Goal: Task Accomplishment & Management: Manage account settings

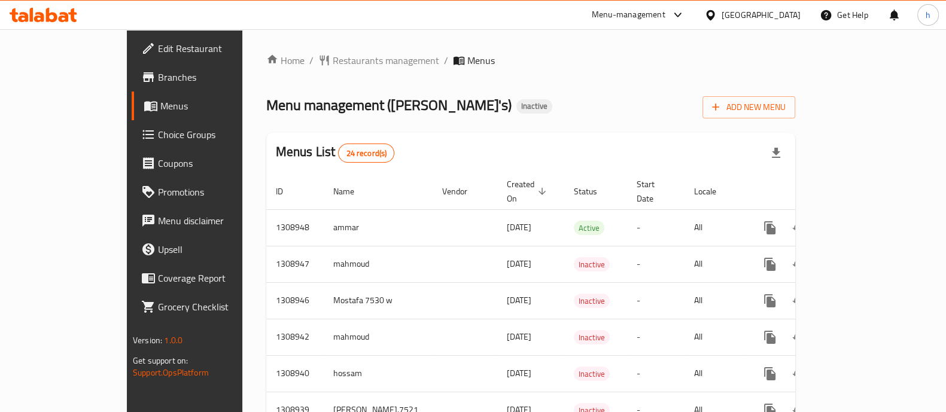
click at [132, 87] on link "Branches" at bounding box center [208, 77] width 153 height 29
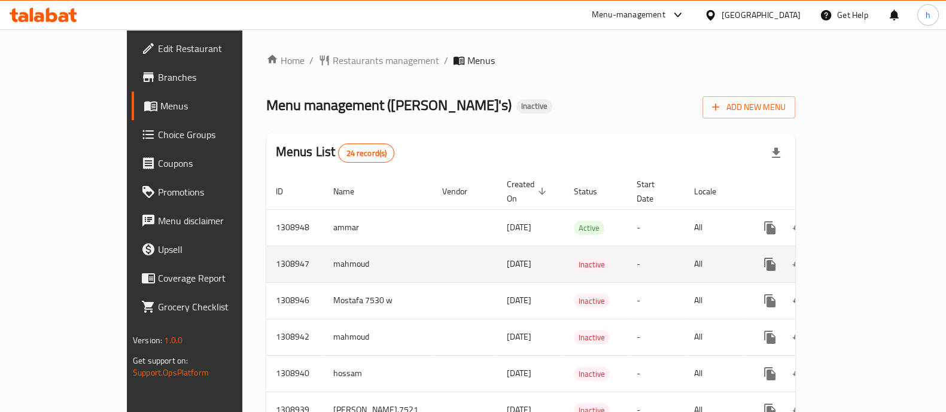
click at [861, 259] on icon "enhanced table" at bounding box center [856, 264] width 11 height 11
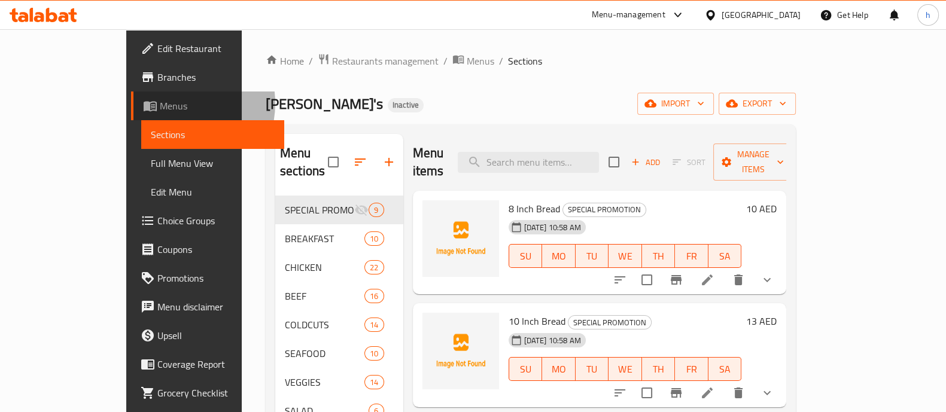
click at [160, 103] on span "Menus" at bounding box center [217, 106] width 115 height 14
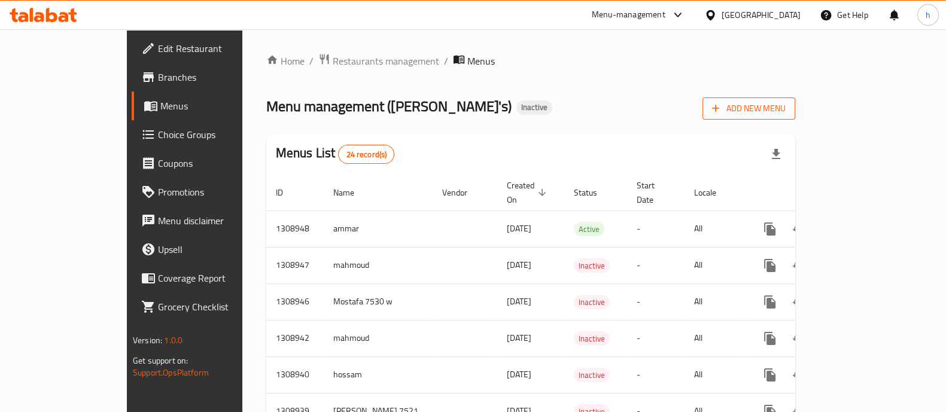
click at [786, 115] on span "Add New Menu" at bounding box center [749, 108] width 74 height 15
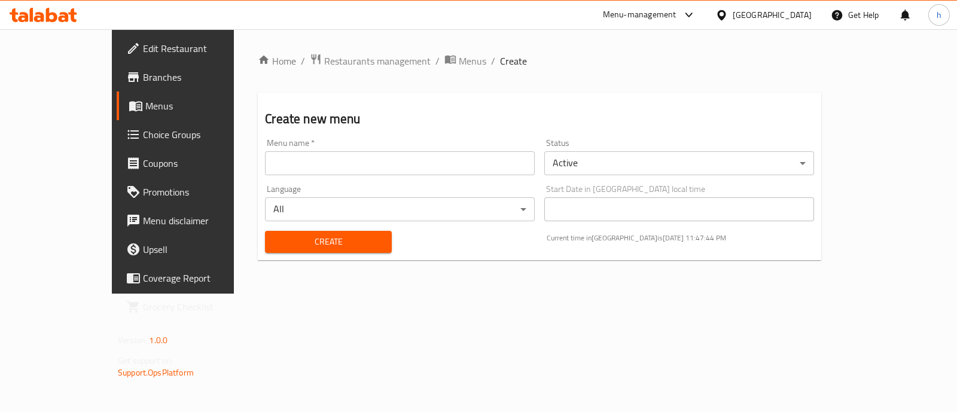
click at [265, 163] on input "text" at bounding box center [400, 163] width 270 height 24
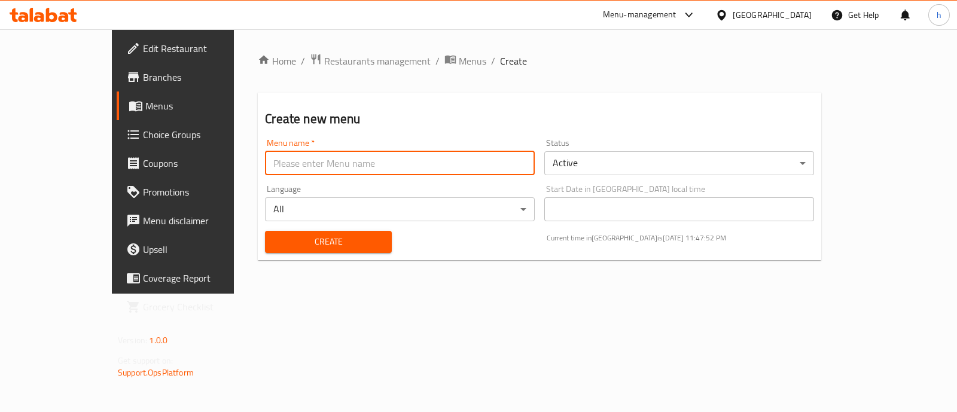
click at [117, 95] on link "Menus" at bounding box center [194, 106] width 155 height 29
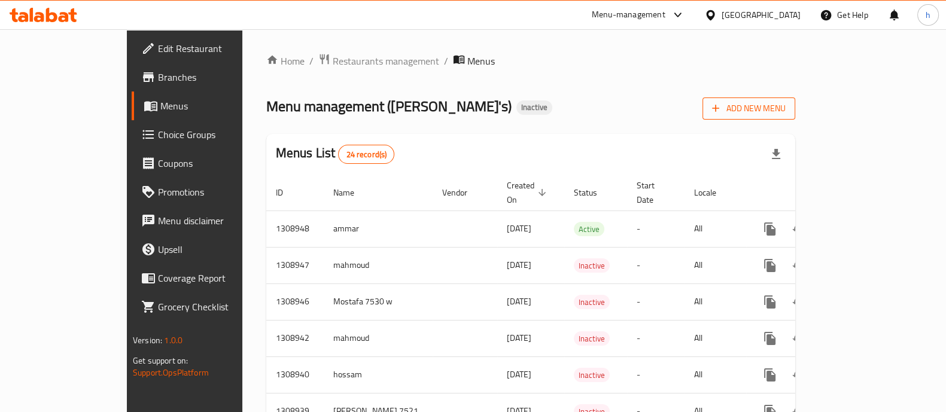
click at [786, 107] on span "Add New Menu" at bounding box center [749, 108] width 74 height 15
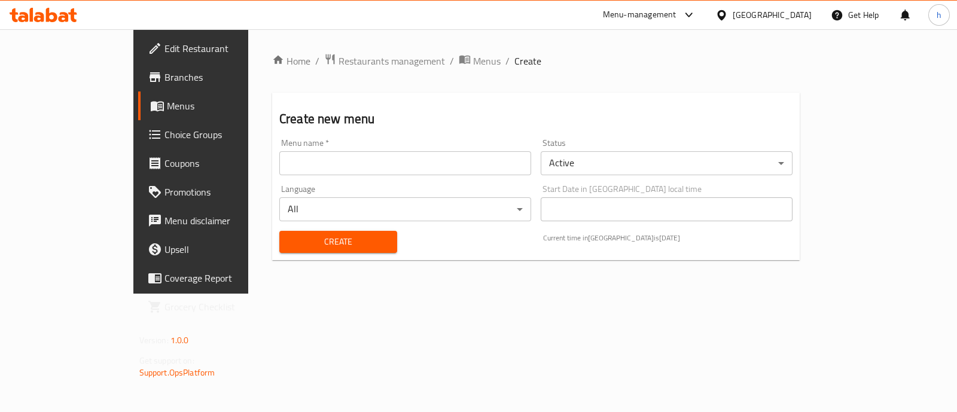
click at [279, 167] on input "text" at bounding box center [405, 163] width 252 height 24
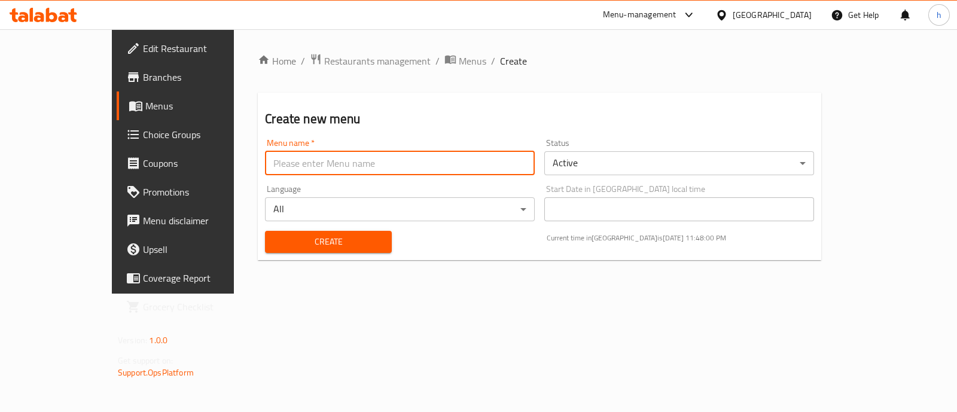
click at [607, 165] on body "​ Menu-management United Arab Emirates Get Help h Edit Restaurant Branches Menu…" at bounding box center [478, 220] width 957 height 383
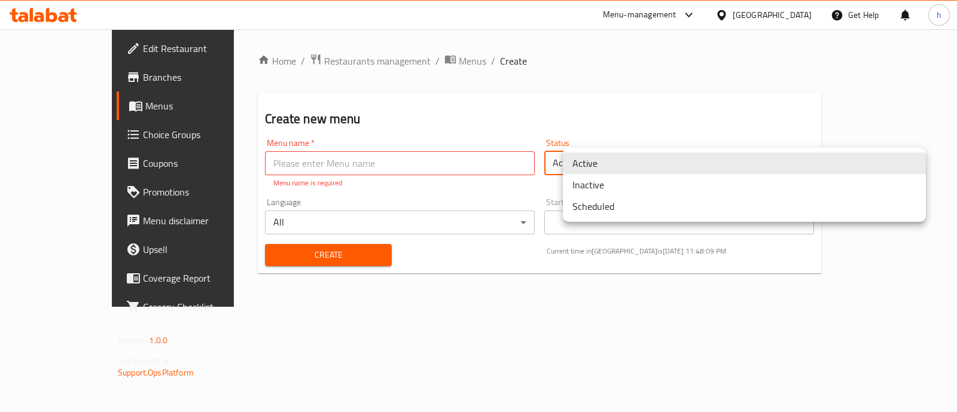
click at [607, 165] on li "Active" at bounding box center [744, 164] width 363 height 22
click at [607, 164] on body "​ Menu-management United Arab Emirates Get Help h Edit Restaurant Branches Menu…" at bounding box center [478, 220] width 957 height 383
click at [602, 175] on li "Inactive" at bounding box center [744, 185] width 363 height 22
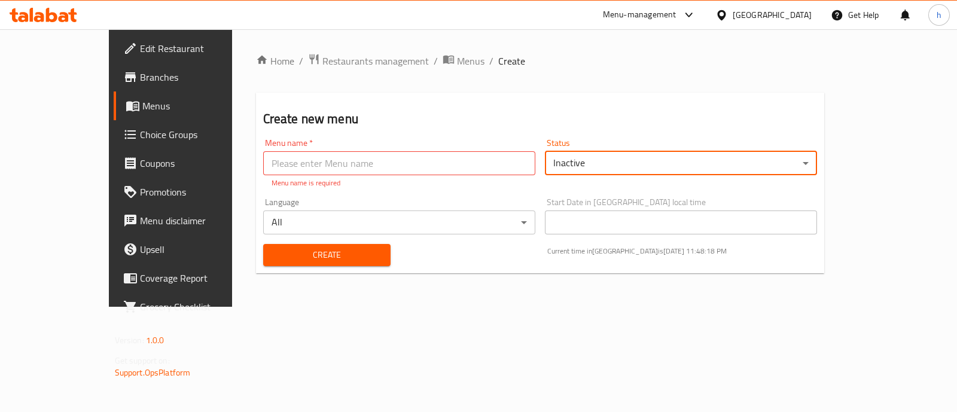
click at [288, 168] on input "text" at bounding box center [399, 163] width 272 height 24
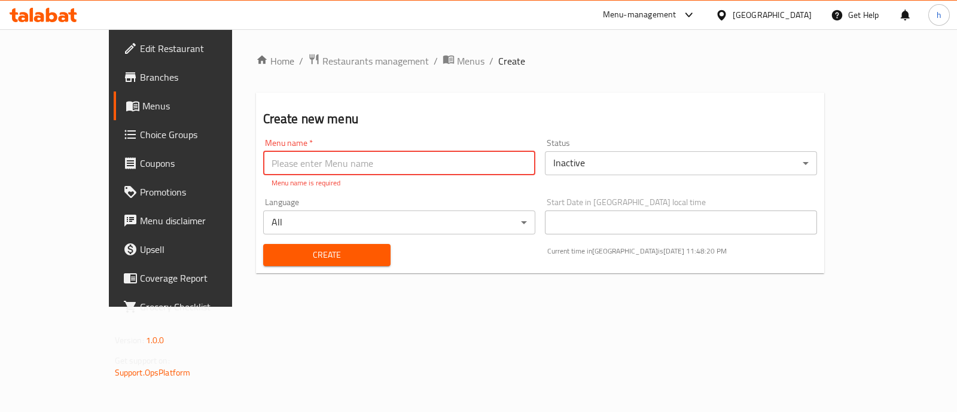
click at [142, 99] on span "Menus" at bounding box center [200, 106] width 117 height 14
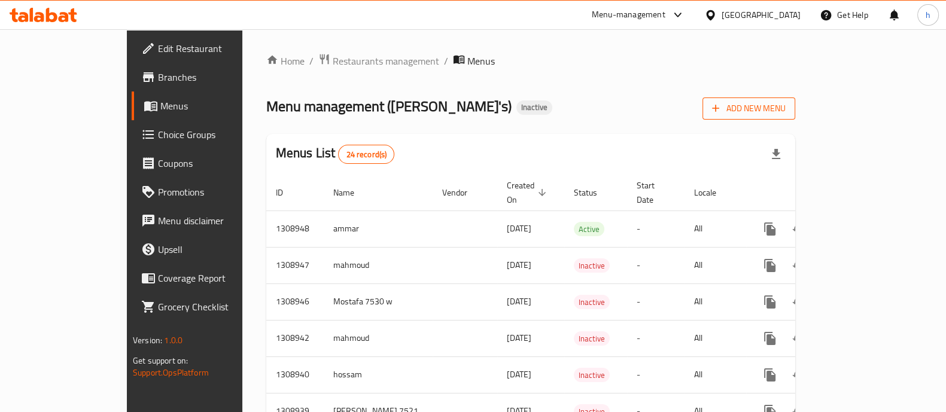
click at [786, 103] on span "Add New Menu" at bounding box center [749, 108] width 74 height 15
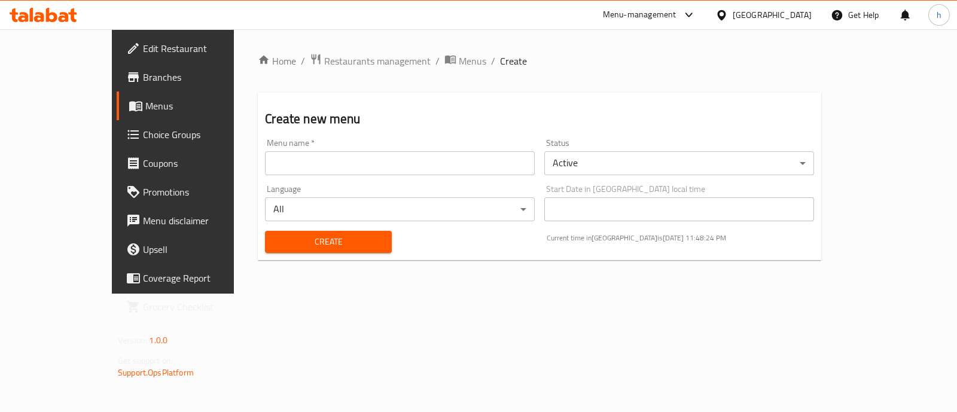
click at [265, 159] on input "text" at bounding box center [400, 163] width 270 height 24
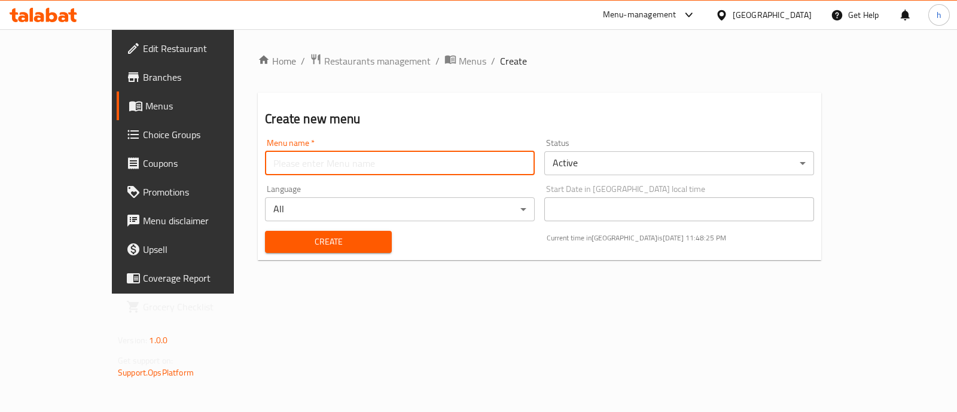
type input "Hala"
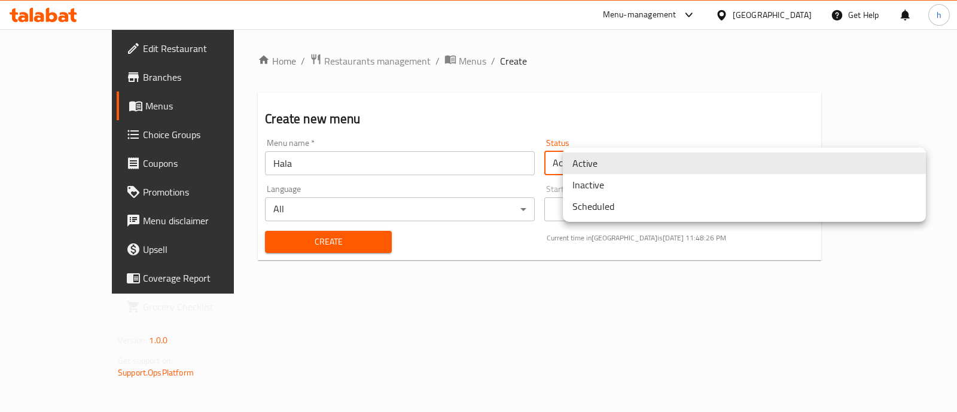
click at [635, 162] on body "​ Menu-management United Arab Emirates Get Help h Edit Restaurant Branches Menu…" at bounding box center [478, 220] width 957 height 383
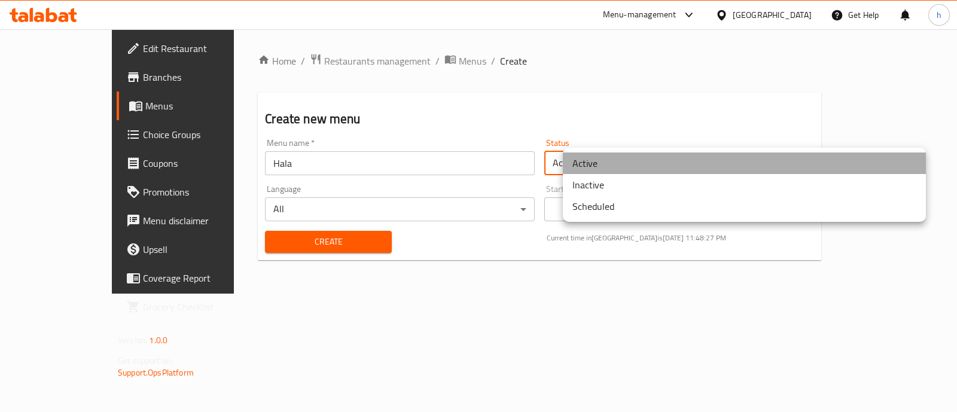
click at [596, 165] on li "Active" at bounding box center [744, 164] width 363 height 22
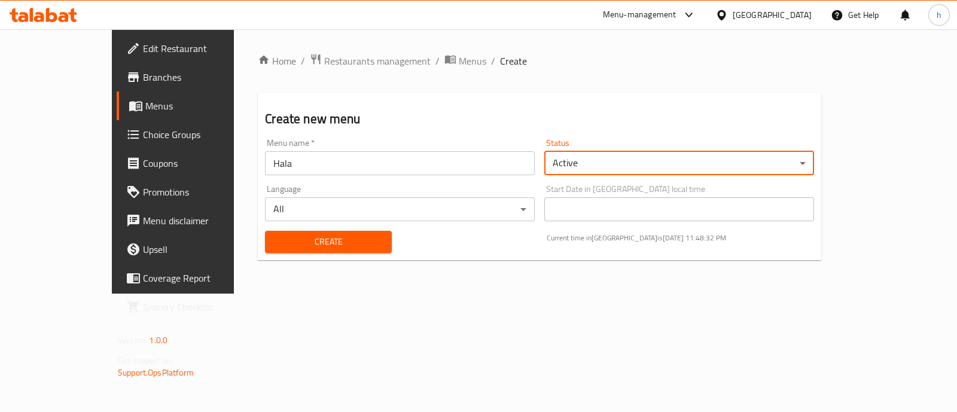
click at [275, 163] on input "Hala" at bounding box center [400, 163] width 270 height 24
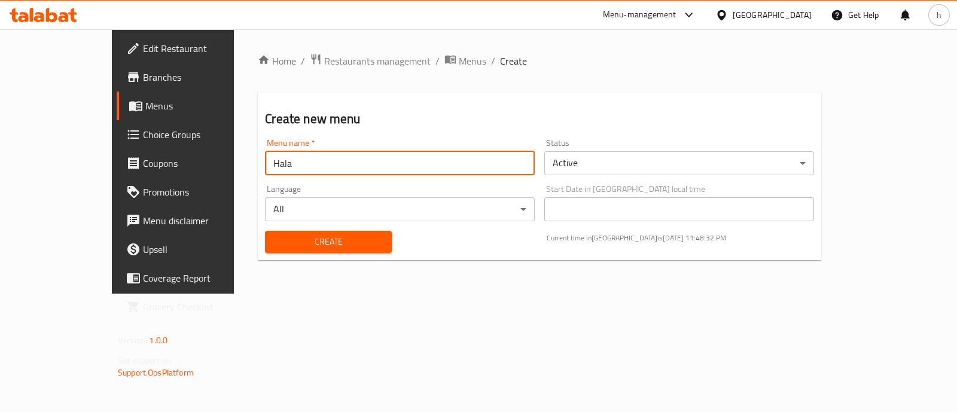
click at [276, 163] on input "Hala" at bounding box center [400, 163] width 270 height 24
click at [265, 171] on input "text" at bounding box center [400, 163] width 270 height 24
type input "[DATE]"
click at [275, 238] on span "Create" at bounding box center [328, 242] width 107 height 15
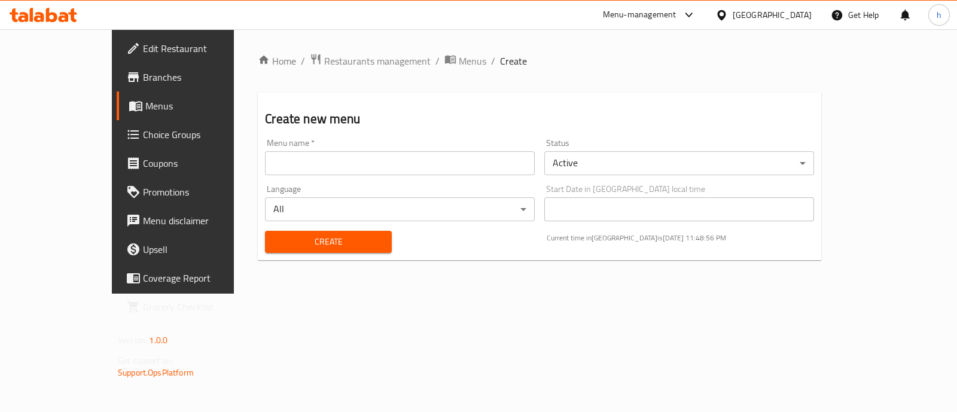
click at [145, 107] on span "Menus" at bounding box center [203, 106] width 117 height 14
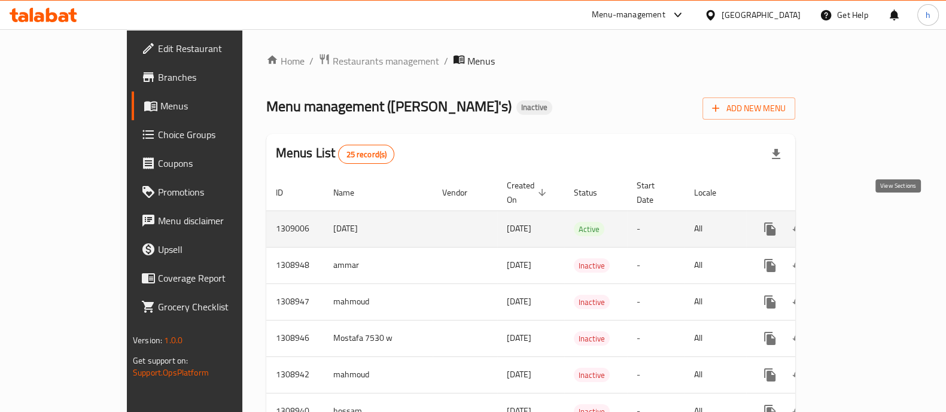
click at [863, 222] on icon "enhanced table" at bounding box center [856, 229] width 14 height 14
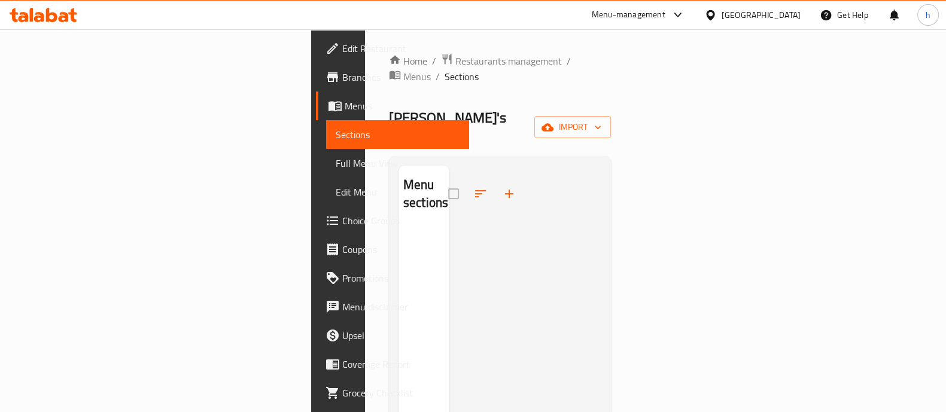
click at [336, 136] on span "Sections" at bounding box center [398, 134] width 124 height 14
click at [345, 99] on span "Menus" at bounding box center [402, 106] width 115 height 14
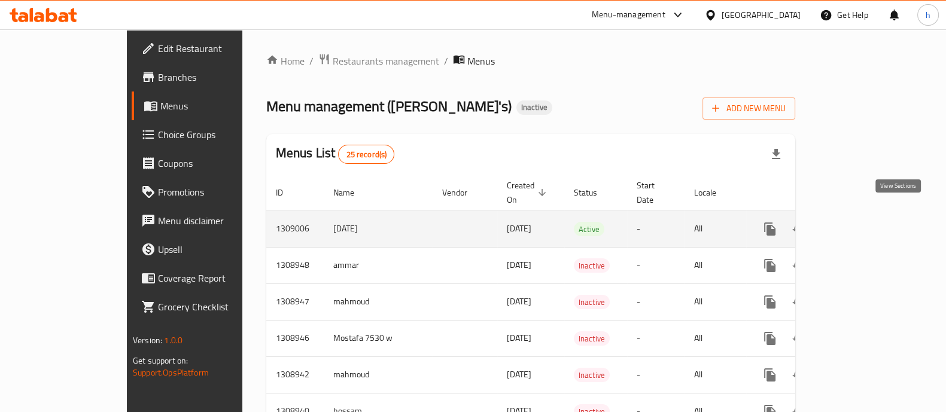
click at [863, 222] on icon "enhanced table" at bounding box center [856, 229] width 14 height 14
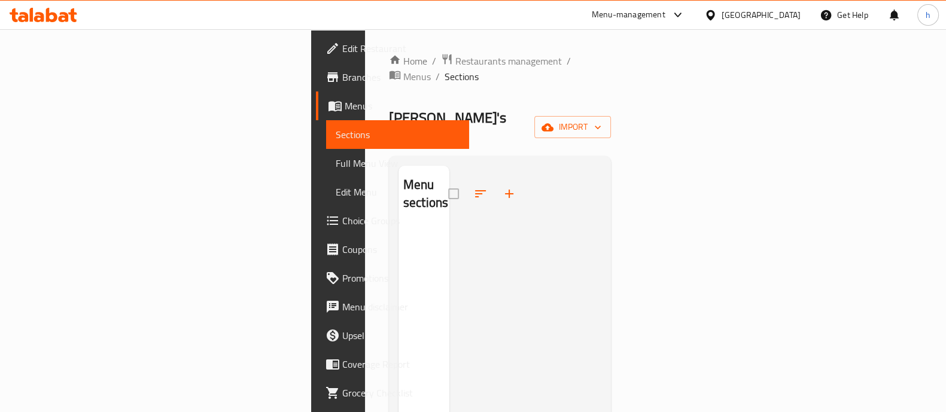
click at [568, 333] on div at bounding box center [525, 372] width 153 height 412
click at [604, 121] on icon "button" at bounding box center [598, 127] width 12 height 12
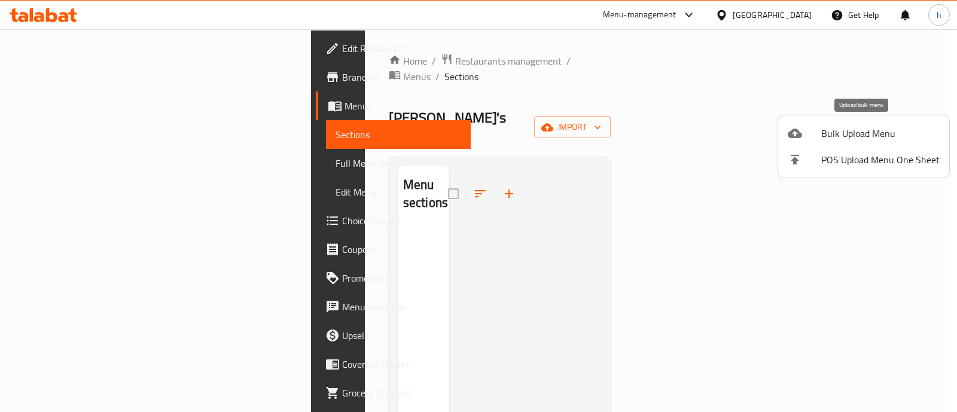
drag, startPoint x: 866, startPoint y: 130, endPoint x: 760, endPoint y: 4, distance: 164.8
click at [807, 72] on div "Bulk Upload Menu POS Upload Menu One Sheet" at bounding box center [478, 206] width 957 height 412
click at [847, 134] on span "Bulk Upload Menu" at bounding box center [880, 133] width 118 height 14
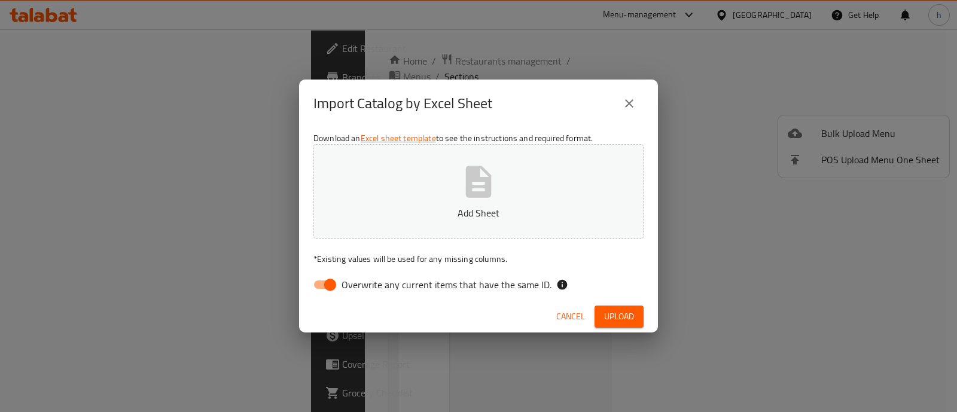
click at [467, 173] on icon "button" at bounding box center [479, 182] width 26 height 32
click at [624, 106] on icon "close" at bounding box center [629, 103] width 14 height 14
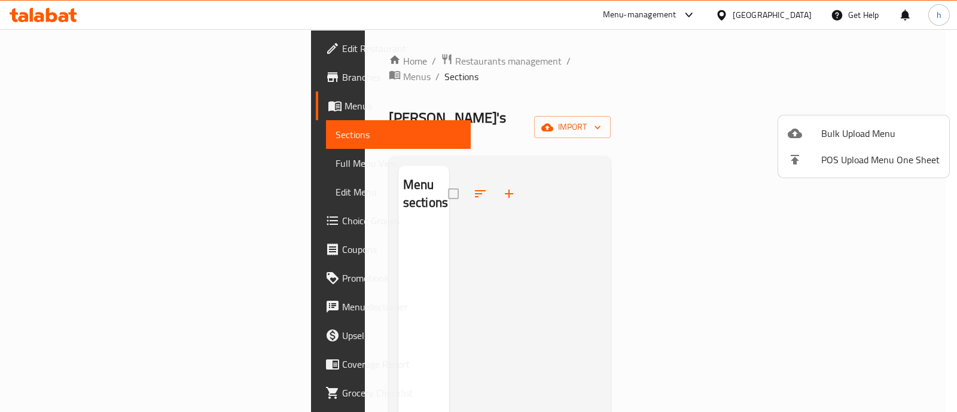
click at [71, 109] on div at bounding box center [478, 206] width 957 height 412
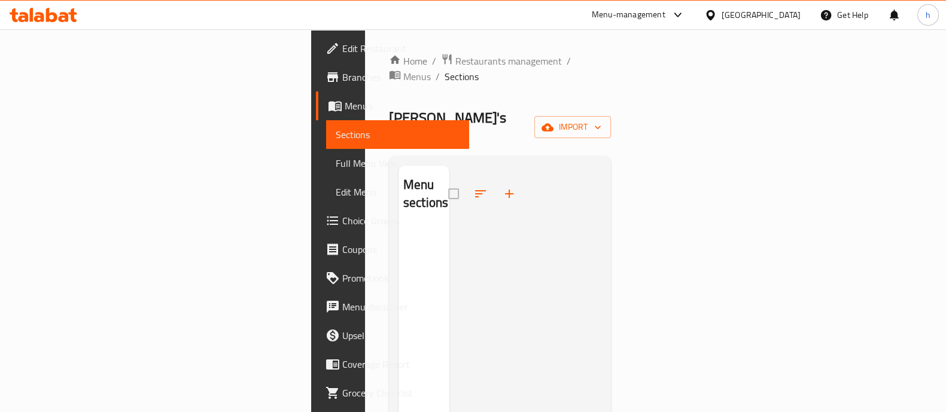
click at [316, 114] on link "Menus" at bounding box center [392, 106] width 153 height 29
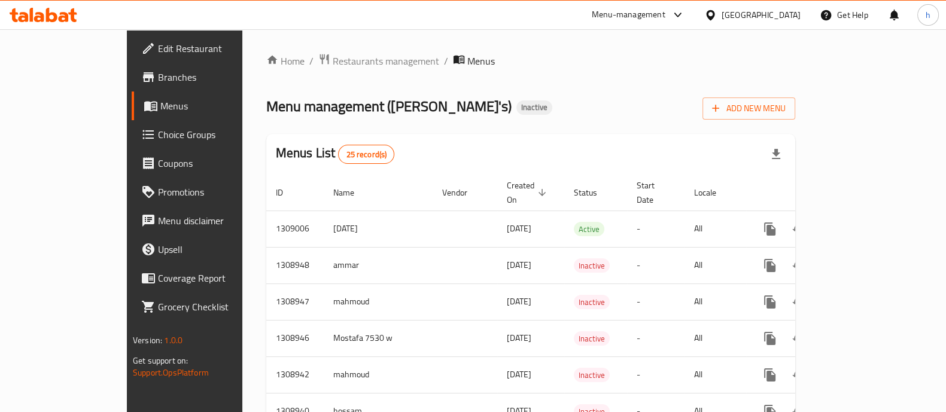
click at [160, 111] on span "Menus" at bounding box center [217, 106] width 115 height 14
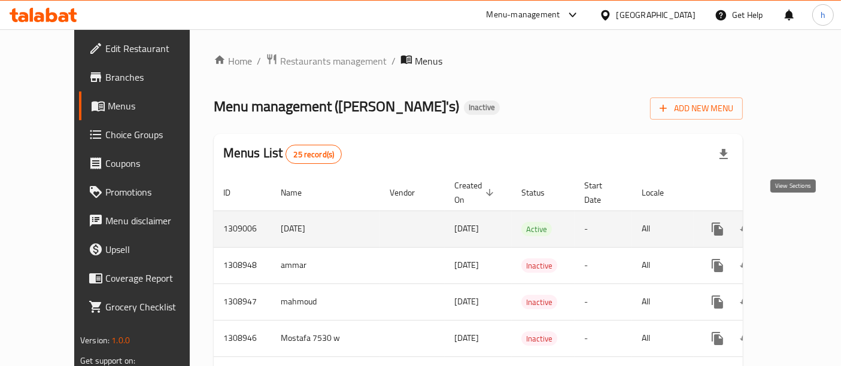
click at [796, 222] on icon "enhanced table" at bounding box center [803, 229] width 14 height 14
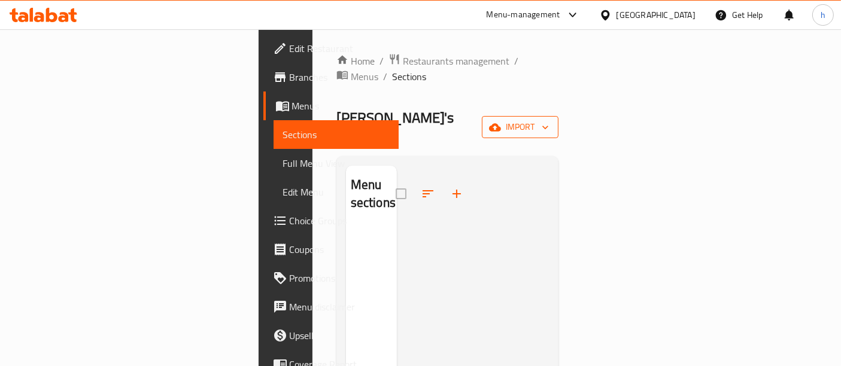
click at [549, 120] on span "import" at bounding box center [519, 127] width 57 height 15
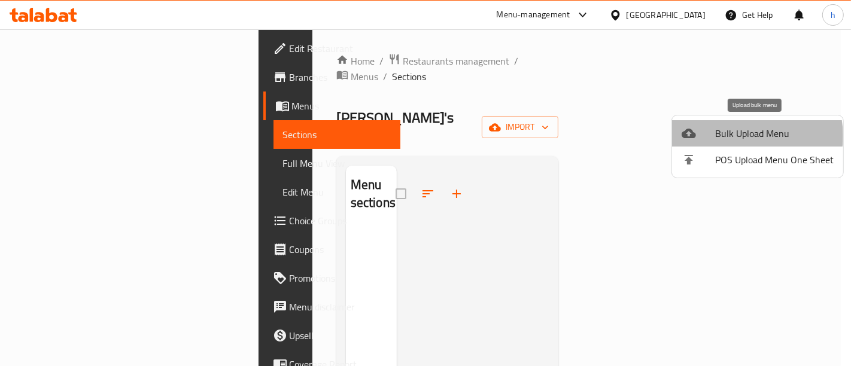
click at [744, 136] on span "Bulk Upload Menu" at bounding box center [774, 133] width 118 height 14
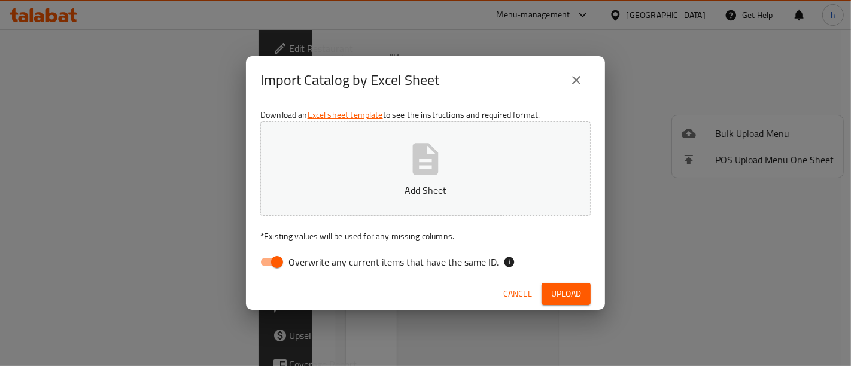
click at [438, 180] on button "Add Sheet" at bounding box center [425, 168] width 330 height 95
click at [277, 257] on input "Overwrite any current items that have the same ID." at bounding box center [277, 262] width 68 height 23
checkbox input "false"
click at [567, 306] on div "Cancel Upload" at bounding box center [425, 294] width 359 height 32
click at [559, 291] on span "Upload" at bounding box center [566, 294] width 30 height 15
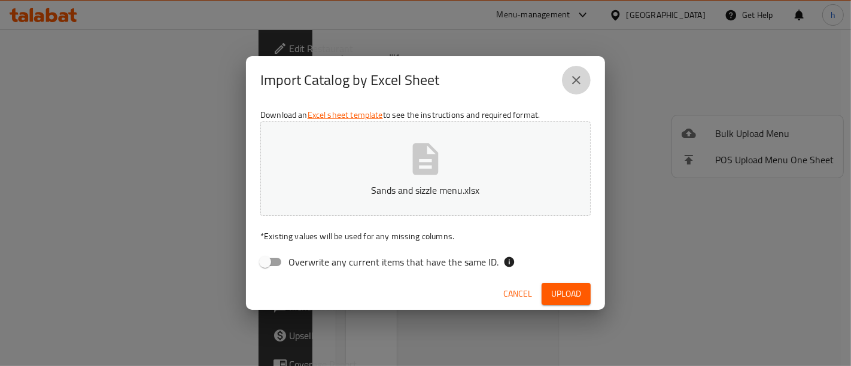
click at [580, 81] on icon "close" at bounding box center [576, 80] width 14 height 14
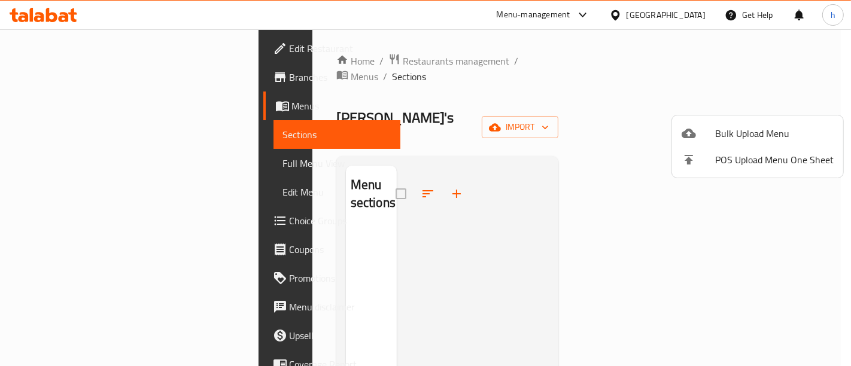
click at [58, 103] on div at bounding box center [425, 183] width 851 height 366
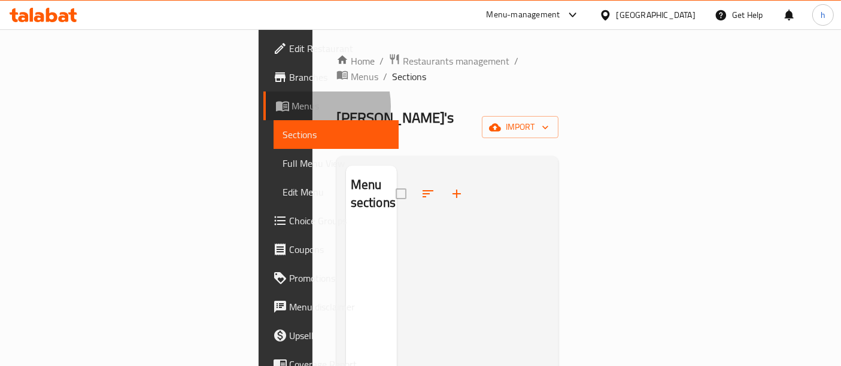
click at [292, 106] on span "Menus" at bounding box center [341, 106] width 98 height 14
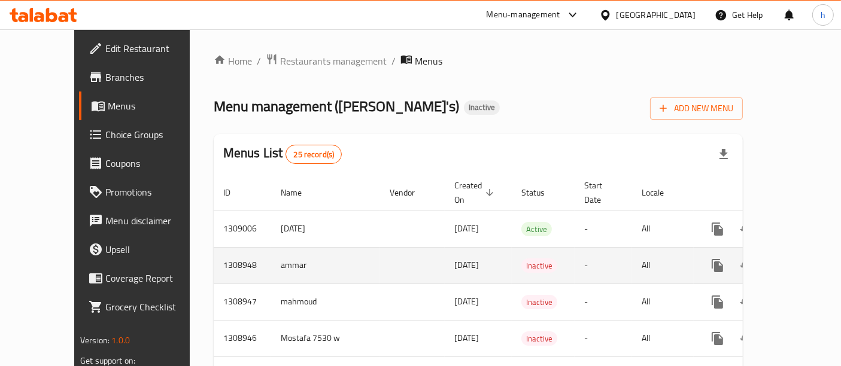
click at [797, 258] on icon "enhanced table" at bounding box center [803, 265] width 14 height 14
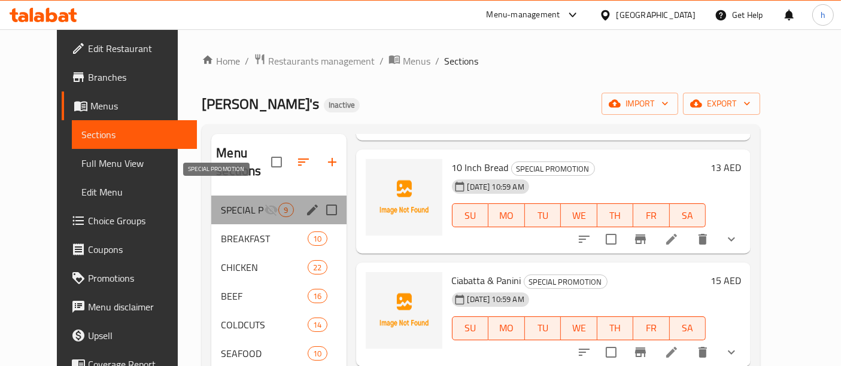
click at [221, 203] on span "SPECIAL PROMOTION" at bounding box center [242, 210] width 43 height 14
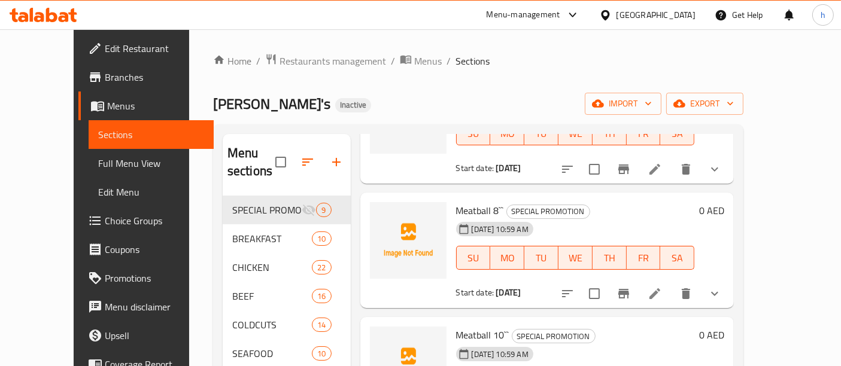
scroll to position [587, 0]
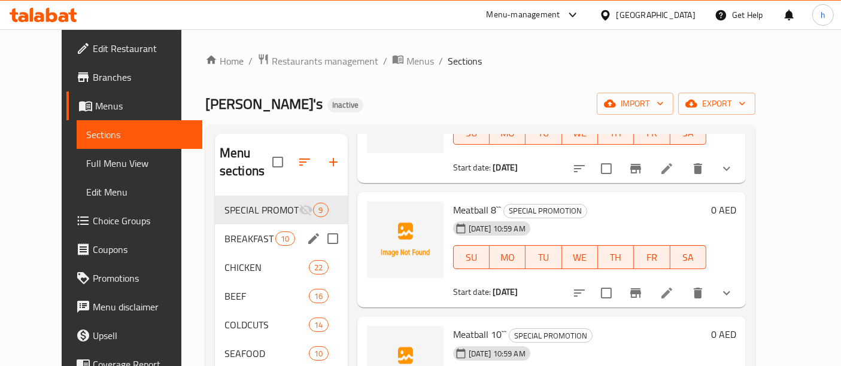
click at [215, 230] on div "BREAKFAST 10" at bounding box center [281, 238] width 133 height 29
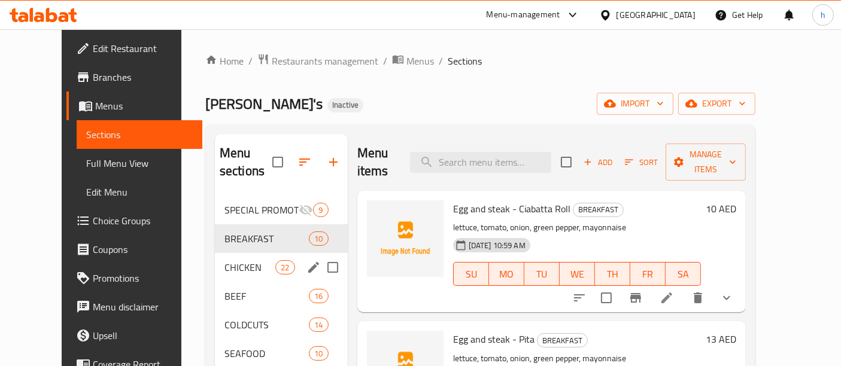
click at [230, 258] on div "CHICKEN 22" at bounding box center [281, 267] width 133 height 29
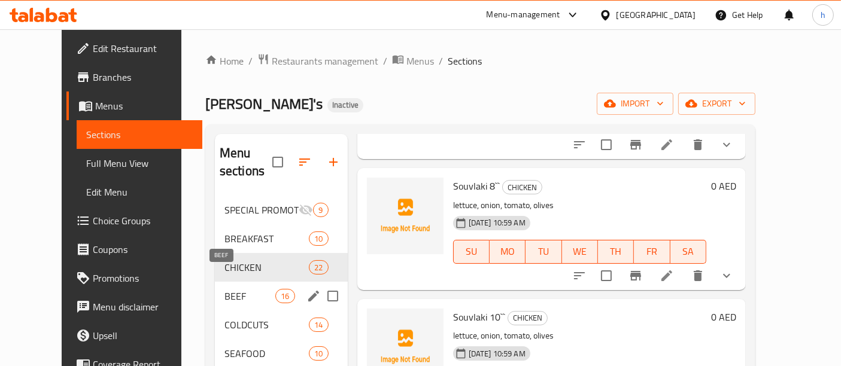
click at [224, 289] on span "BEEF" at bounding box center [249, 296] width 51 height 14
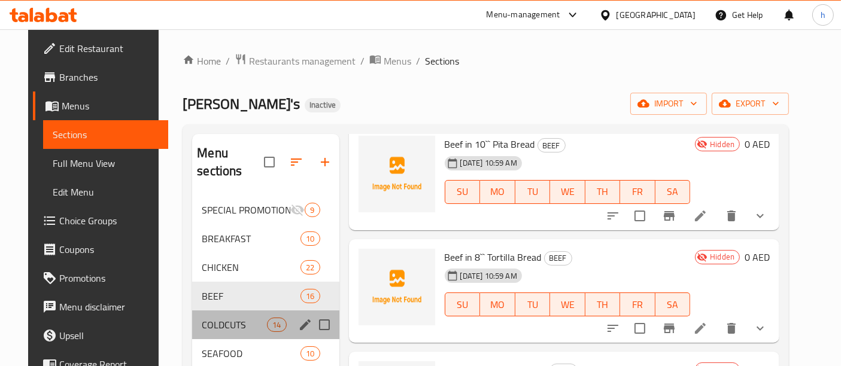
click at [205, 310] on div "COLDCUTS 14" at bounding box center [265, 324] width 147 height 29
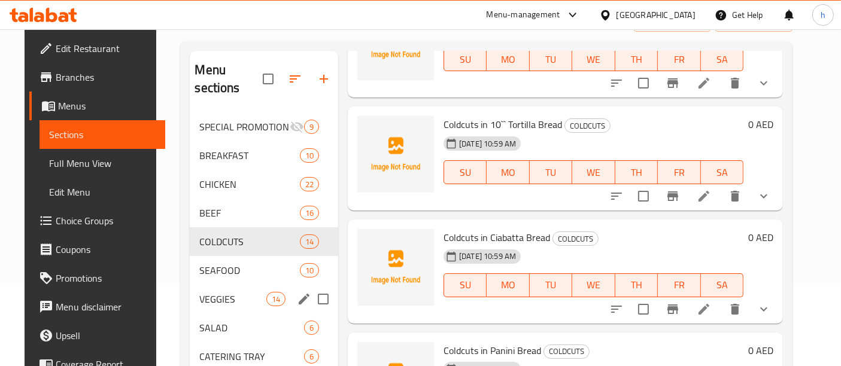
scroll to position [84, 0]
click at [220, 284] on div "VEGGIES 14" at bounding box center [264, 298] width 148 height 29
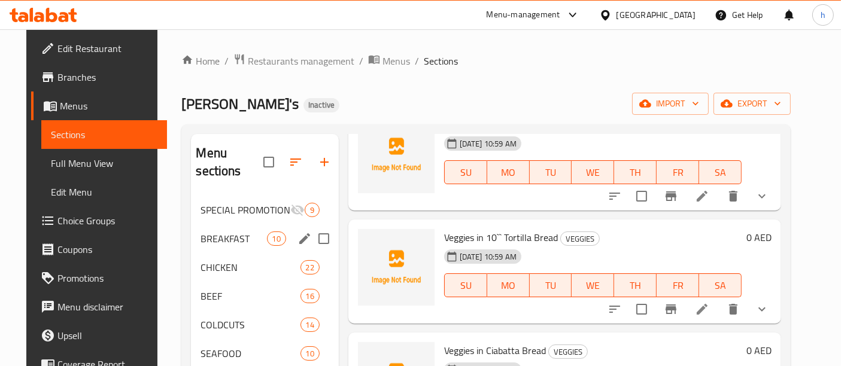
click at [222, 203] on span "SPECIAL PROMOTION" at bounding box center [244, 210] width 89 height 14
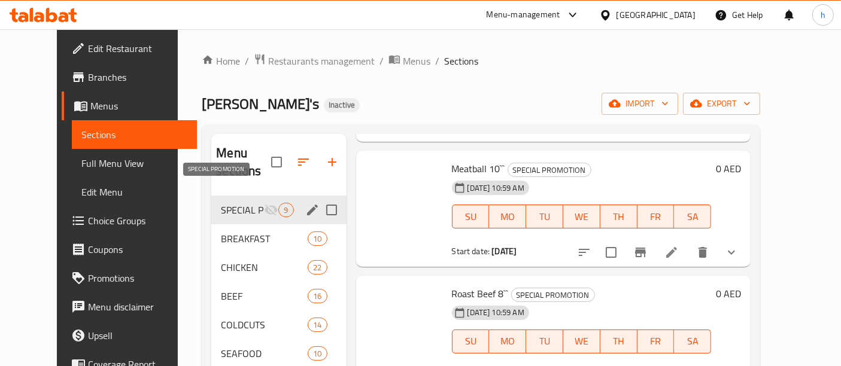
scroll to position [750, 0]
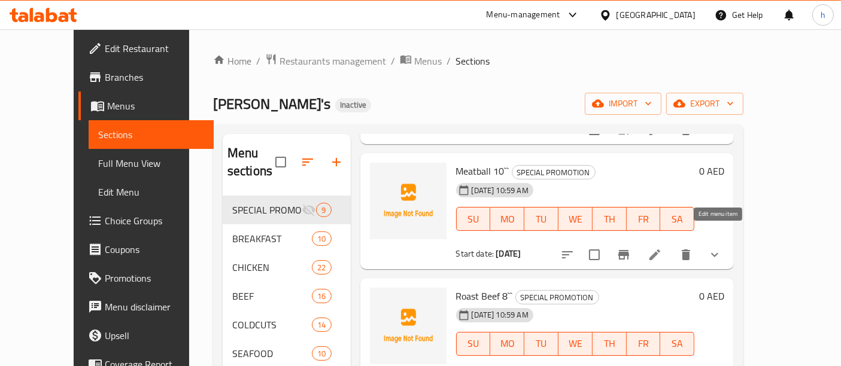
click at [662, 248] on icon at bounding box center [654, 255] width 14 height 14
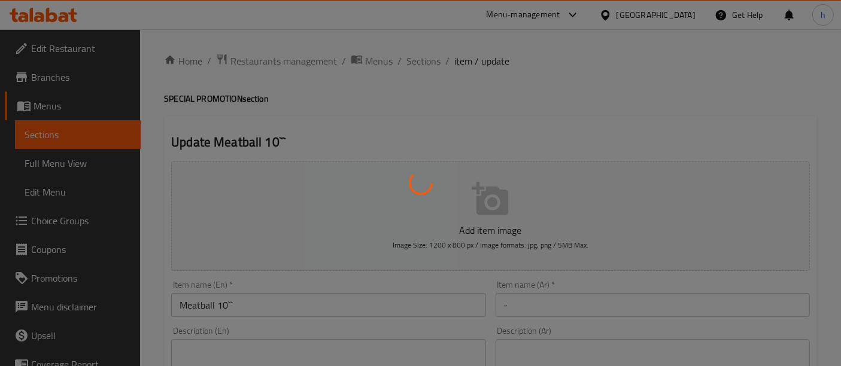
type input "-"
type input "1"
type input "-"
type input "0"
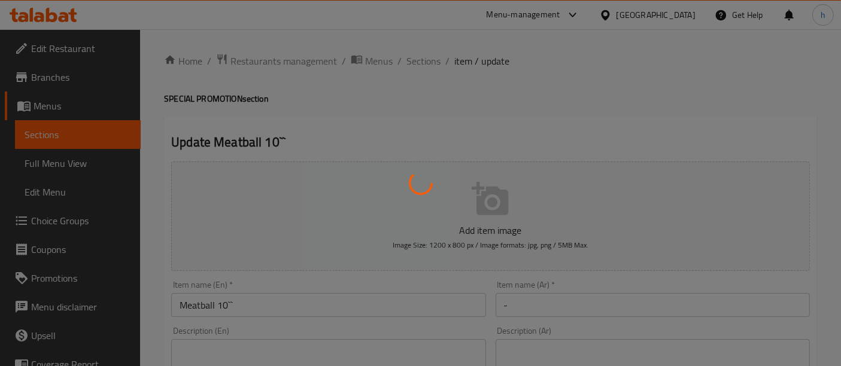
type input "19"
type input "-"
type input "0"
type input "3"
type input "-"
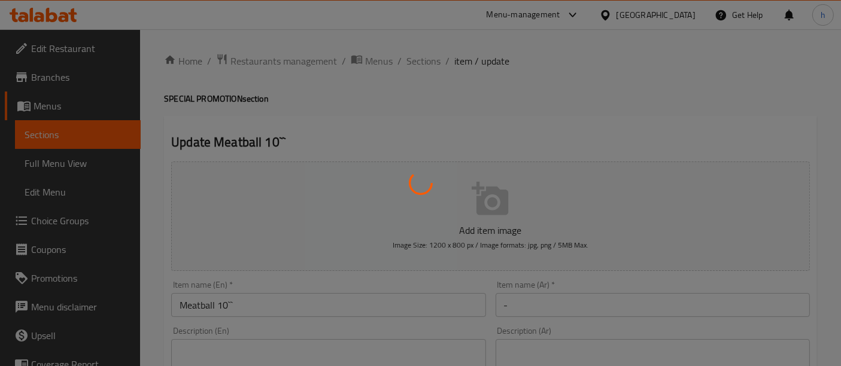
type input "0"
type input "2"
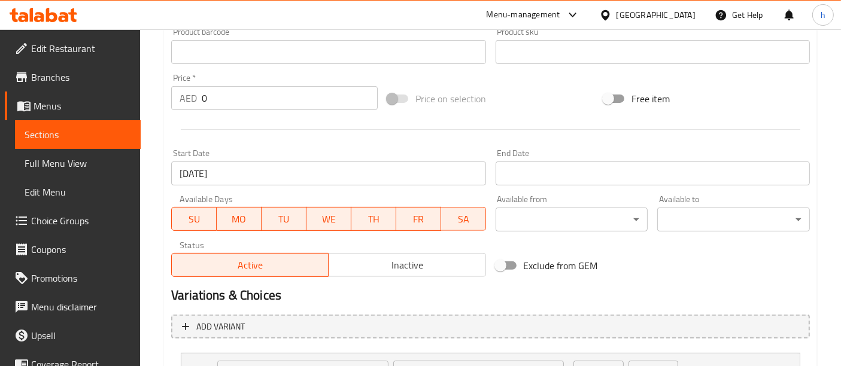
scroll to position [391, 0]
click at [54, 136] on span "Sections" at bounding box center [78, 134] width 106 height 14
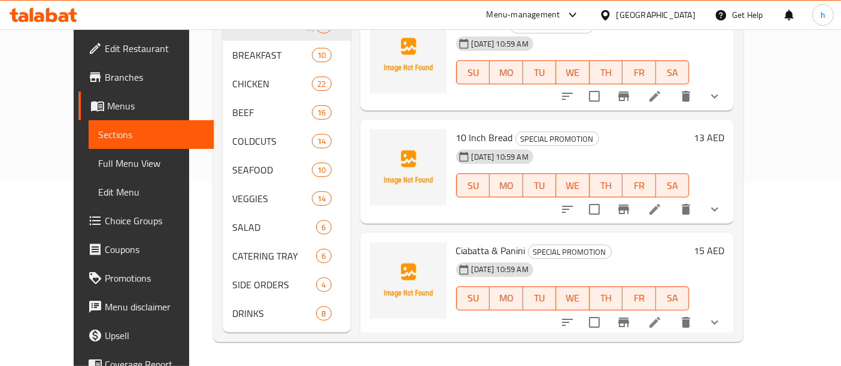
scroll to position [167, 0]
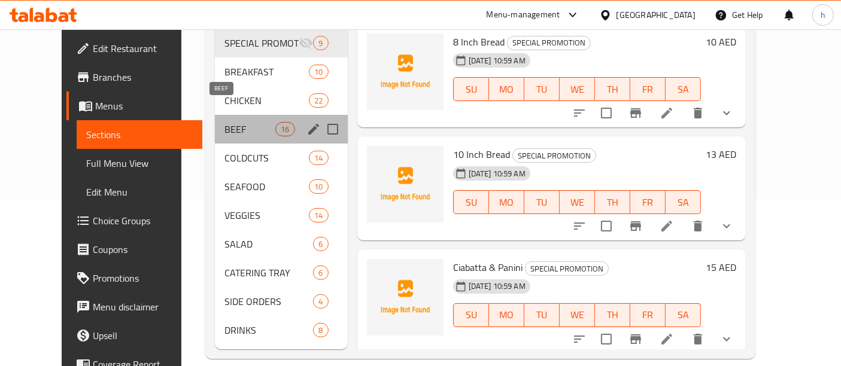
click at [224, 122] on span "BEEF" at bounding box center [249, 129] width 51 height 14
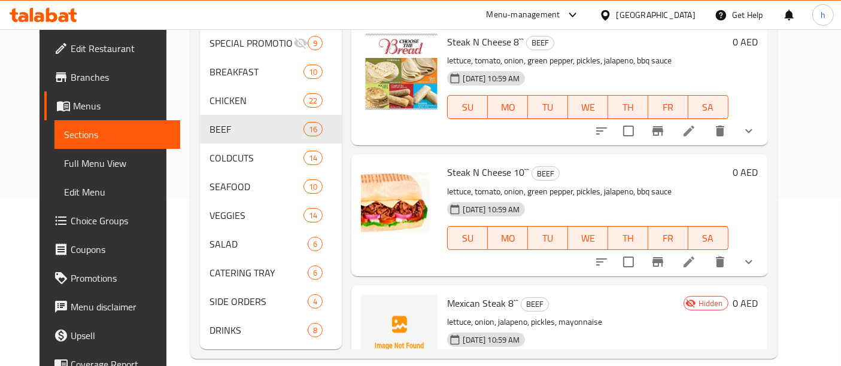
click at [705, 120] on li at bounding box center [689, 131] width 34 height 22
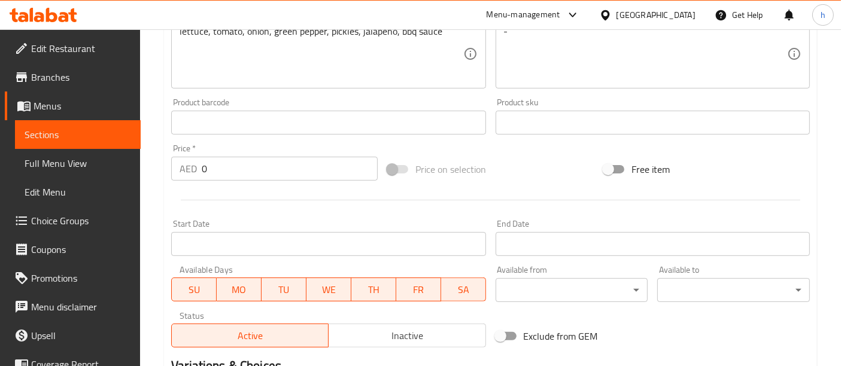
scroll to position [337, 0]
drag, startPoint x: 261, startPoint y: 166, endPoint x: 227, endPoint y: 166, distance: 34.1
click at [227, 166] on input "0" at bounding box center [290, 169] width 176 height 24
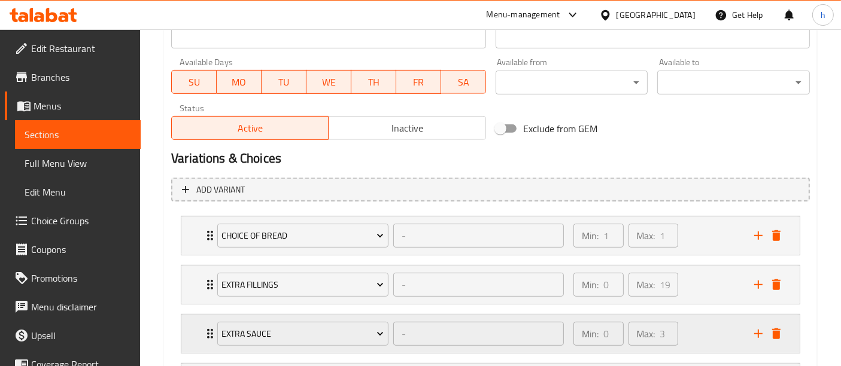
scroll to position [710, 0]
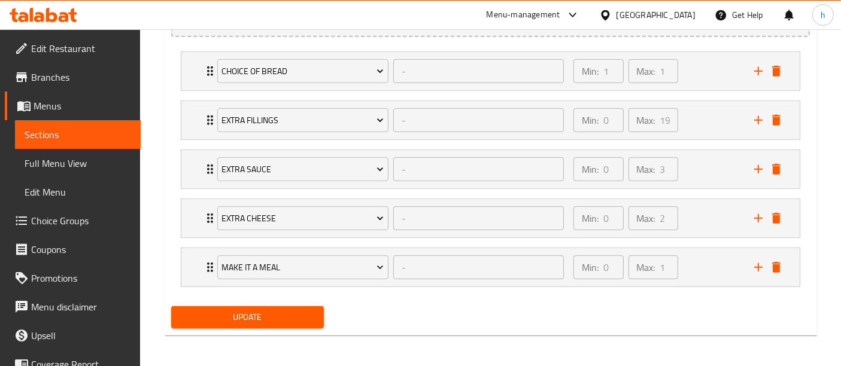
click at [260, 316] on span "Update" at bounding box center [247, 317] width 133 height 15
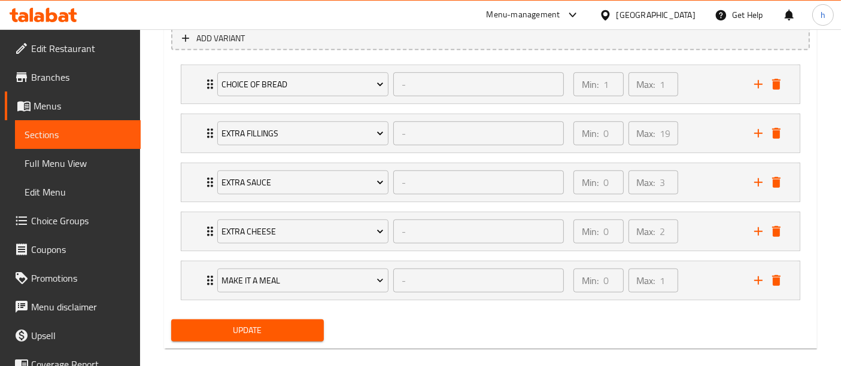
scroll to position [186, 0]
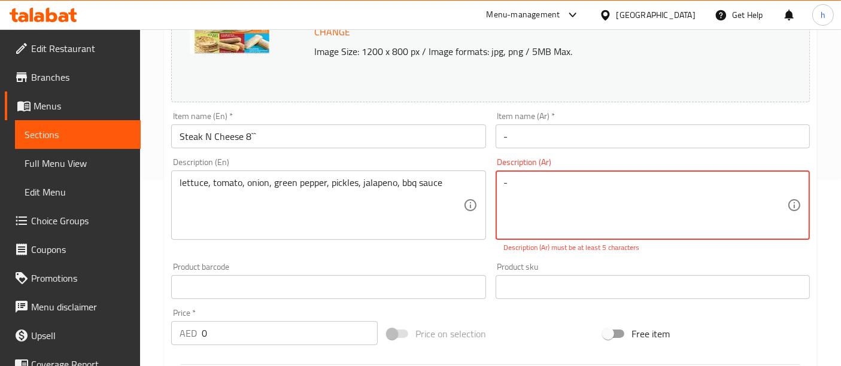
click at [56, 133] on span "Sections" at bounding box center [78, 134] width 106 height 14
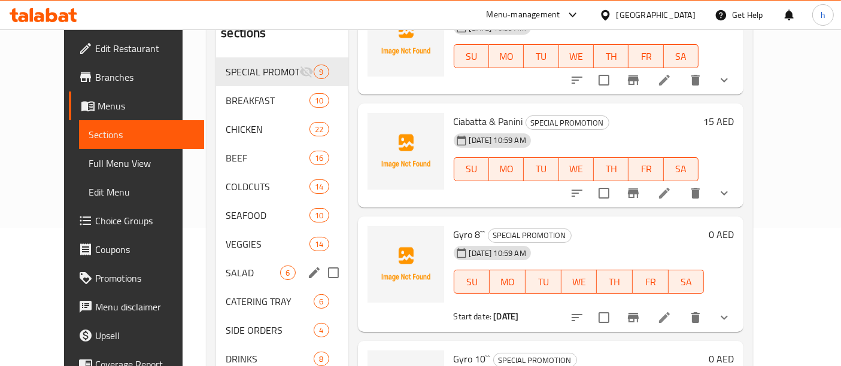
scroll to position [167, 0]
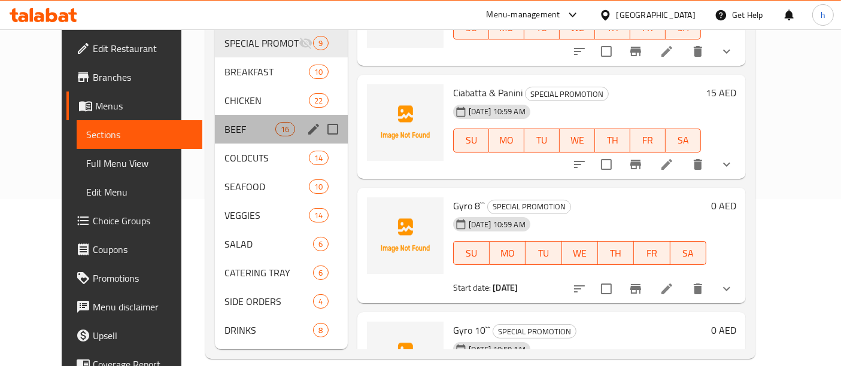
click at [215, 120] on div "BEEF 16" at bounding box center [281, 129] width 133 height 29
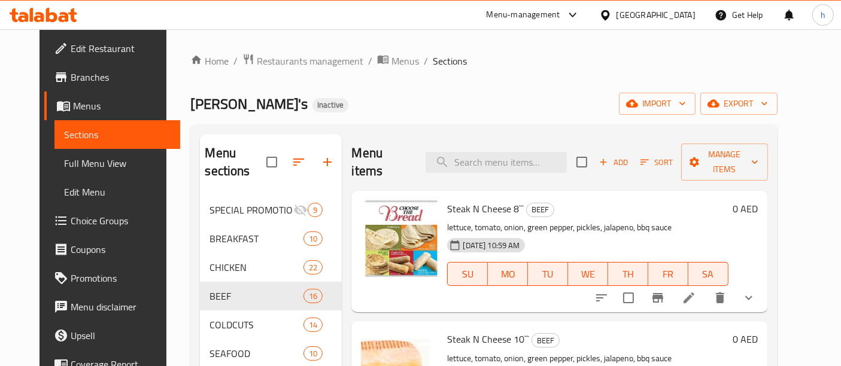
scroll to position [103, 0]
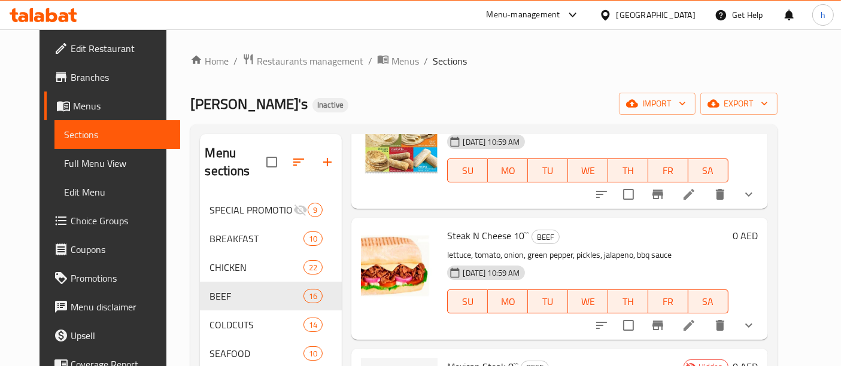
click at [73, 103] on span "Menus" at bounding box center [122, 106] width 98 height 14
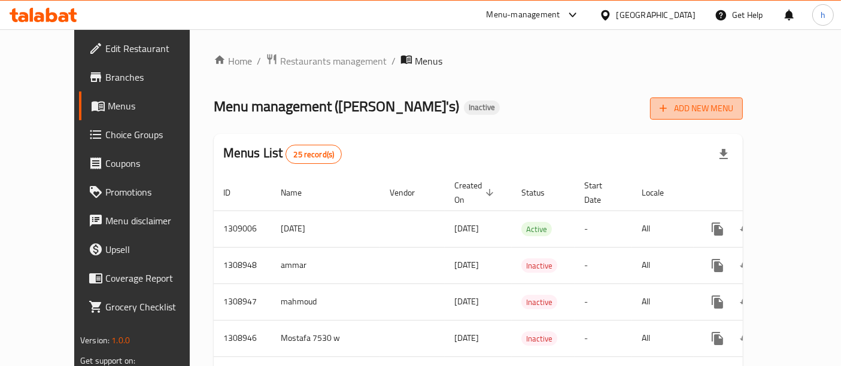
click at [733, 114] on span "Add New Menu" at bounding box center [696, 108] width 74 height 15
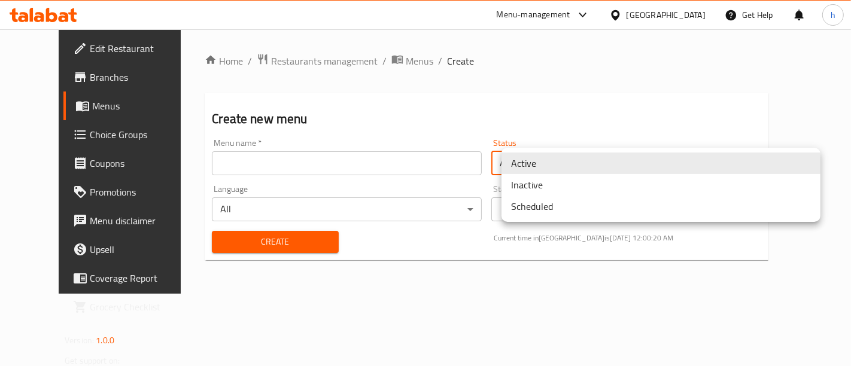
click at [571, 164] on body "​ Menu-management United Arab Emirates Get Help h Edit Restaurant Branches Menu…" at bounding box center [425, 197] width 851 height 337
click at [42, 107] on div at bounding box center [425, 183] width 851 height 366
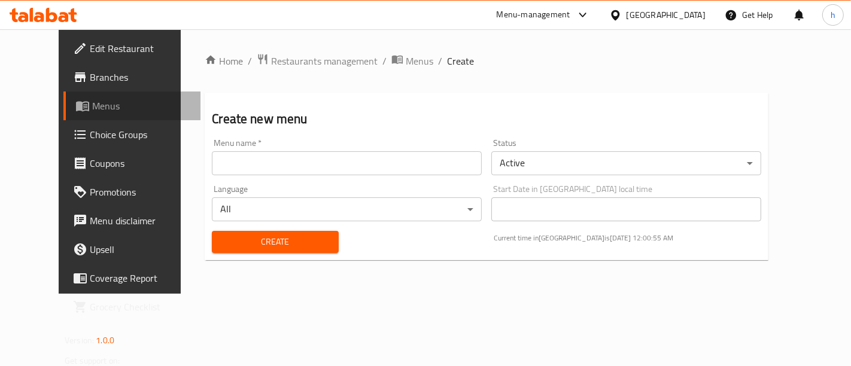
click at [92, 107] on span "Menus" at bounding box center [141, 106] width 99 height 14
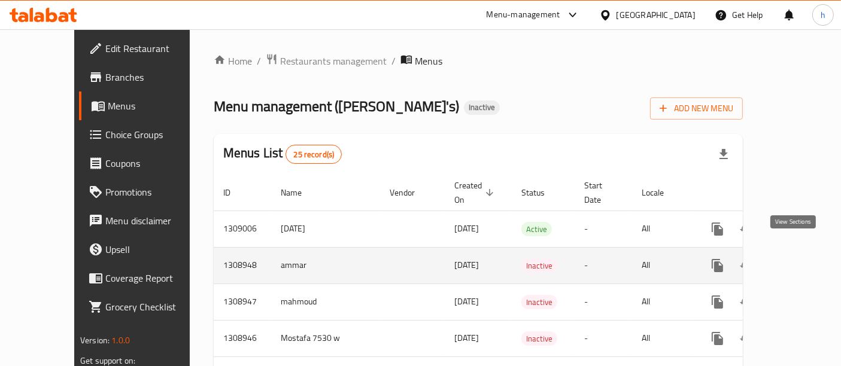
click at [794, 251] on link "enhanced table" at bounding box center [803, 265] width 29 height 29
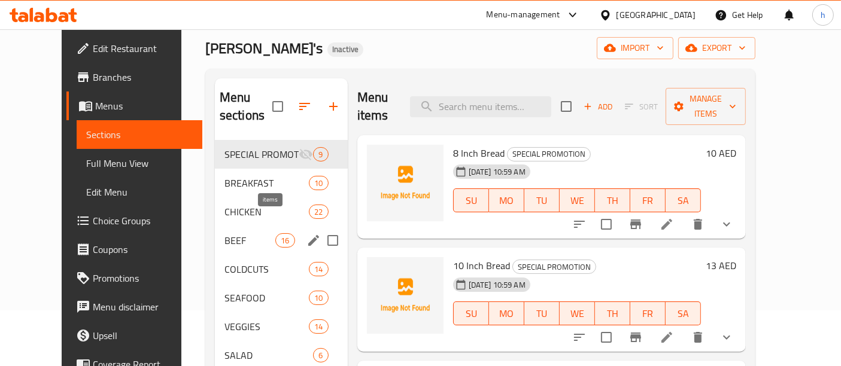
scroll to position [56, 0]
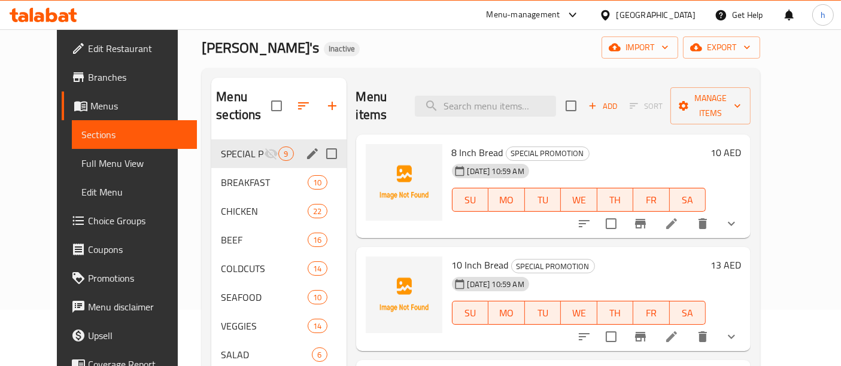
click at [319, 141] on input "Menu sections" at bounding box center [331, 153] width 25 height 25
checkbox input "true"
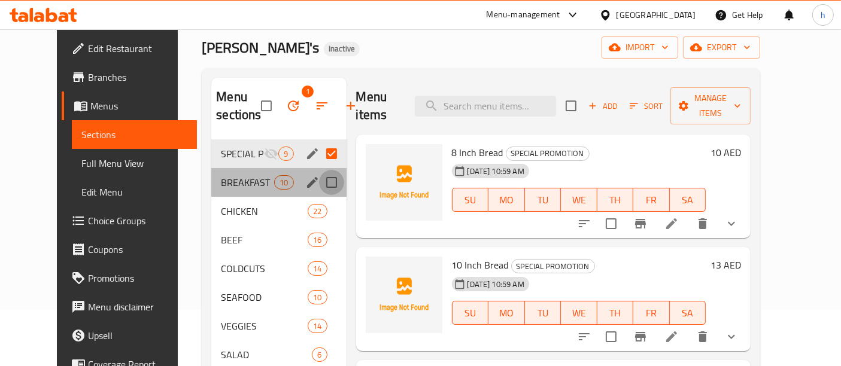
click at [319, 185] on input "Menu sections" at bounding box center [331, 182] width 25 height 25
checkbox input "true"
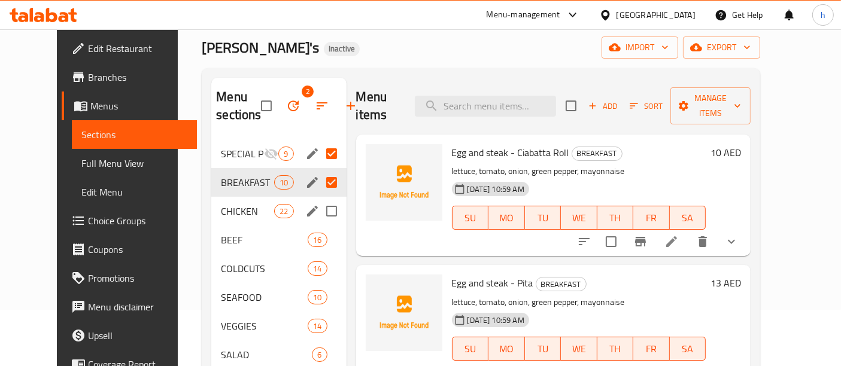
click at [319, 215] on input "Menu sections" at bounding box center [331, 211] width 25 height 25
checkbox input "true"
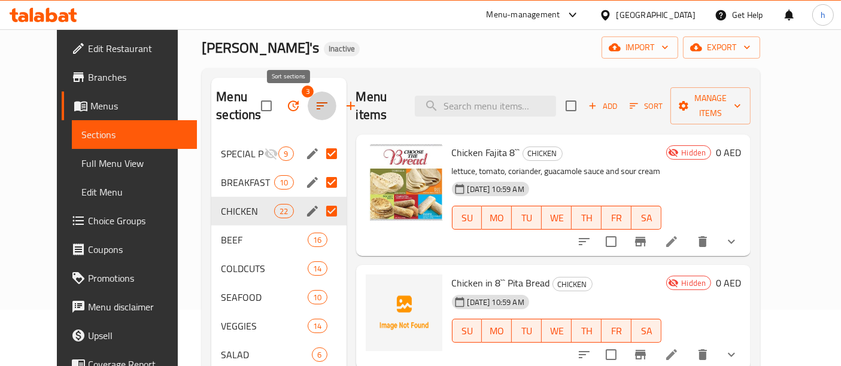
click at [308, 102] on button "button" at bounding box center [322, 106] width 29 height 29
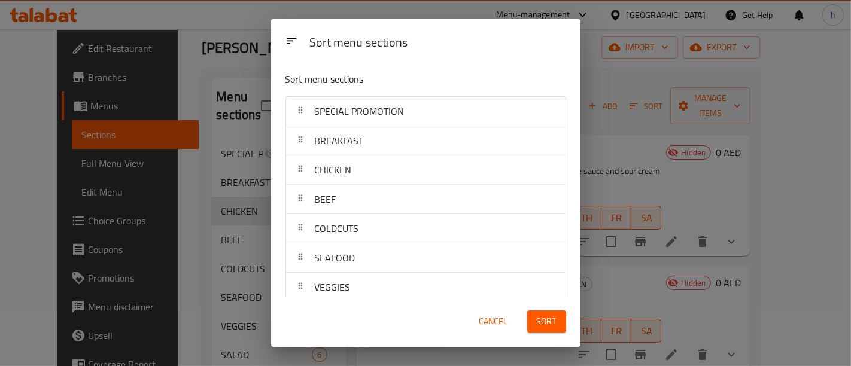
click at [489, 324] on span "Cancel" at bounding box center [493, 321] width 29 height 15
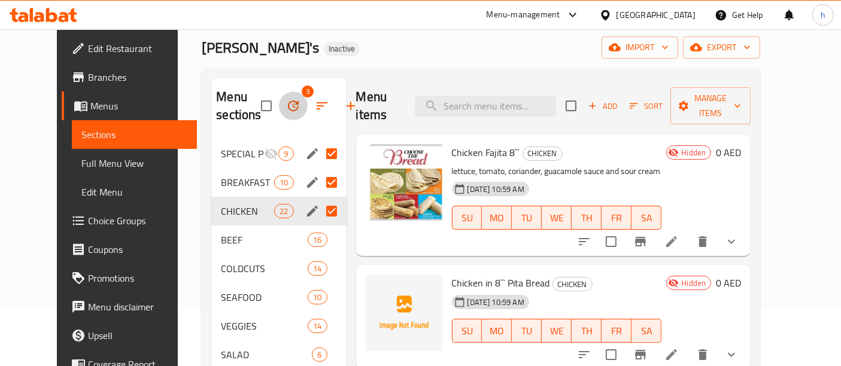
click at [286, 111] on icon "button" at bounding box center [293, 106] width 14 height 14
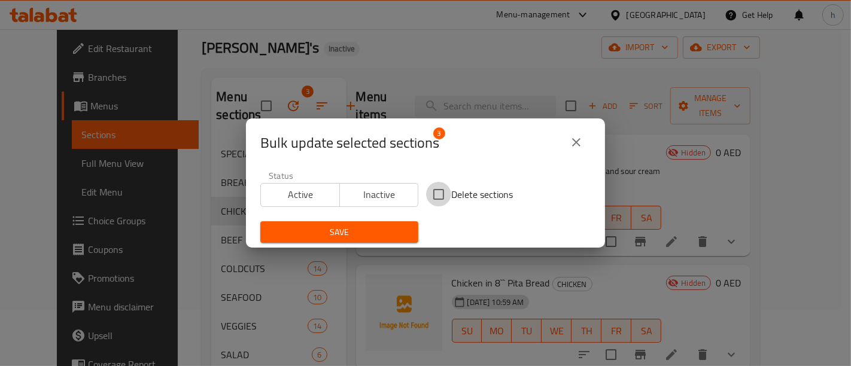
click at [437, 193] on input "Delete sections" at bounding box center [438, 194] width 25 height 25
checkbox input "true"
click at [573, 144] on icon "close" at bounding box center [576, 142] width 14 height 14
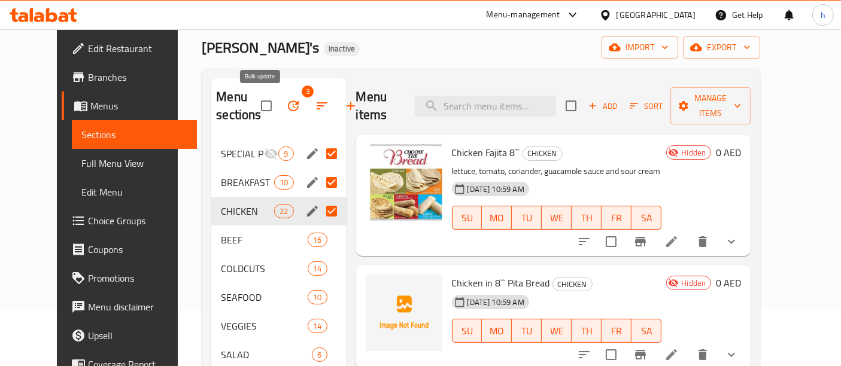
click at [286, 105] on icon "button" at bounding box center [293, 106] width 14 height 14
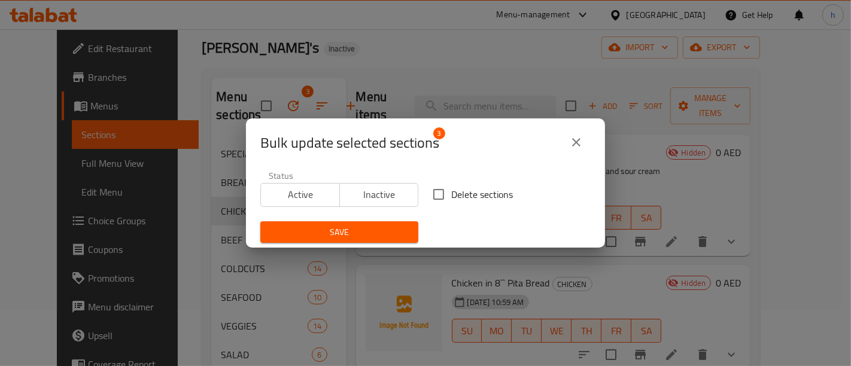
click at [431, 198] on input "Delete sections" at bounding box center [438, 194] width 25 height 25
checkbox input "true"
click at [579, 139] on icon "close" at bounding box center [576, 142] width 8 height 8
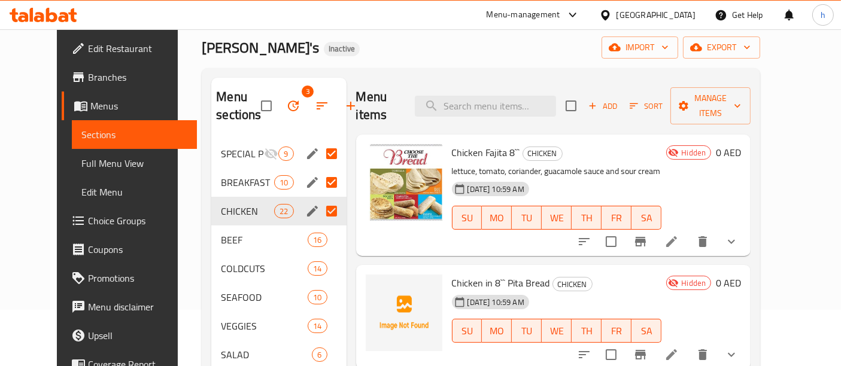
click at [319, 212] on input "Menu sections" at bounding box center [331, 211] width 25 height 25
checkbox input "false"
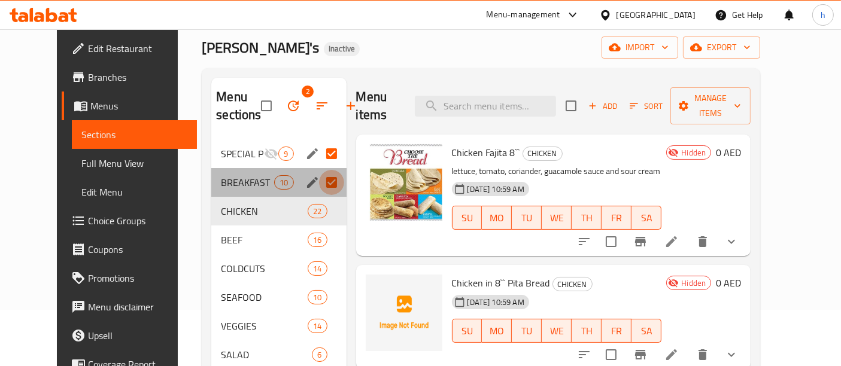
click at [319, 173] on input "Menu sections" at bounding box center [331, 182] width 25 height 25
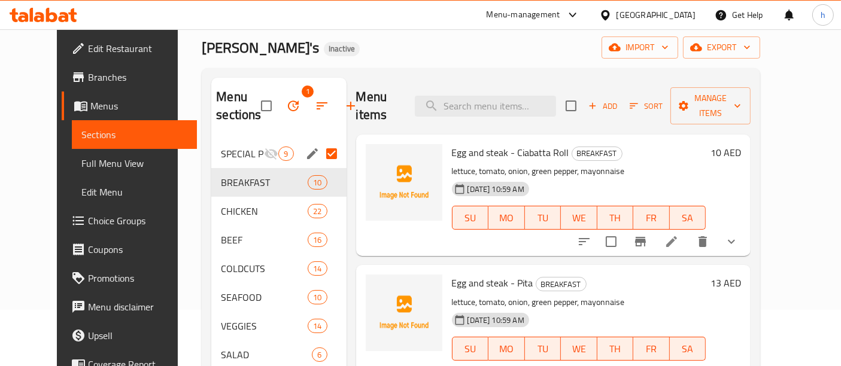
click at [319, 156] on input "Menu sections" at bounding box center [331, 153] width 25 height 25
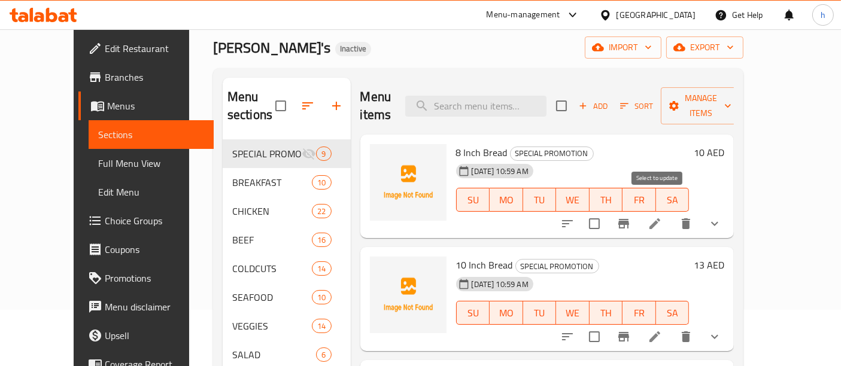
click at [607, 211] on input "checkbox" at bounding box center [594, 223] width 25 height 25
checkbox input "true"
click at [607, 324] on input "checkbox" at bounding box center [594, 336] width 25 height 25
checkbox input "true"
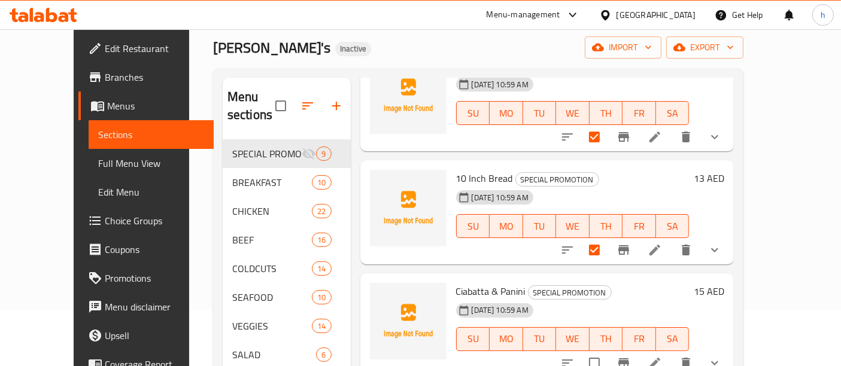
scroll to position [89, 0]
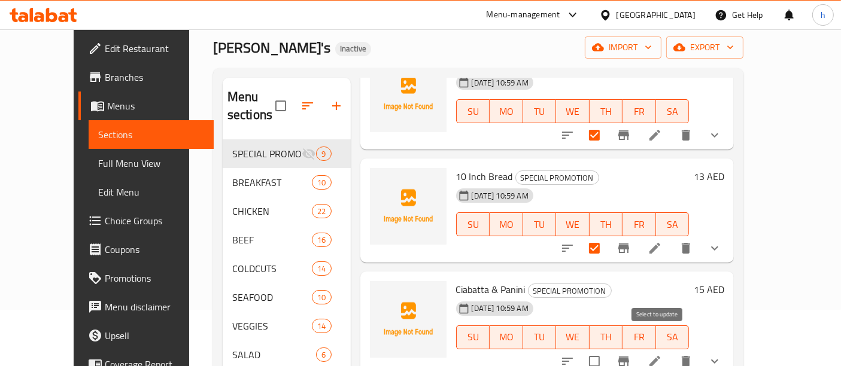
click at [607, 349] on input "checkbox" at bounding box center [594, 361] width 25 height 25
checkbox input "true"
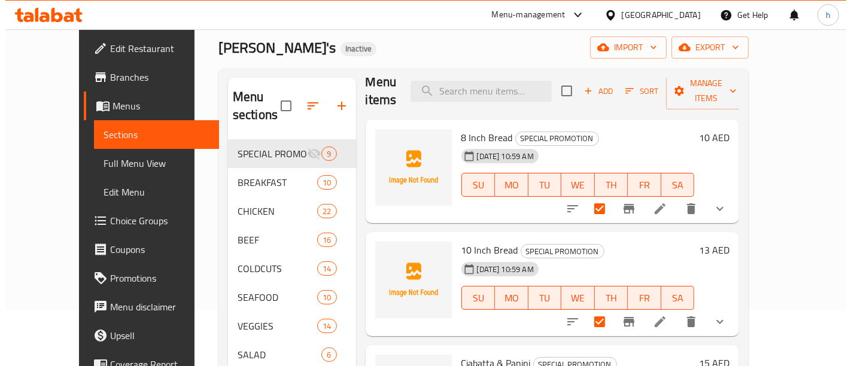
scroll to position [0, 0]
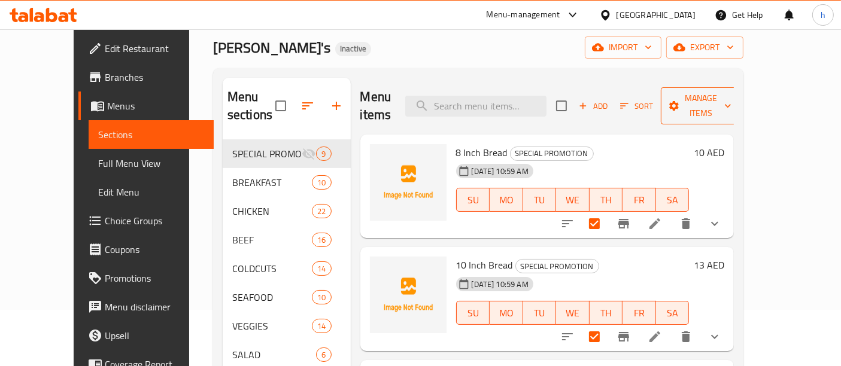
click at [731, 99] on span "Manage items" at bounding box center [700, 106] width 61 height 30
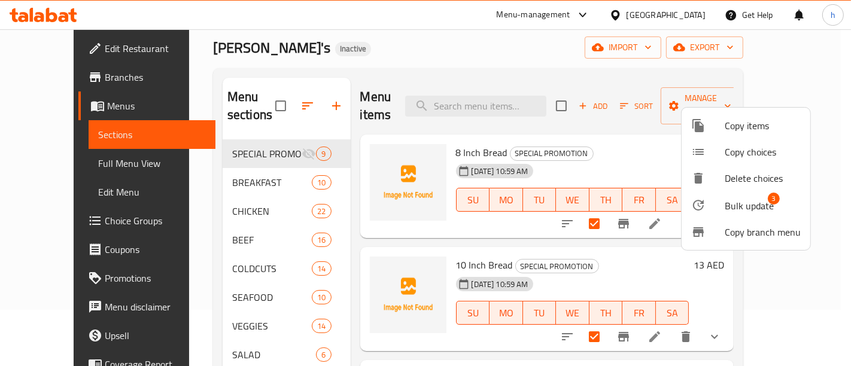
click at [769, 199] on span "3" at bounding box center [774, 199] width 12 height 12
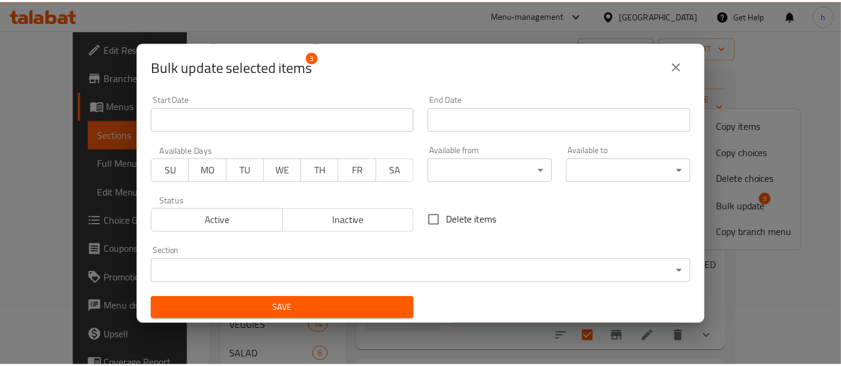
scroll to position [2, 0]
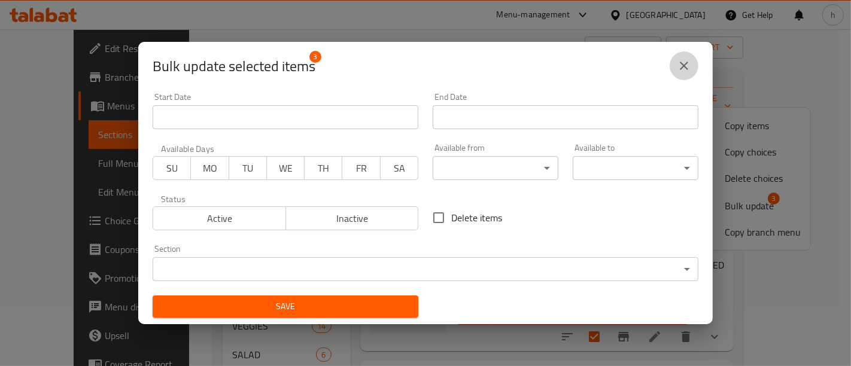
click at [692, 60] on button "close" at bounding box center [683, 65] width 29 height 29
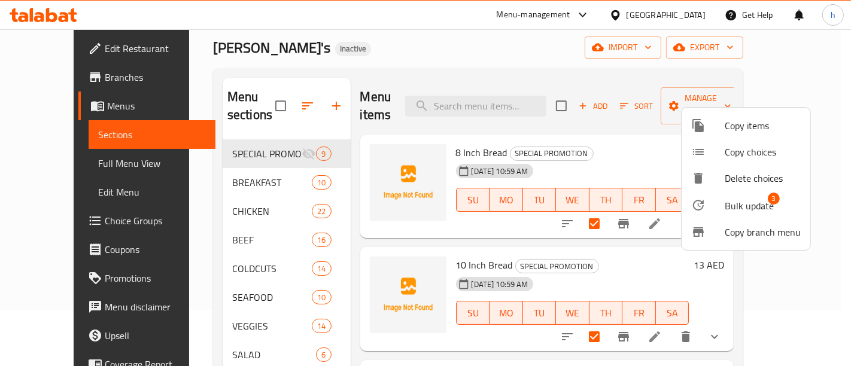
click at [618, 154] on div at bounding box center [425, 183] width 851 height 366
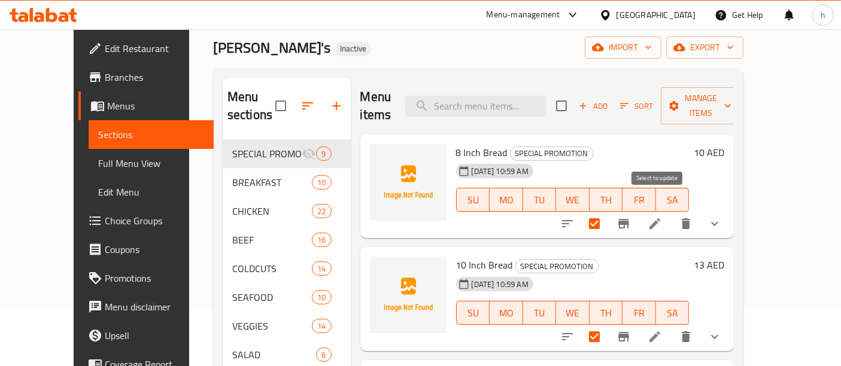
click at [607, 211] on input "checkbox" at bounding box center [594, 223] width 25 height 25
checkbox input "false"
click at [607, 324] on input "checkbox" at bounding box center [594, 336] width 25 height 25
checkbox input "false"
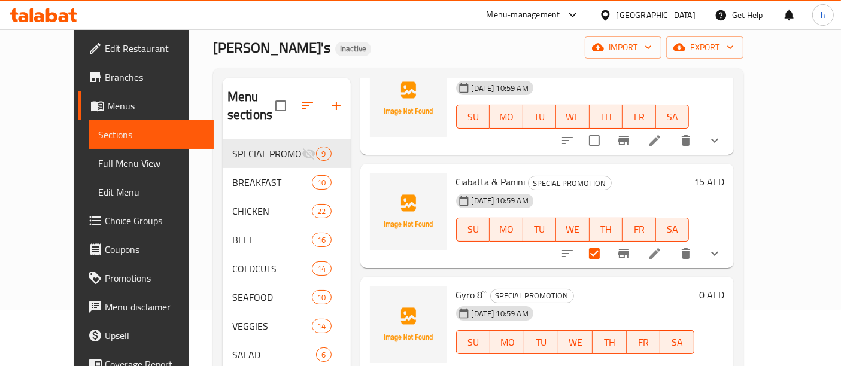
scroll to position [227, 0]
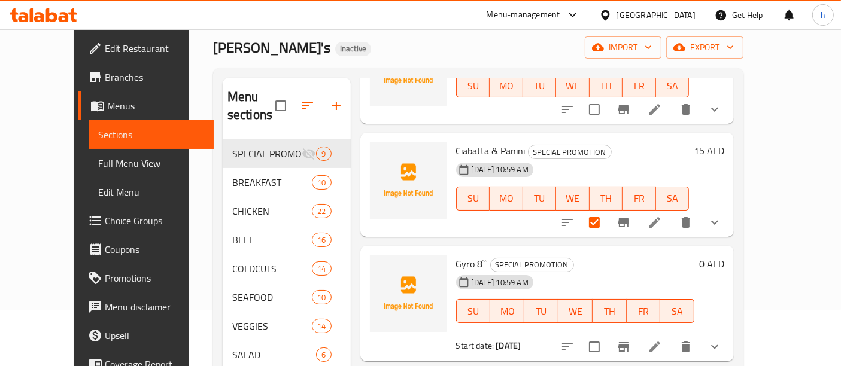
click at [607, 210] on input "checkbox" at bounding box center [594, 222] width 25 height 25
checkbox input "false"
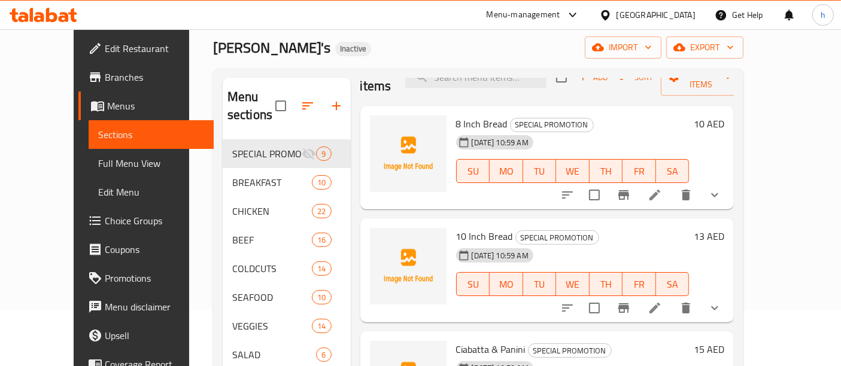
scroll to position [0, 0]
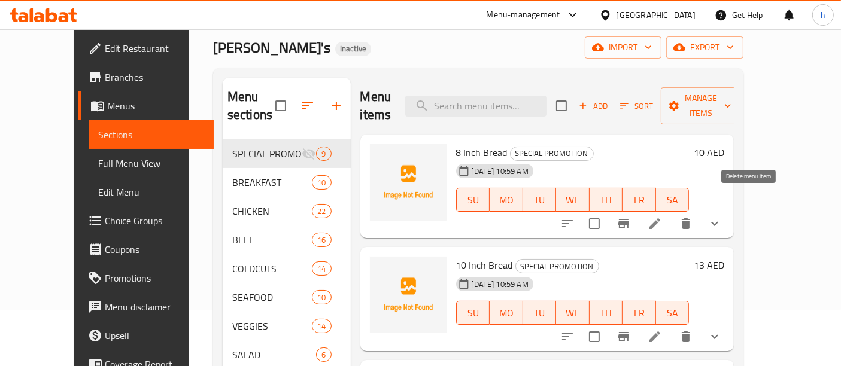
click at [690, 218] on icon "delete" at bounding box center [685, 223] width 8 height 11
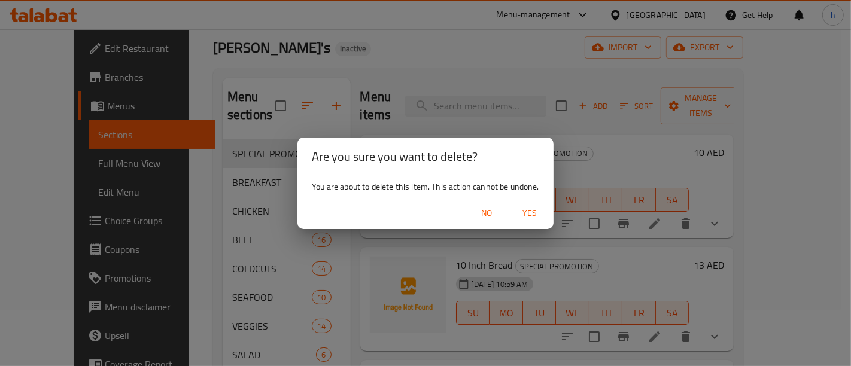
click at [487, 214] on span "No" at bounding box center [486, 213] width 29 height 15
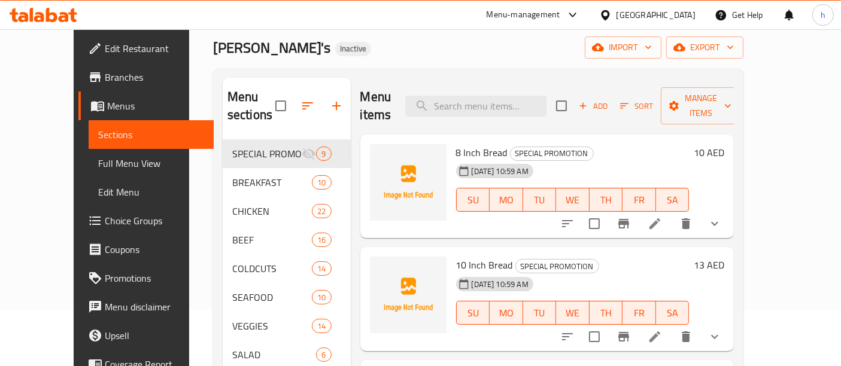
click at [662, 217] on icon at bounding box center [654, 224] width 14 height 14
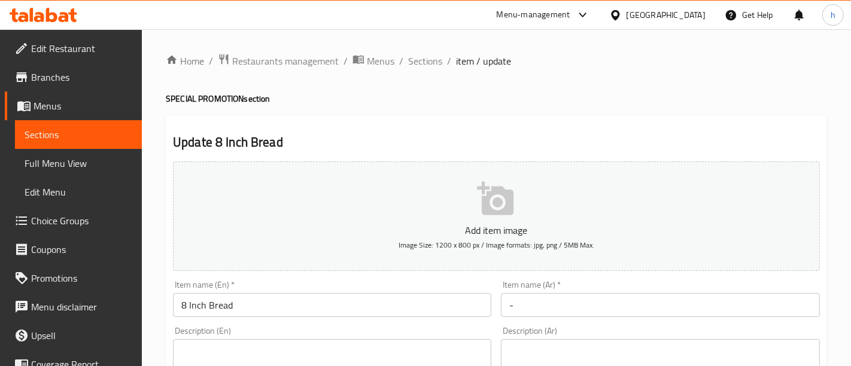
type input "-"
type input "1"
type input "-"
type input "1"
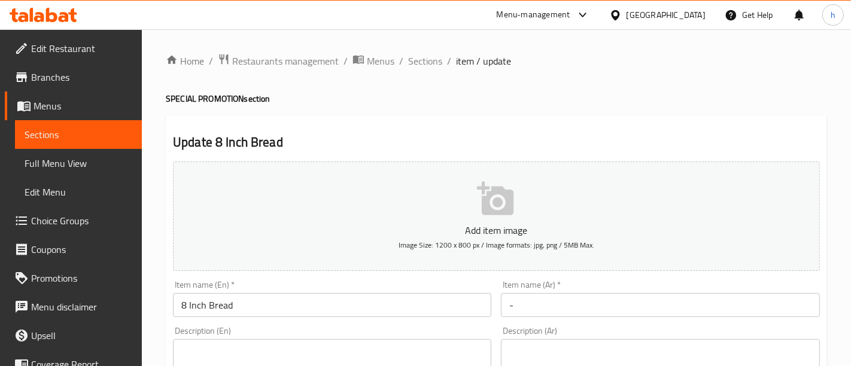
type input "1"
type input "-"
type input "0"
type input "19"
type input "-"
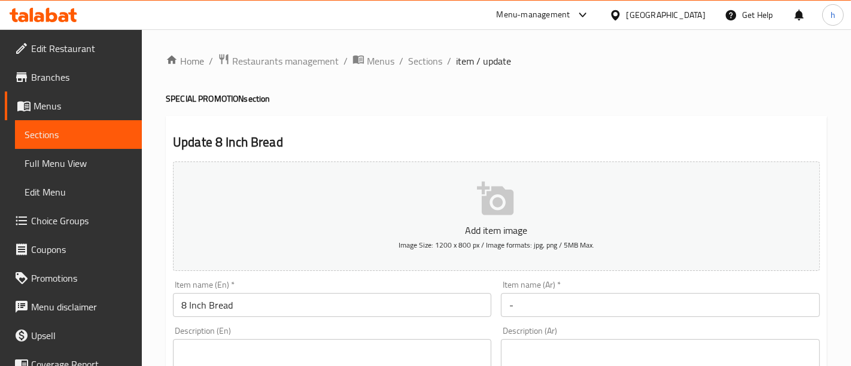
type input "0"
type input "3"
type input "-"
type input "0"
type input "2"
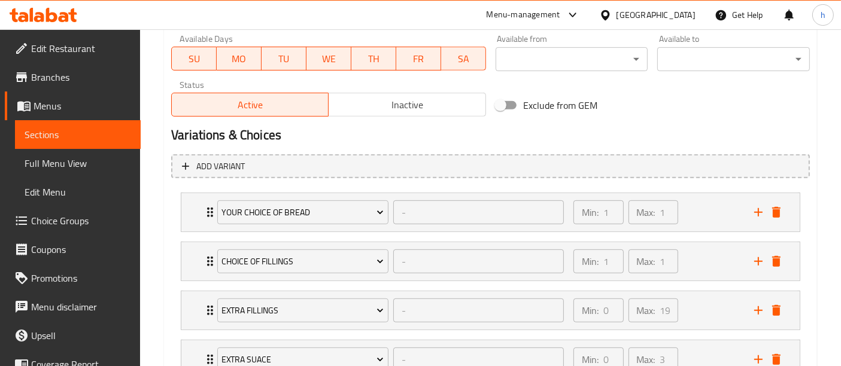
scroll to position [692, 0]
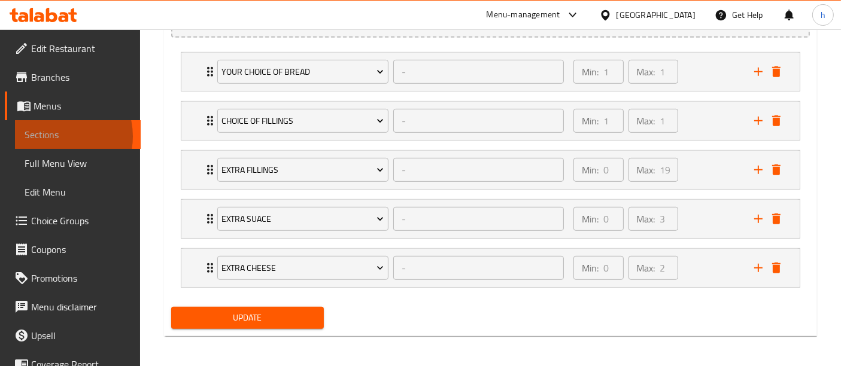
click at [55, 136] on span "Sections" at bounding box center [78, 134] width 106 height 14
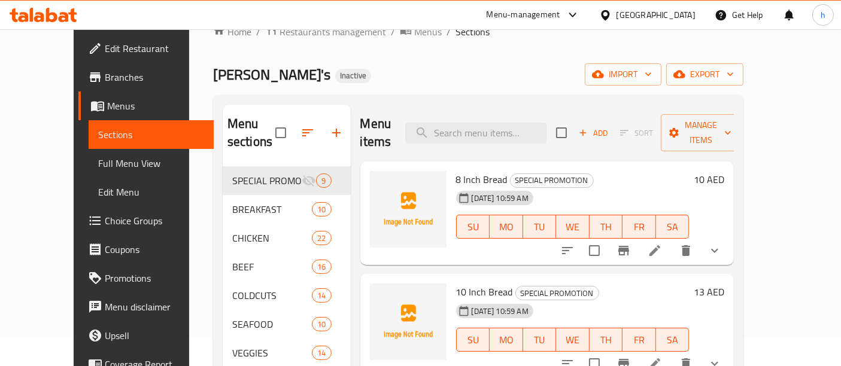
scroll to position [29, 0]
click at [607, 239] on input "checkbox" at bounding box center [594, 251] width 25 height 25
checkbox input "true"
click at [607, 352] on input "checkbox" at bounding box center [594, 364] width 25 height 25
checkbox input "true"
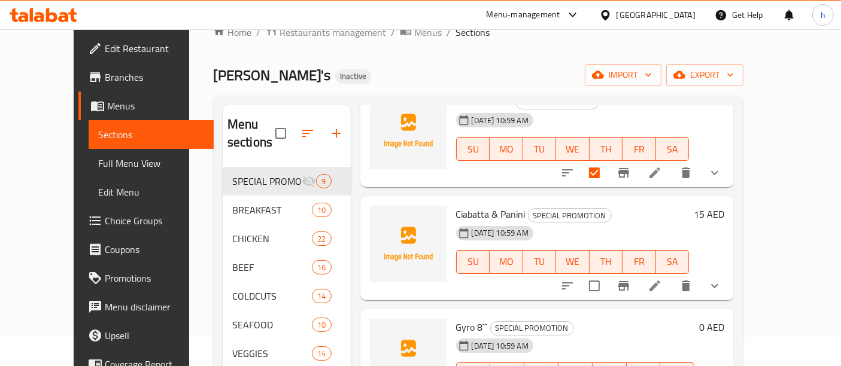
scroll to position [206, 0]
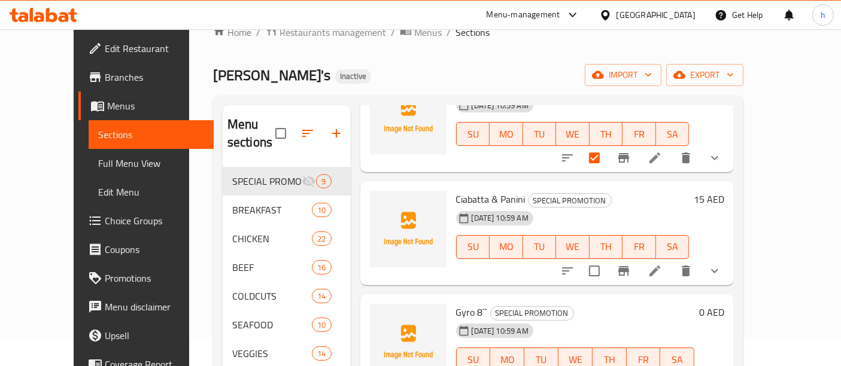
click at [607, 258] on input "checkbox" at bounding box center [594, 270] width 25 height 25
checkbox input "true"
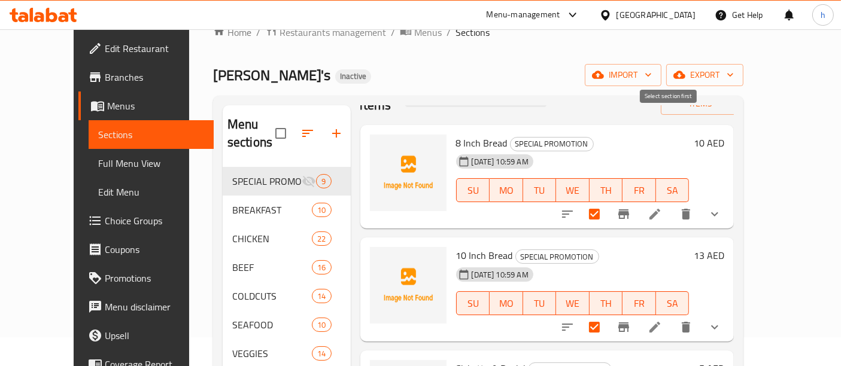
scroll to position [0, 0]
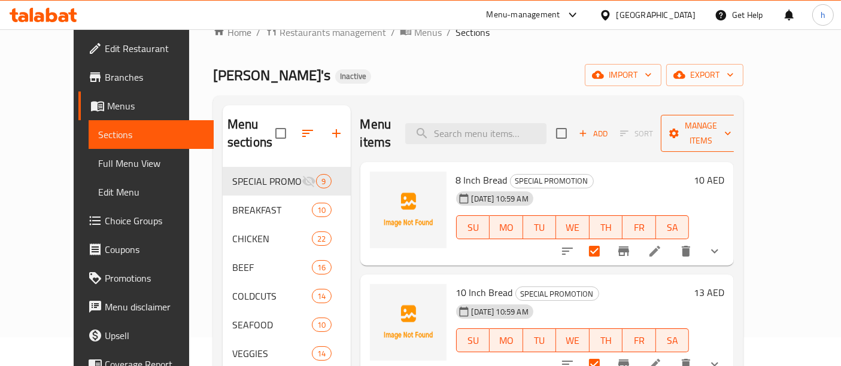
click at [731, 127] on span "Manage items" at bounding box center [700, 133] width 61 height 30
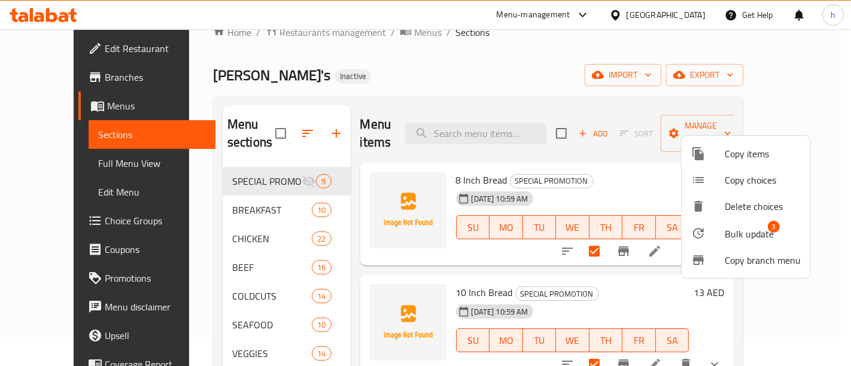
click at [765, 232] on span "Bulk update" at bounding box center [748, 234] width 49 height 14
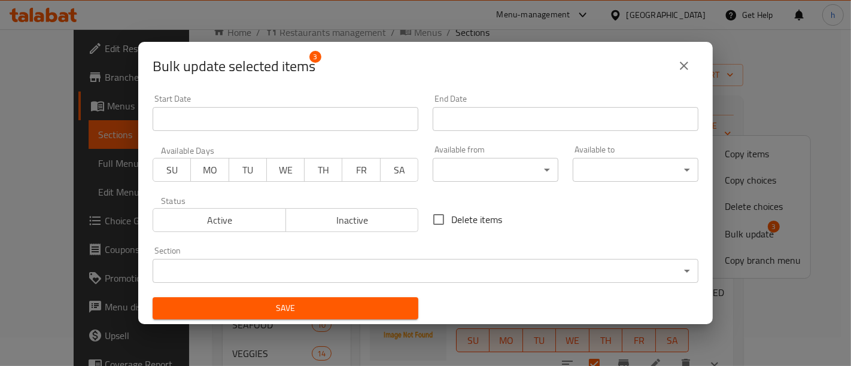
click at [680, 68] on icon "close" at bounding box center [684, 66] width 14 height 14
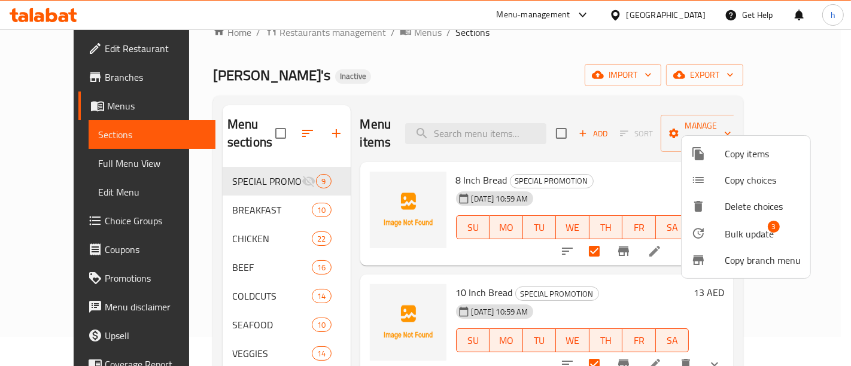
click at [468, 50] on div at bounding box center [425, 183] width 851 height 366
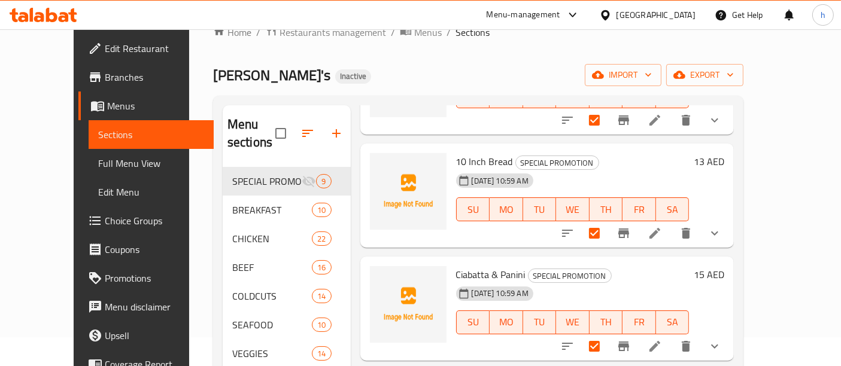
scroll to position [132, 0]
click at [607, 222] on input "checkbox" at bounding box center [594, 232] width 25 height 25
click at [607, 220] on input "checkbox" at bounding box center [594, 232] width 25 height 25
checkbox input "true"
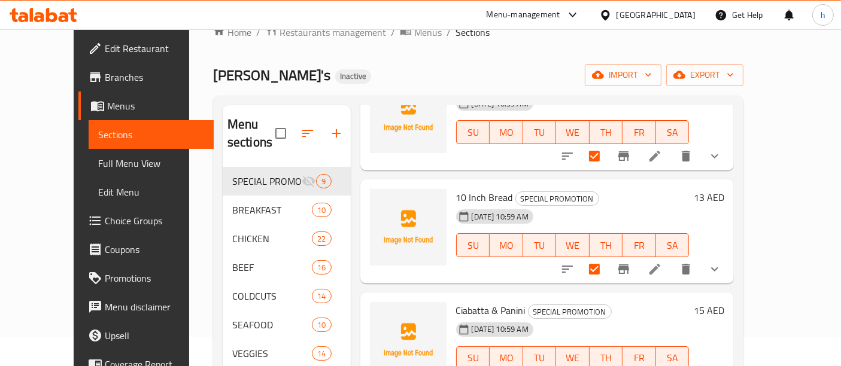
scroll to position [0, 0]
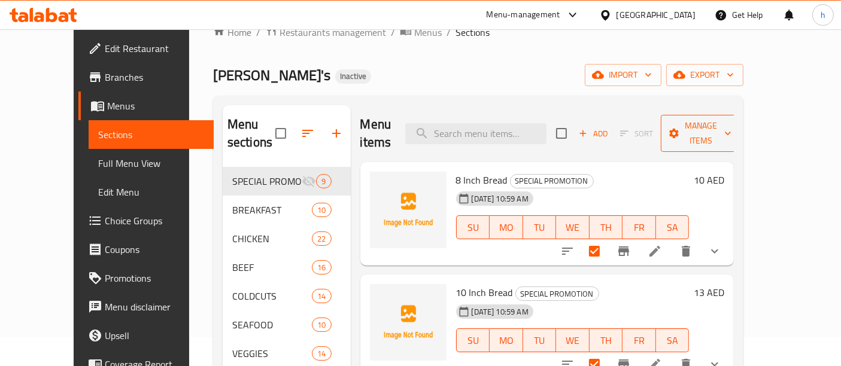
click at [731, 126] on span "Manage items" at bounding box center [700, 133] width 61 height 30
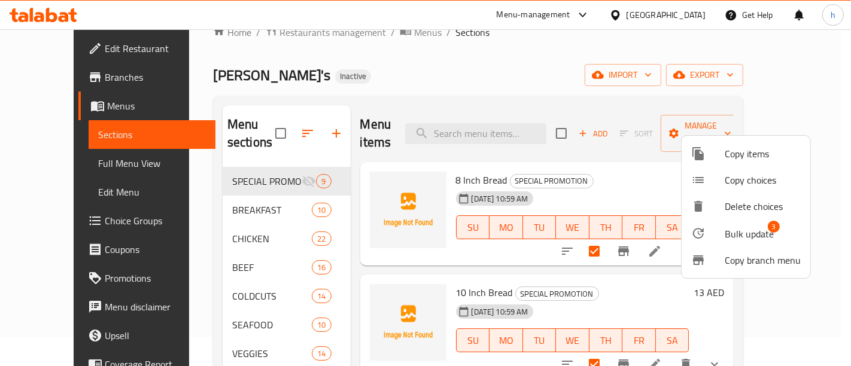
click at [758, 236] on span "Bulk update" at bounding box center [748, 234] width 49 height 14
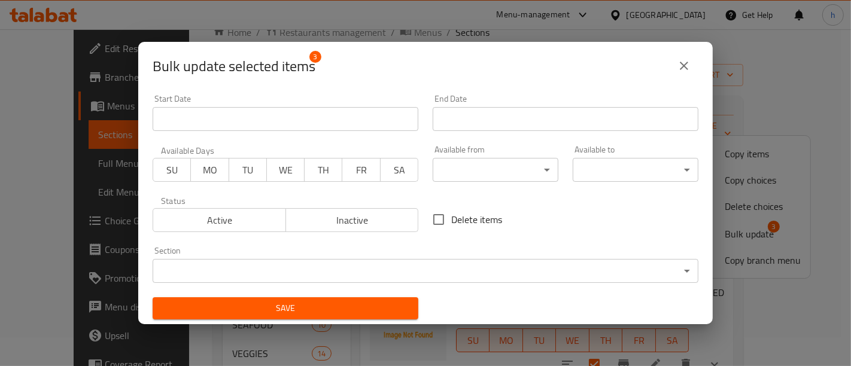
click at [200, 123] on input "Start Date" at bounding box center [286, 119] width 266 height 24
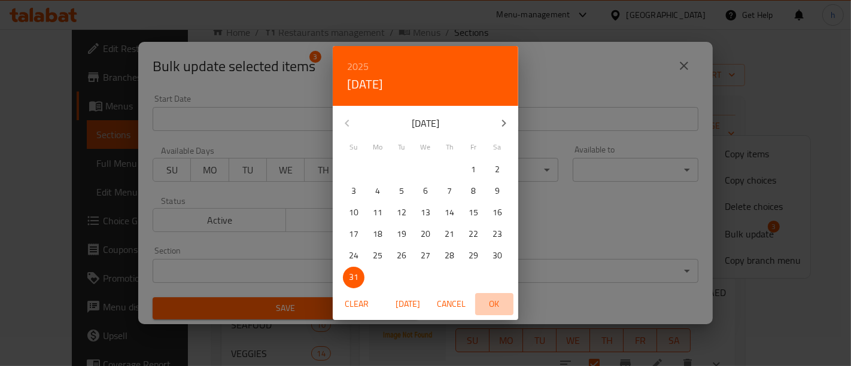
click at [502, 303] on span "OK" at bounding box center [494, 304] width 29 height 15
type input "31-08-2025"
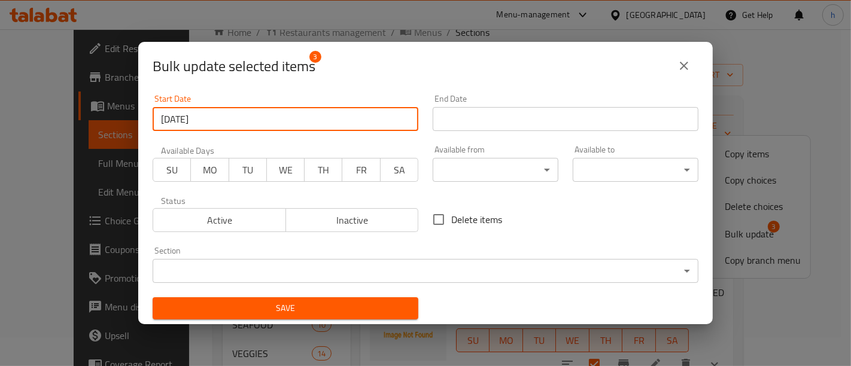
click at [517, 119] on input "Start Date" at bounding box center [566, 119] width 266 height 24
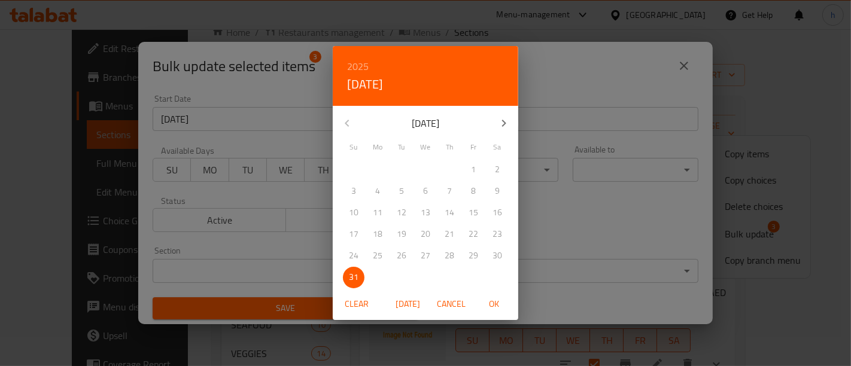
click at [503, 306] on span "OK" at bounding box center [494, 304] width 29 height 15
type input "31-08-2025"
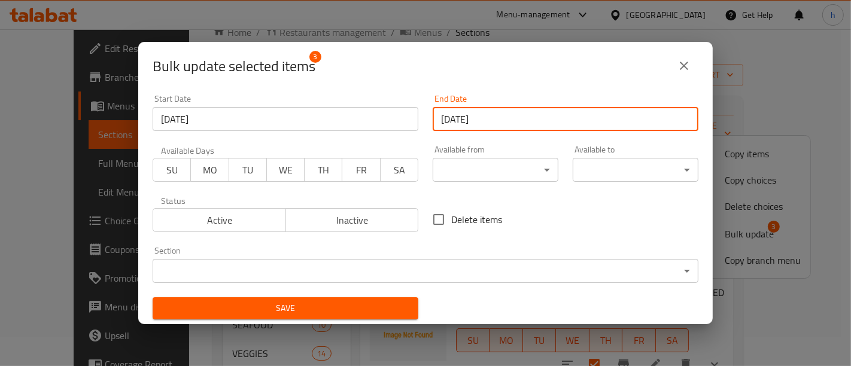
click at [678, 72] on icon "close" at bounding box center [684, 66] width 14 height 14
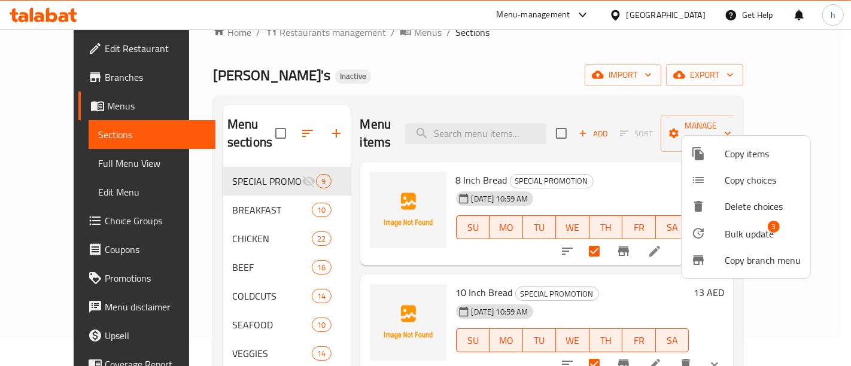
click at [593, 150] on div at bounding box center [425, 183] width 851 height 366
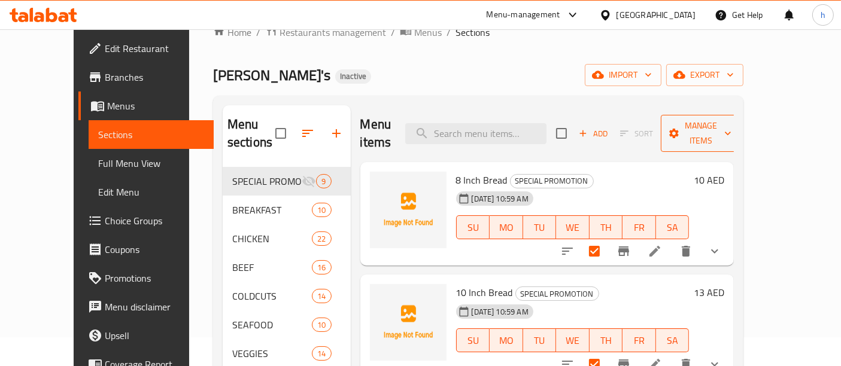
click at [731, 124] on span "Manage items" at bounding box center [700, 133] width 61 height 30
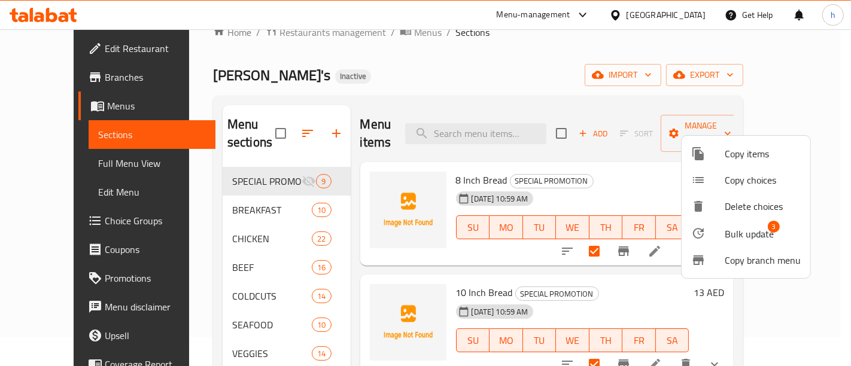
click at [748, 234] on span "Bulk update" at bounding box center [748, 234] width 49 height 14
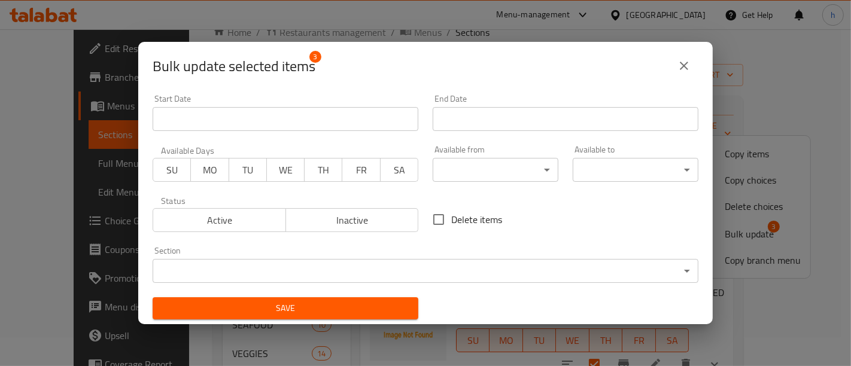
click at [233, 119] on input "Start Date" at bounding box center [286, 119] width 266 height 24
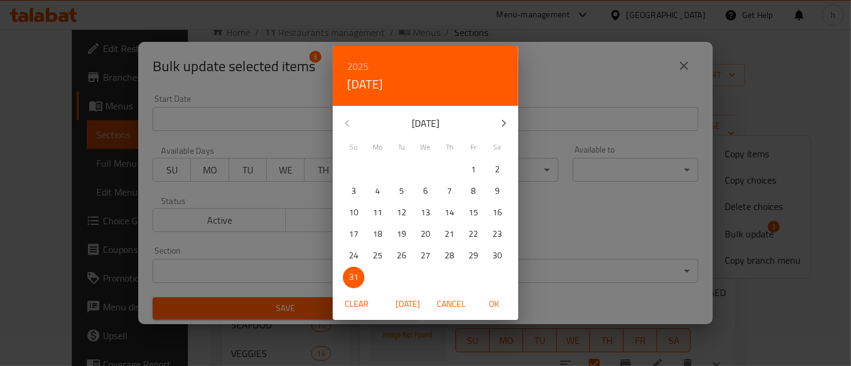
click at [378, 257] on p "25" at bounding box center [378, 255] width 10 height 15
click at [491, 305] on span "OK" at bounding box center [494, 304] width 29 height 15
type input "25-08-2025"
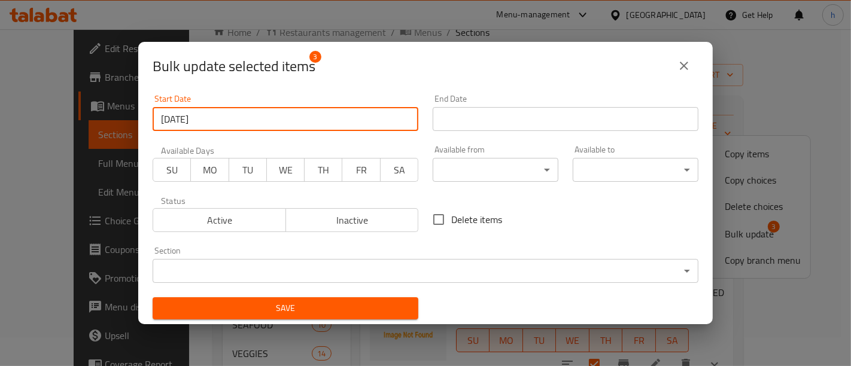
click at [503, 126] on input "Start Date" at bounding box center [566, 119] width 266 height 24
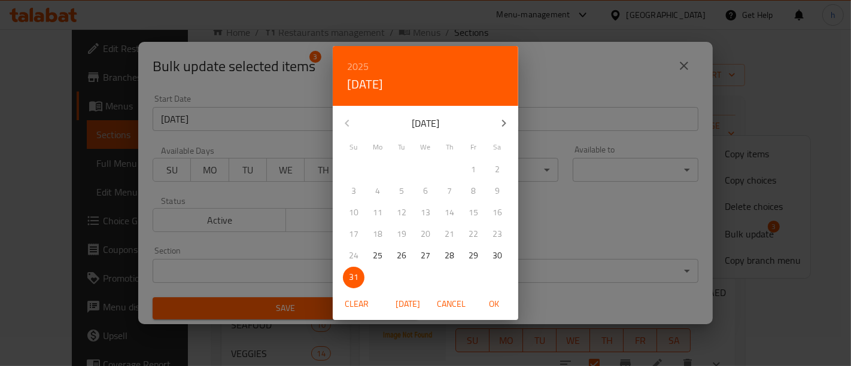
click at [356, 282] on p "31" at bounding box center [354, 277] width 10 height 15
click at [494, 302] on span "OK" at bounding box center [494, 304] width 29 height 15
type input "31-08-2025"
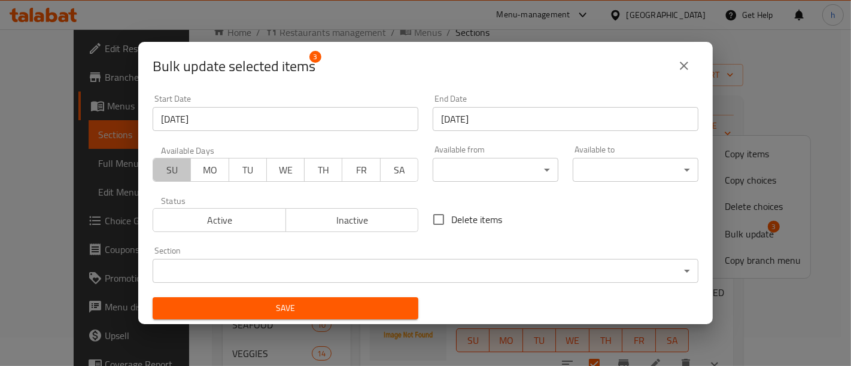
click at [169, 176] on span "SU" at bounding box center [172, 170] width 28 height 17
click at [210, 170] on span "MO" at bounding box center [210, 170] width 28 height 17
click at [257, 172] on span "TU" at bounding box center [248, 170] width 28 height 17
click at [309, 173] on span "TH" at bounding box center [323, 170] width 28 height 17
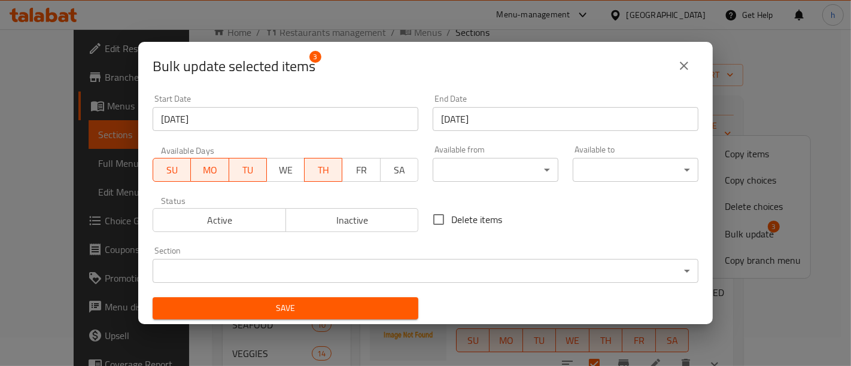
drag, startPoint x: 342, startPoint y: 172, endPoint x: 436, endPoint y: 182, distance: 94.5
click at [342, 172] on button "FR" at bounding box center [361, 170] width 38 height 24
click at [494, 174] on body "​ Menu-management United Arab Emirates Get Help h Edit Restaurant Branches Menu…" at bounding box center [425, 169] width 851 height 337
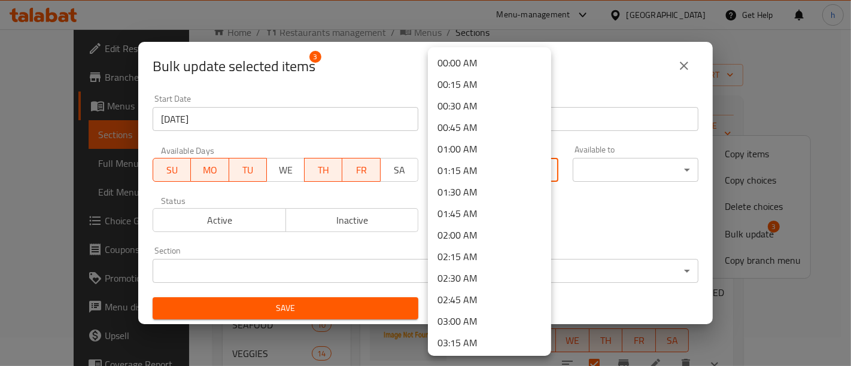
click at [231, 169] on div at bounding box center [425, 183] width 851 height 366
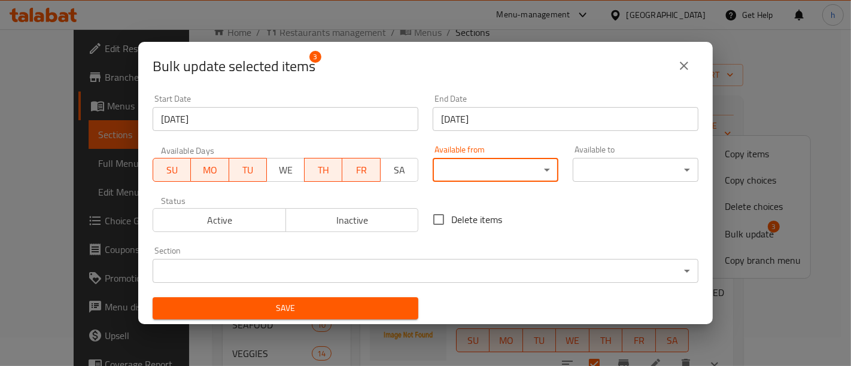
click at [278, 120] on input "25-08-2025" at bounding box center [286, 119] width 266 height 24
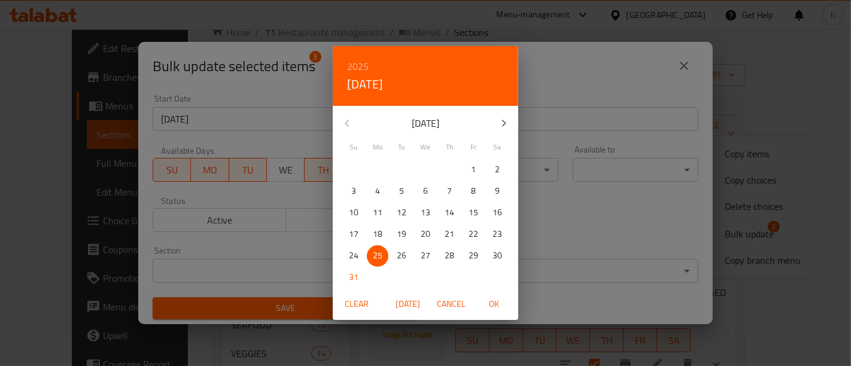
drag, startPoint x: 550, startPoint y: 128, endPoint x: 546, endPoint y: 136, distance: 8.8
click at [550, 127] on div "2025 Mon, Aug 25 August 2025 Su Mo Tu We Th Fr Sa 27 28 29 30 31 1 2 3 4 5 6 7 …" at bounding box center [425, 183] width 851 height 366
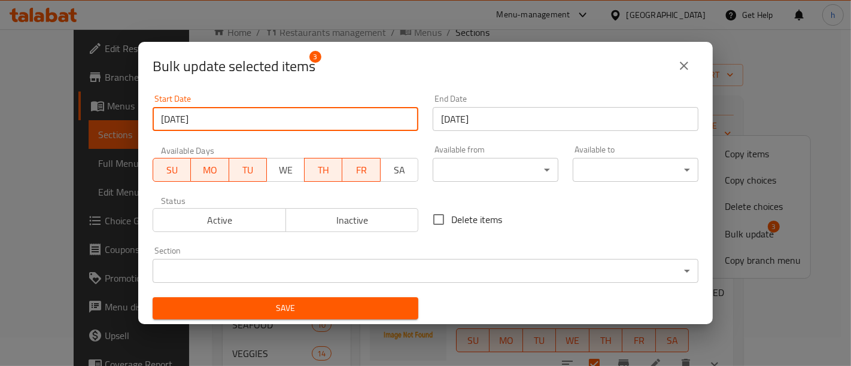
click at [511, 114] on input "31-08-2025" at bounding box center [566, 119] width 266 height 24
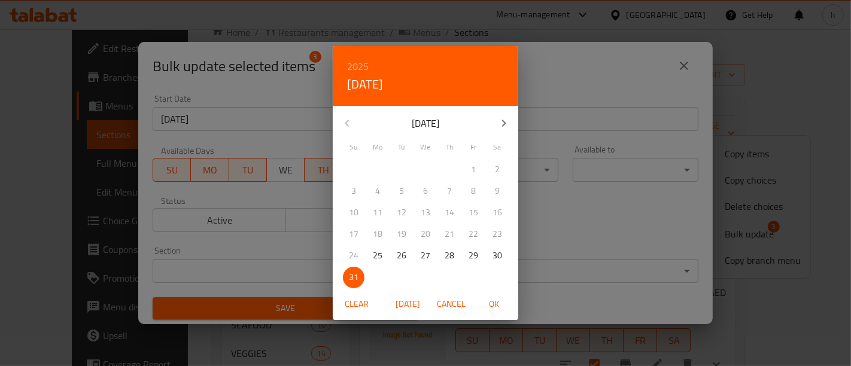
click at [222, 159] on div "2025 Sun, Aug 31 August 2025 Su Mo Tu We Th Fr Sa 27 28 29 30 31 1 2 3 4 5 6 7 …" at bounding box center [425, 183] width 851 height 366
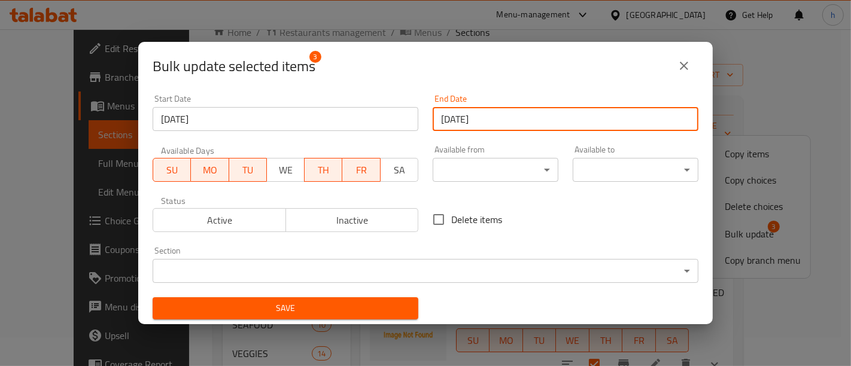
click at [245, 166] on span "TU" at bounding box center [248, 170] width 28 height 17
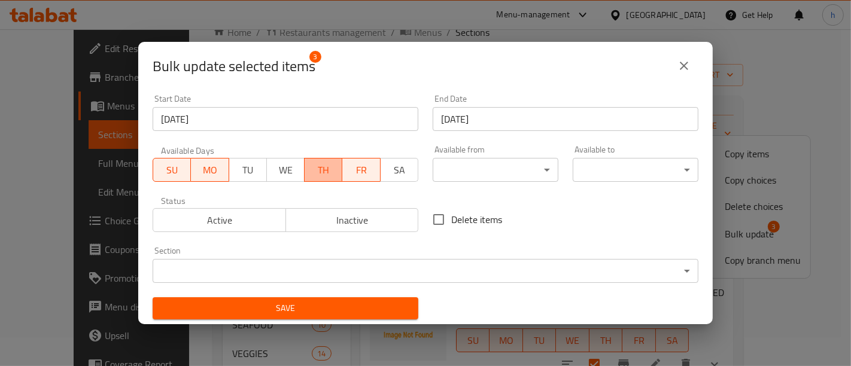
click at [309, 175] on span "TH" at bounding box center [323, 170] width 28 height 17
click at [471, 175] on body "​ Menu-management United Arab Emirates Get Help h Edit Restaurant Branches Menu…" at bounding box center [425, 169] width 851 height 337
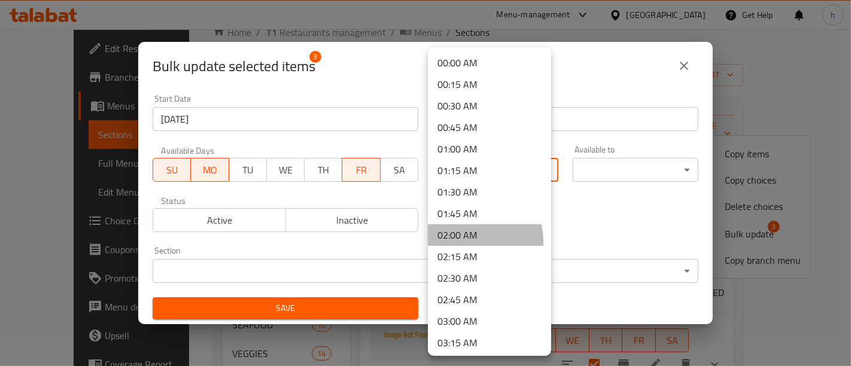
click at [462, 242] on li "02:00 AM" at bounding box center [489, 235] width 123 height 22
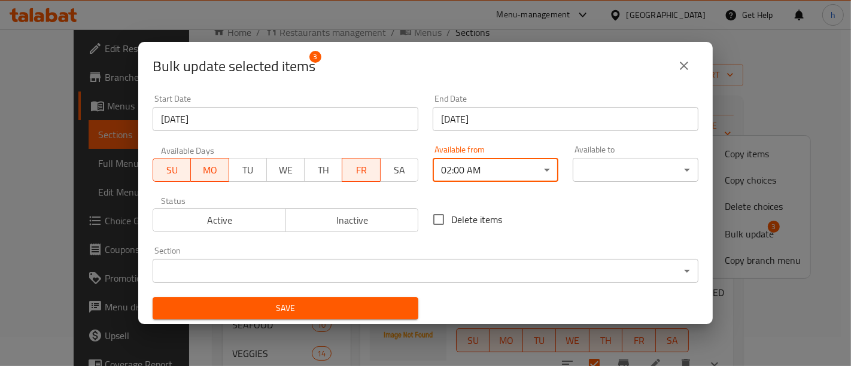
click at [591, 166] on body "​ Menu-management United Arab Emirates Get Help h Edit Restaurant Branches Menu…" at bounding box center [425, 169] width 851 height 337
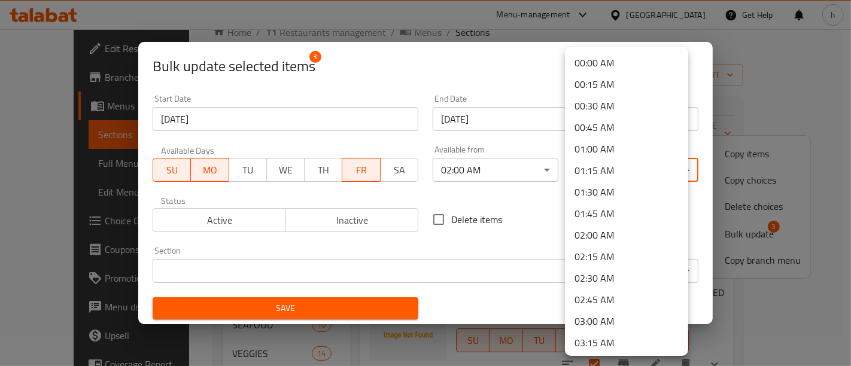
click at [577, 333] on li "03:15 AM" at bounding box center [626, 343] width 123 height 22
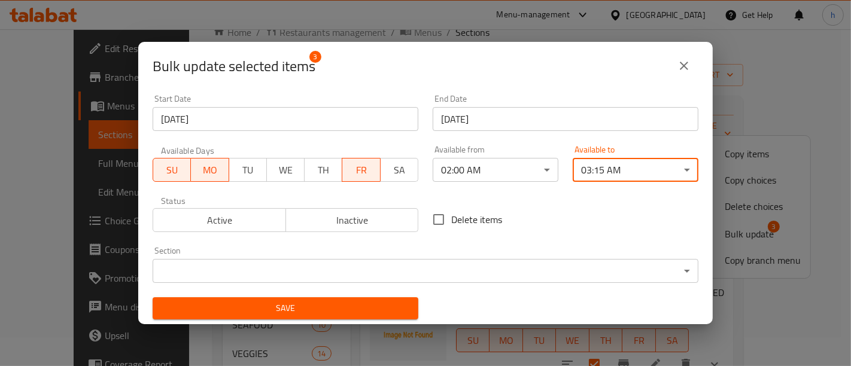
click at [166, 266] on body "​ Menu-management United Arab Emirates Get Help h Edit Restaurant Branches Menu…" at bounding box center [425, 169] width 851 height 337
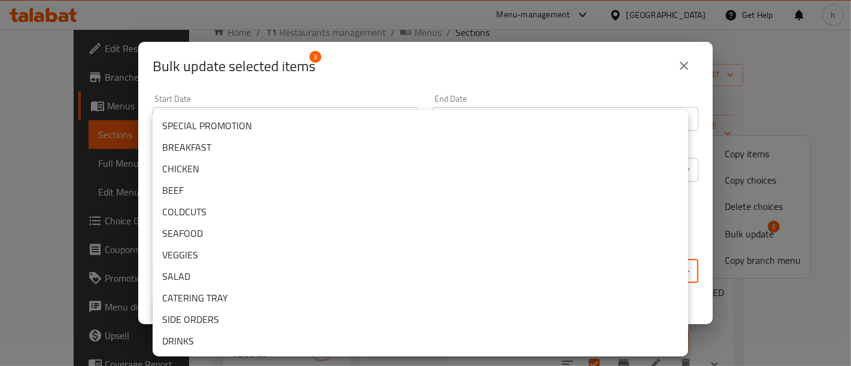
click at [507, 76] on div at bounding box center [425, 183] width 851 height 366
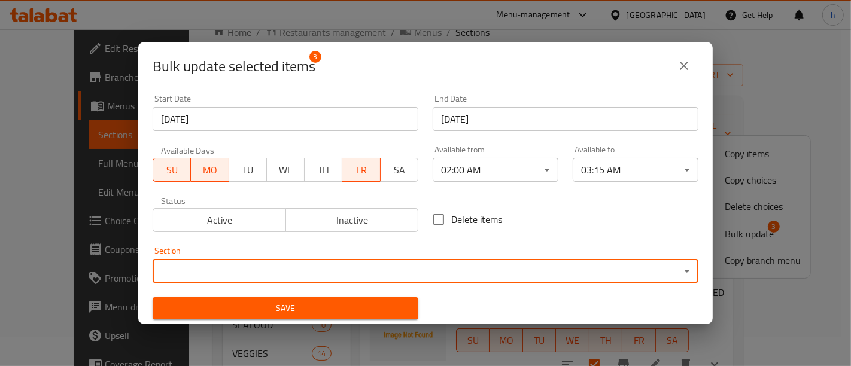
click at [262, 214] on span "Active" at bounding box center [219, 220] width 123 height 17
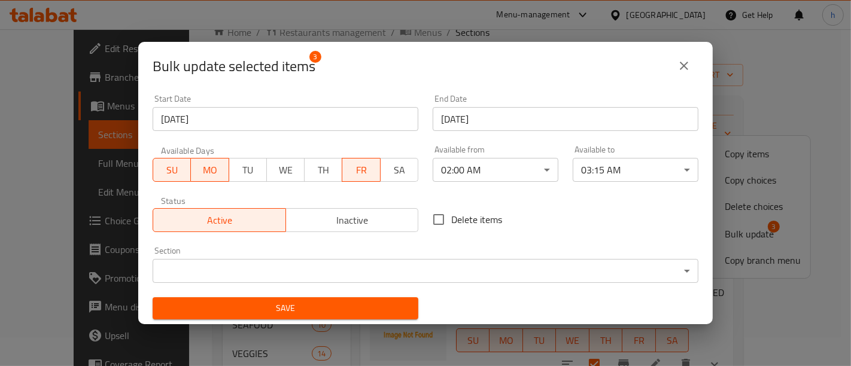
click at [316, 313] on span "Save" at bounding box center [285, 308] width 246 height 15
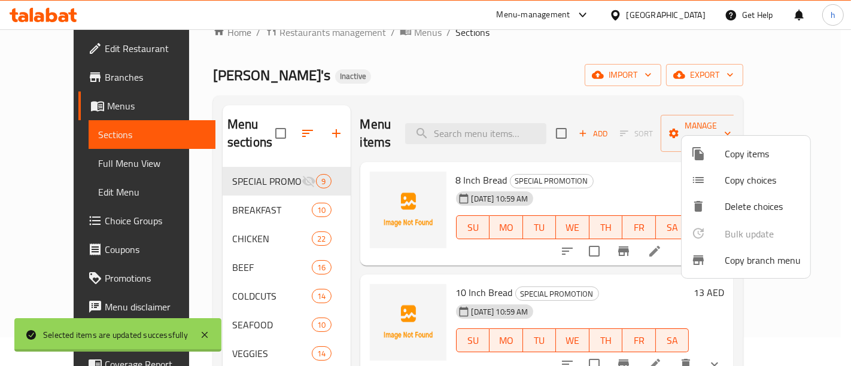
checkbox input "false"
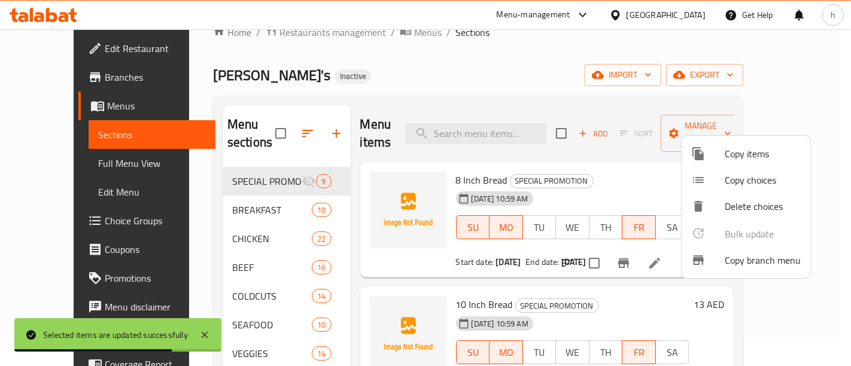
click at [647, 160] on div at bounding box center [425, 183] width 851 height 366
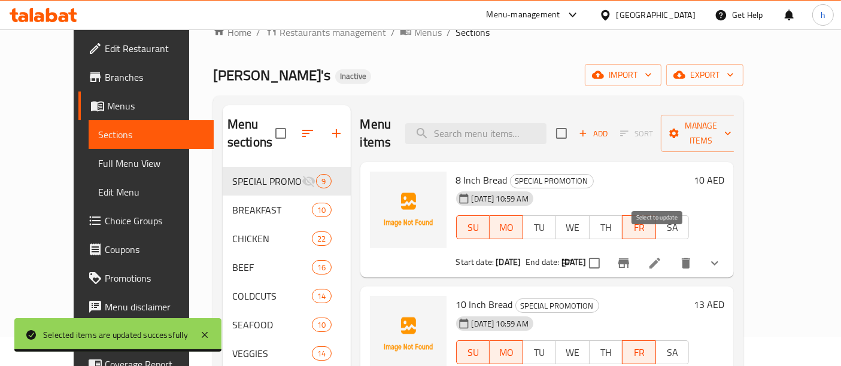
click at [607, 251] on input "checkbox" at bounding box center [594, 263] width 25 height 25
checkbox input "true"
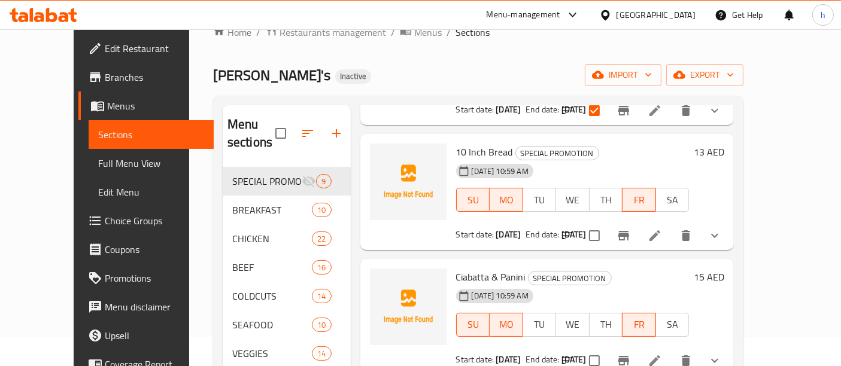
scroll to position [176, 0]
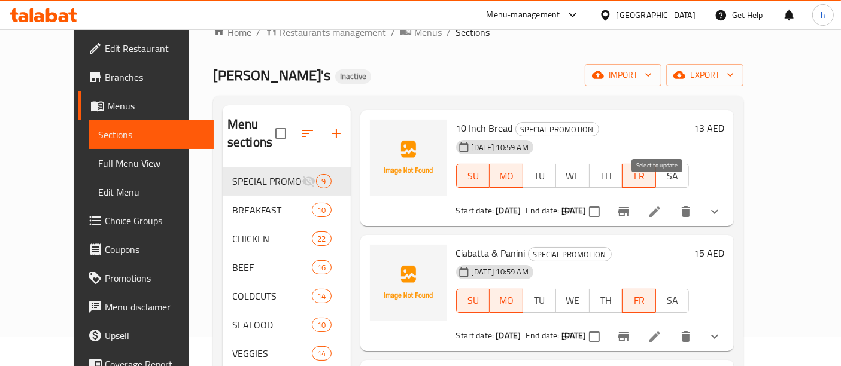
click at [607, 199] on input "checkbox" at bounding box center [594, 211] width 25 height 25
checkbox input "true"
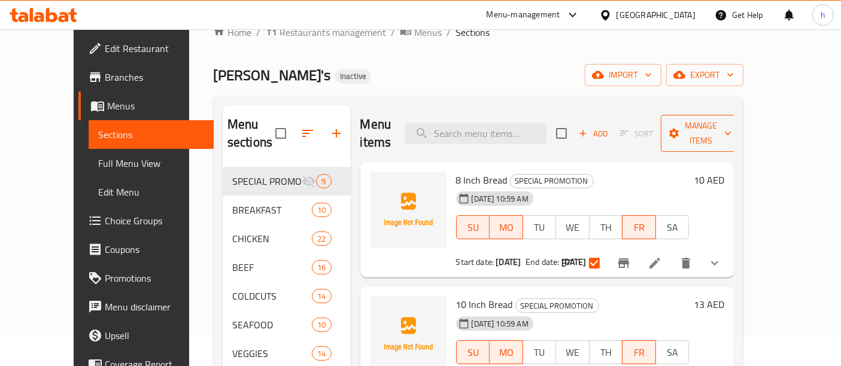
click at [731, 120] on span "Manage items" at bounding box center [700, 133] width 61 height 30
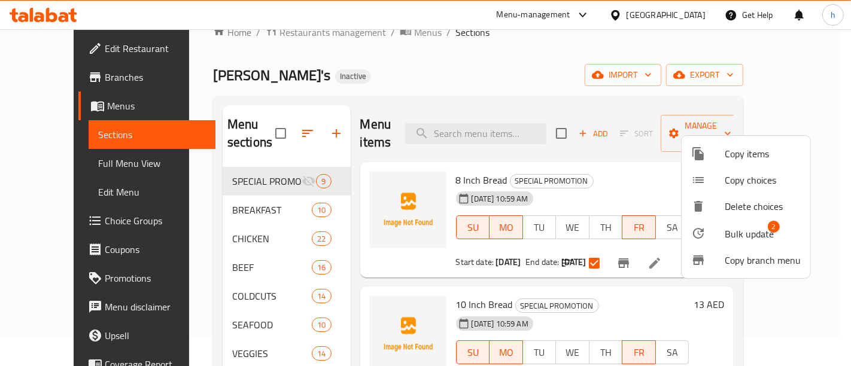
click at [731, 227] on span "Bulk update" at bounding box center [748, 234] width 49 height 14
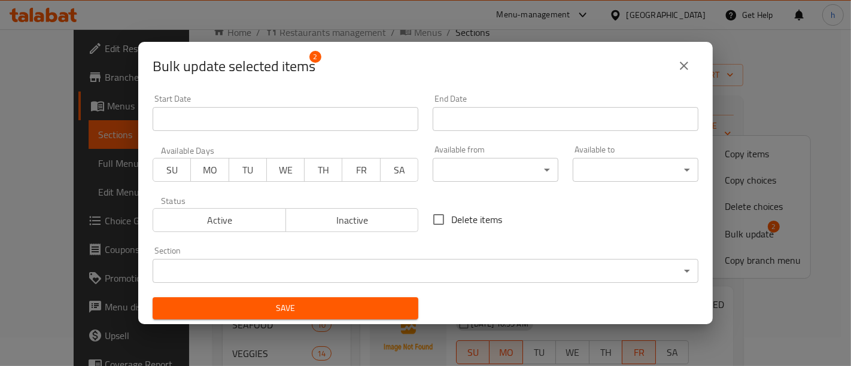
click at [459, 163] on body "​ Menu-management United Arab Emirates Get Help h Edit Restaurant Branches Menu…" at bounding box center [425, 169] width 851 height 337
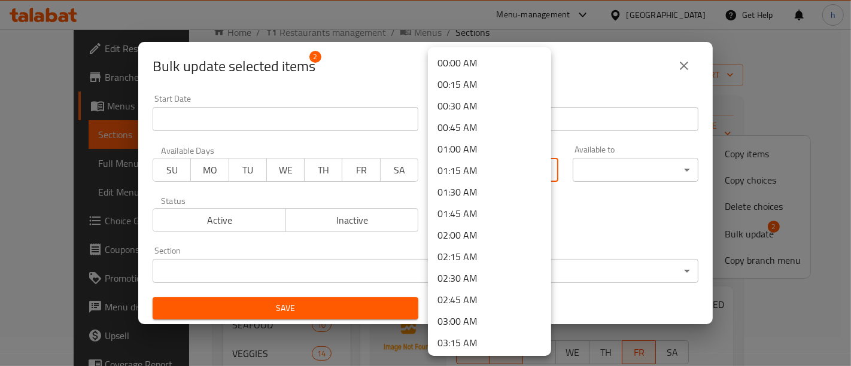
click at [462, 223] on li "01:45 AM" at bounding box center [489, 214] width 123 height 22
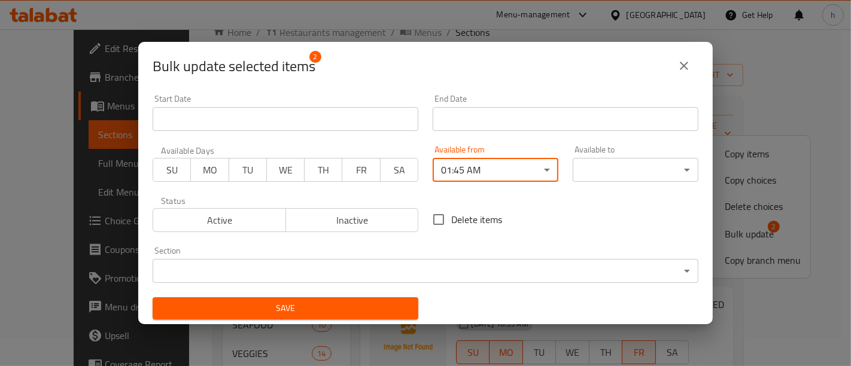
click at [596, 162] on body "​ Menu-management United Arab Emirates Get Help h Edit Restaurant Branches Menu…" at bounding box center [425, 169] width 851 height 337
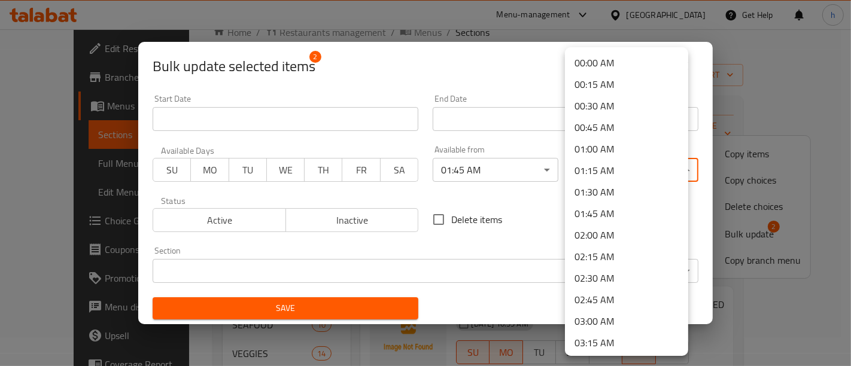
click at [589, 246] on li "02:15 AM" at bounding box center [626, 257] width 123 height 22
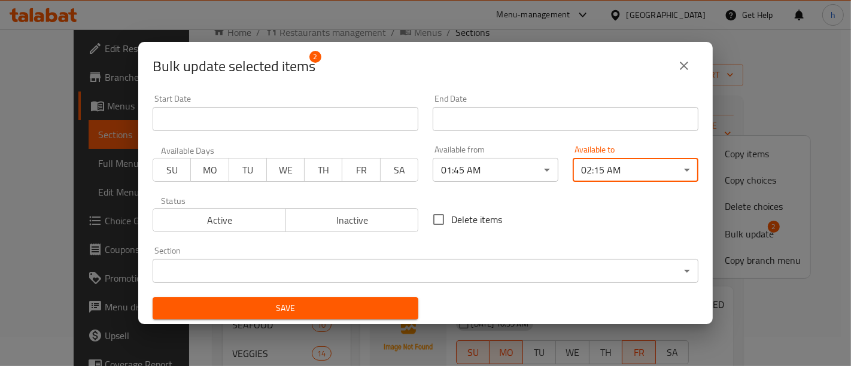
click at [687, 55] on button "close" at bounding box center [683, 65] width 29 height 29
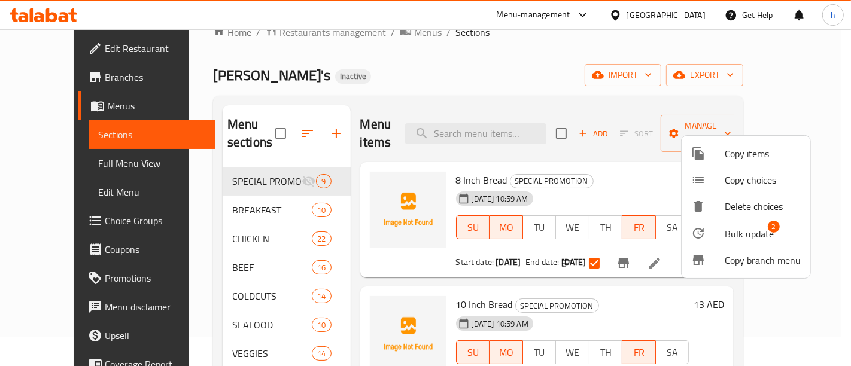
click at [630, 168] on div at bounding box center [425, 183] width 851 height 366
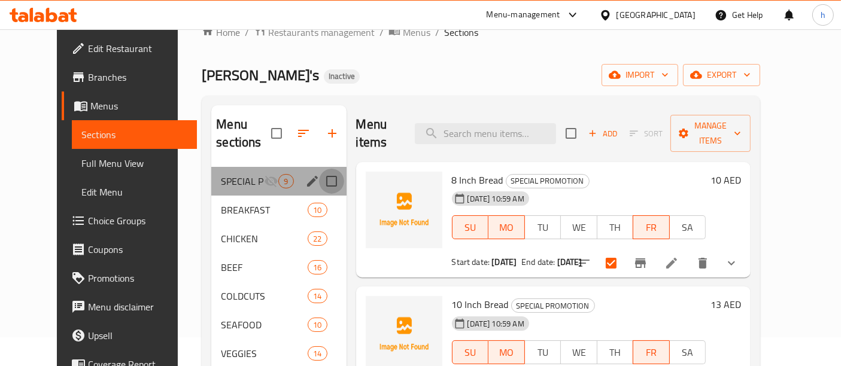
click at [321, 169] on input "Menu sections" at bounding box center [331, 181] width 25 height 25
checkbox input "true"
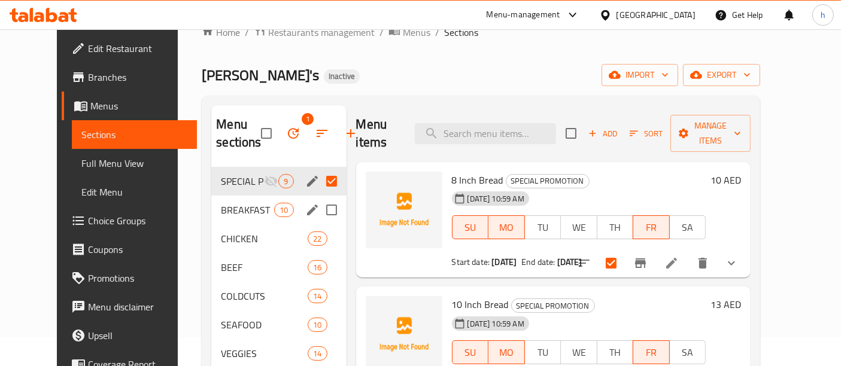
click at [319, 217] on input "Menu sections" at bounding box center [331, 209] width 25 height 25
checkbox input "true"
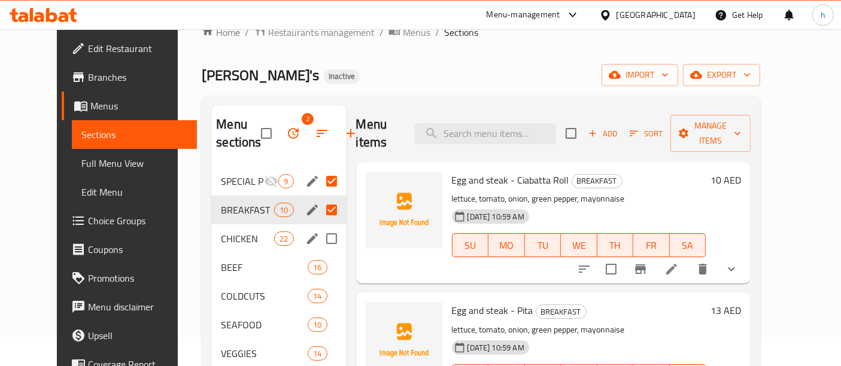
click at [319, 248] on input "Menu sections" at bounding box center [331, 238] width 25 height 25
checkbox input "true"
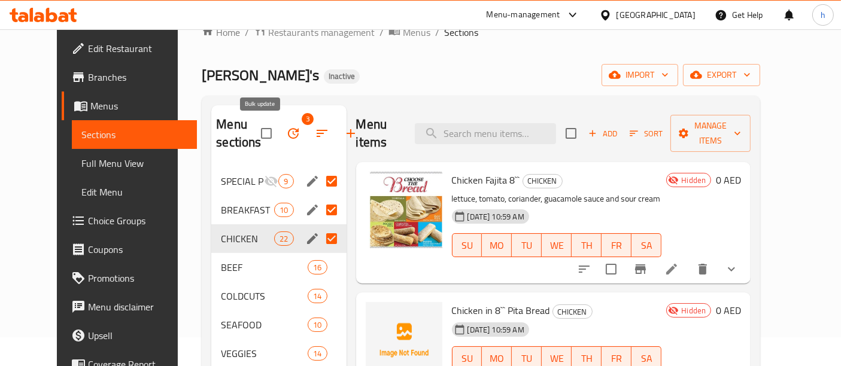
click at [286, 135] on icon "button" at bounding box center [293, 133] width 14 height 14
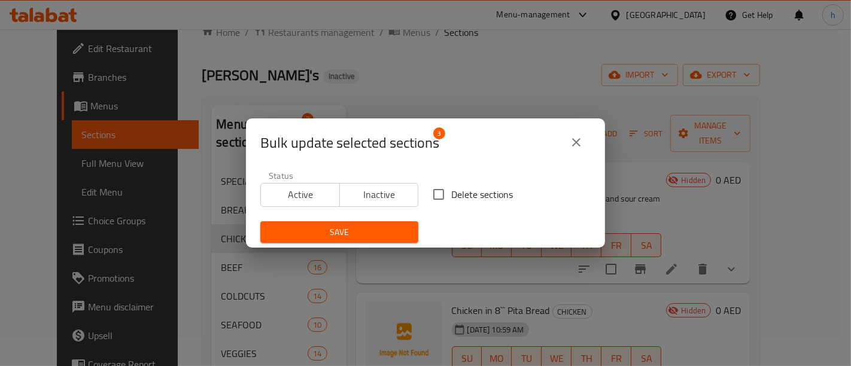
click at [586, 129] on div "Bulk update selected sections 3" at bounding box center [425, 142] width 330 height 29
click at [581, 152] on button "close" at bounding box center [576, 142] width 29 height 29
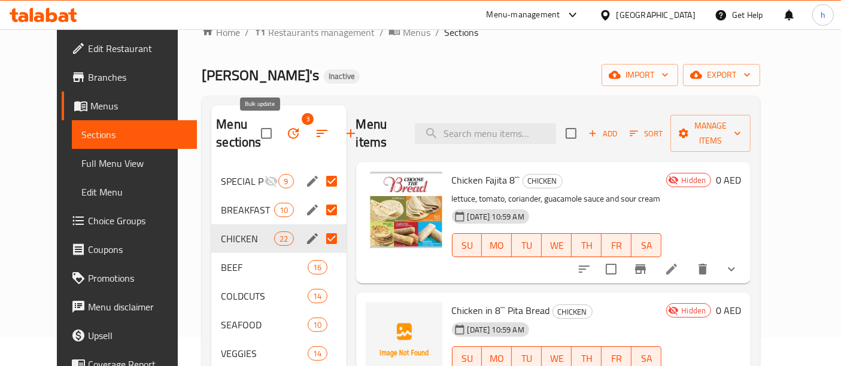
click at [286, 135] on icon "button" at bounding box center [293, 133] width 14 height 14
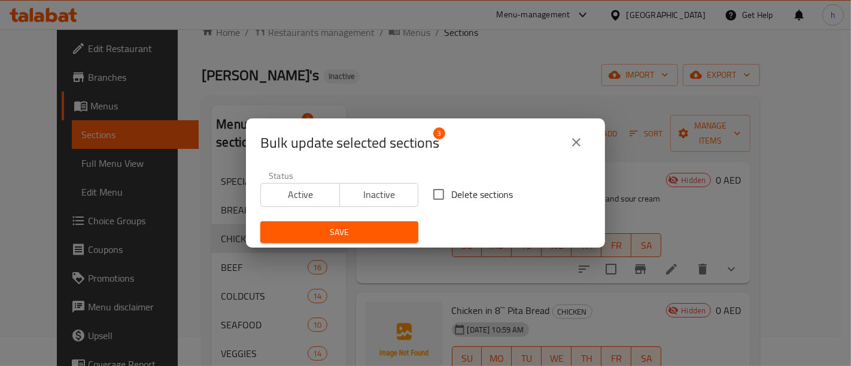
click at [573, 141] on icon "close" at bounding box center [576, 142] width 14 height 14
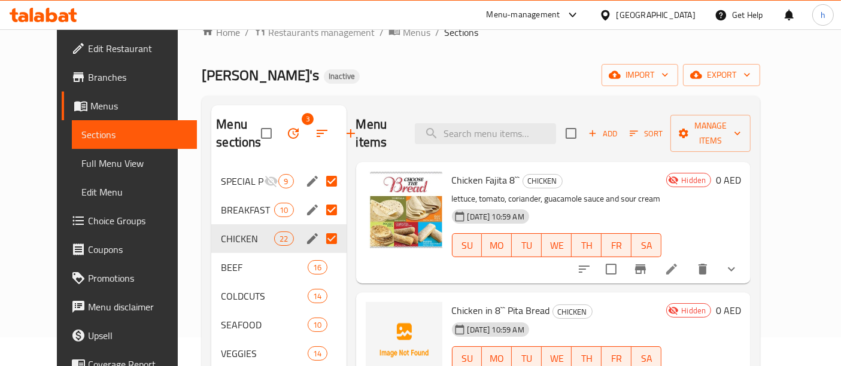
click at [409, 61] on div "Home / Restaurants management / Menus / Sections Ollie's Inactive import export…" at bounding box center [481, 261] width 558 height 473
click at [319, 181] on input "Menu sections" at bounding box center [331, 181] width 25 height 25
checkbox input "false"
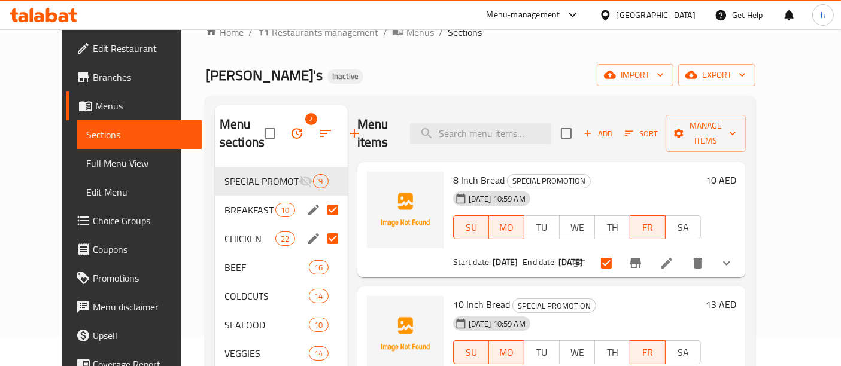
click at [320, 205] on input "Menu sections" at bounding box center [332, 209] width 25 height 25
checkbox input "false"
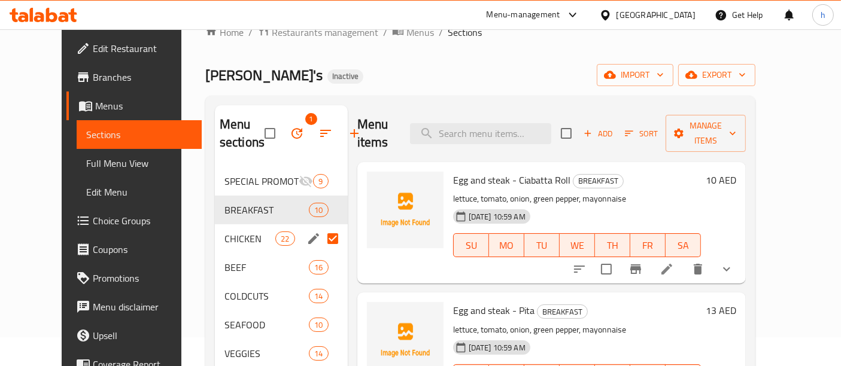
click at [320, 233] on input "Menu sections" at bounding box center [332, 238] width 25 height 25
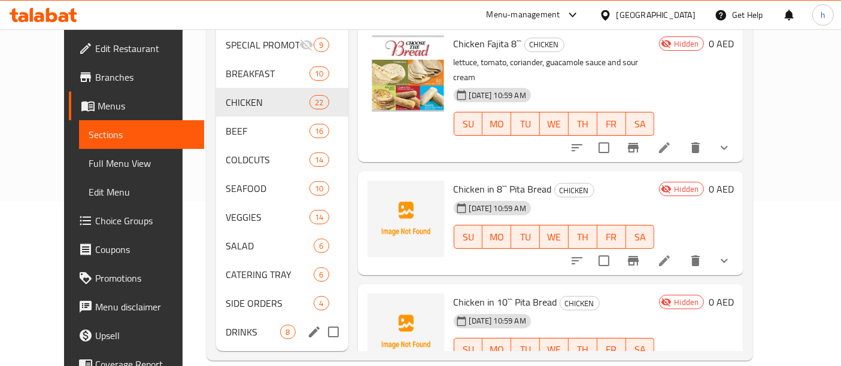
scroll to position [166, 0]
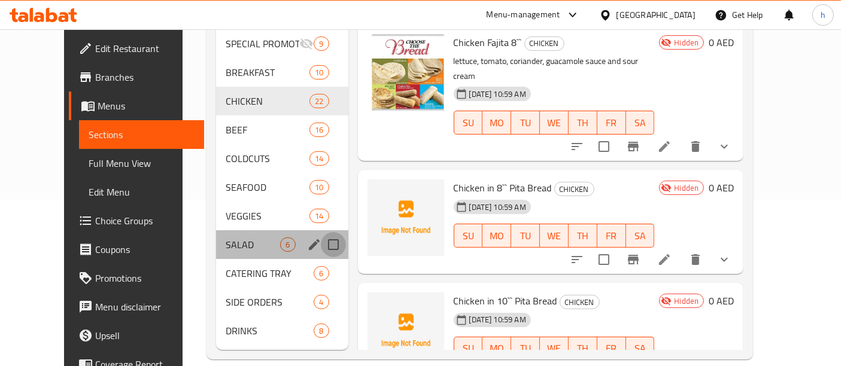
drag, startPoint x: 323, startPoint y: 223, endPoint x: 322, endPoint y: 230, distance: 7.2
click at [322, 232] on input "Menu sections" at bounding box center [333, 244] width 25 height 25
checkbox input "true"
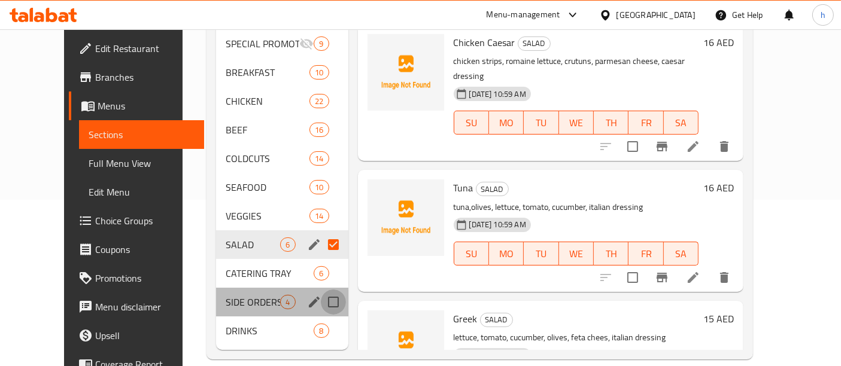
click at [321, 305] on input "Menu sections" at bounding box center [333, 302] width 25 height 25
checkbox input "true"
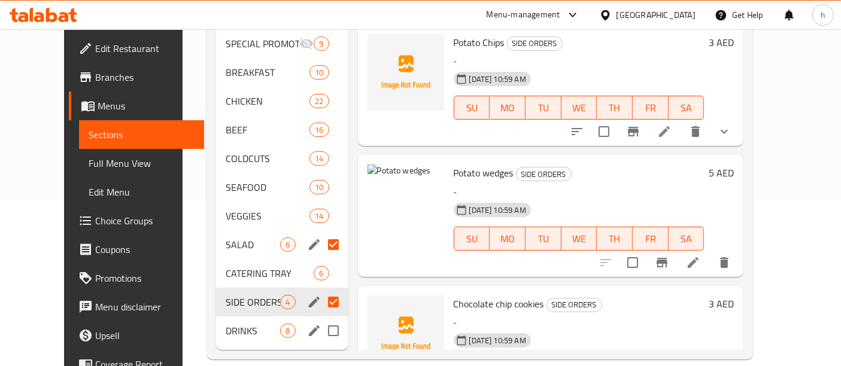
click at [321, 332] on input "Menu sections" at bounding box center [333, 330] width 25 height 25
checkbox input "true"
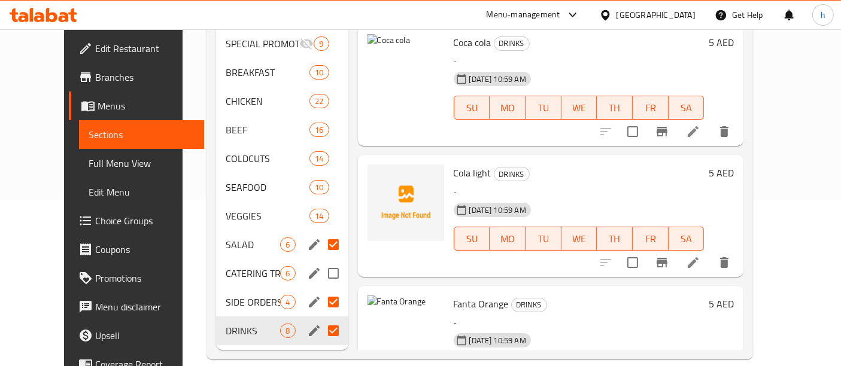
click at [321, 270] on input "Menu sections" at bounding box center [333, 273] width 25 height 25
checkbox input "true"
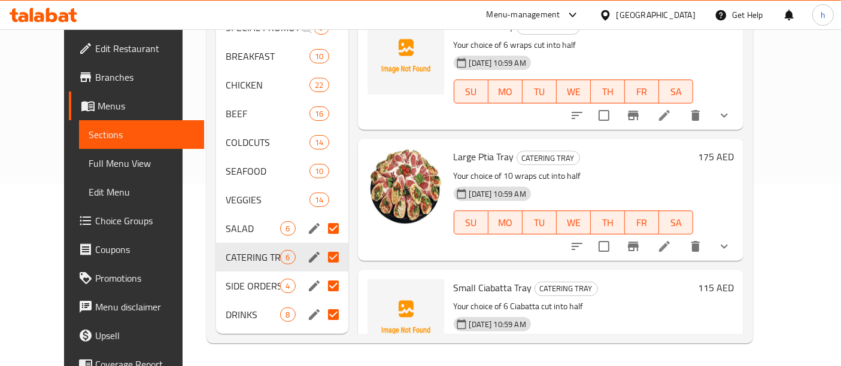
scroll to position [72, 0]
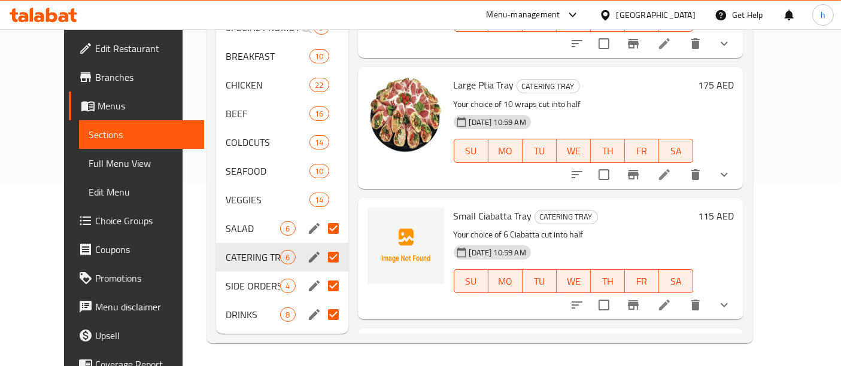
click at [321, 230] on input "Menu sections" at bounding box center [333, 228] width 25 height 25
checkbox input "false"
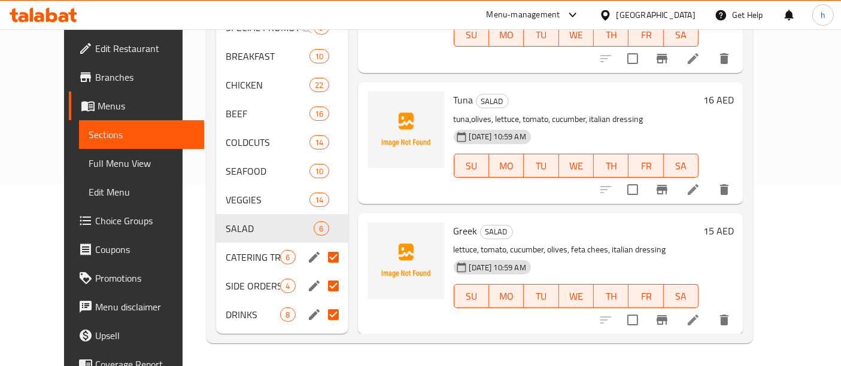
click at [321, 257] on input "Menu sections" at bounding box center [333, 257] width 25 height 25
checkbox input "false"
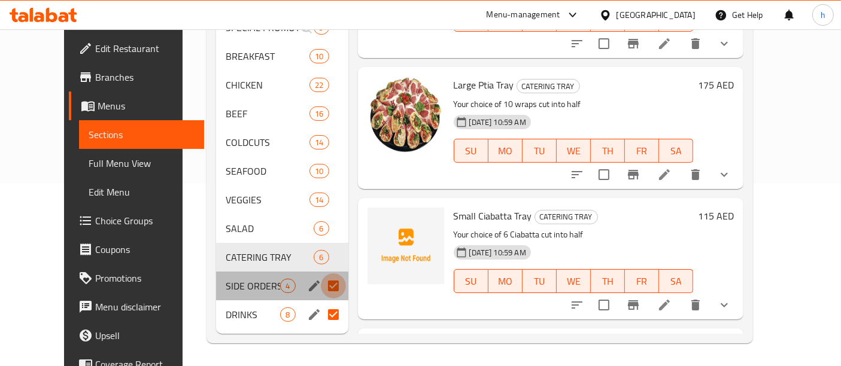
click at [321, 279] on input "Menu sections" at bounding box center [333, 285] width 25 height 25
checkbox input "false"
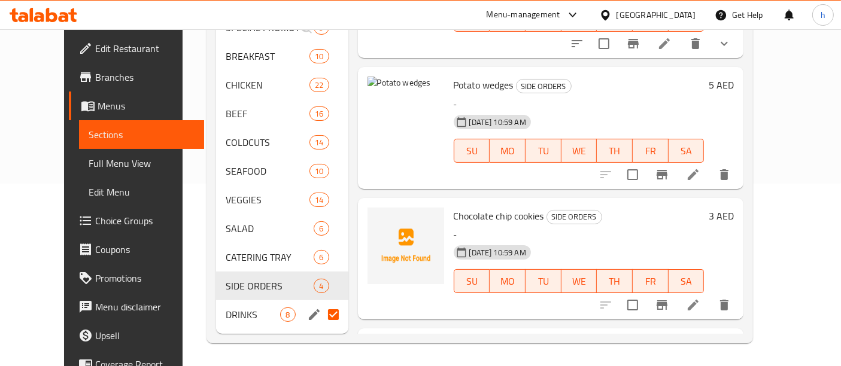
click at [321, 308] on input "Menu sections" at bounding box center [333, 314] width 25 height 25
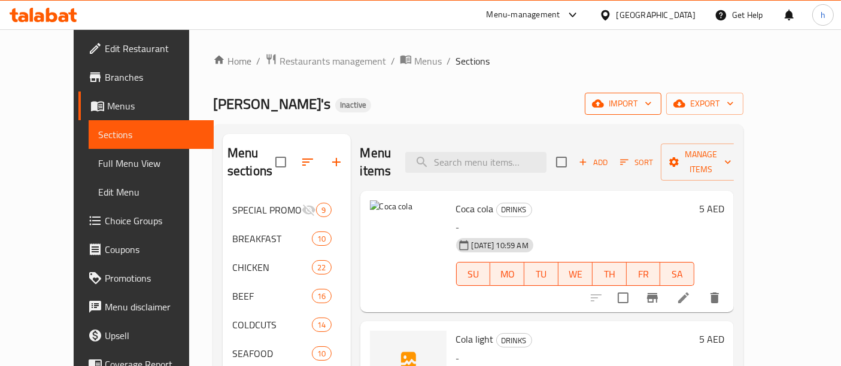
click at [652, 109] on span "import" at bounding box center [622, 103] width 57 height 15
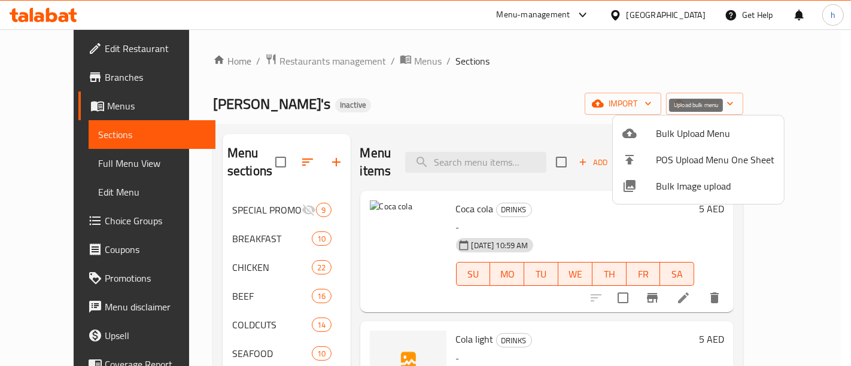
click at [699, 130] on span "Bulk Upload Menu" at bounding box center [715, 133] width 118 height 14
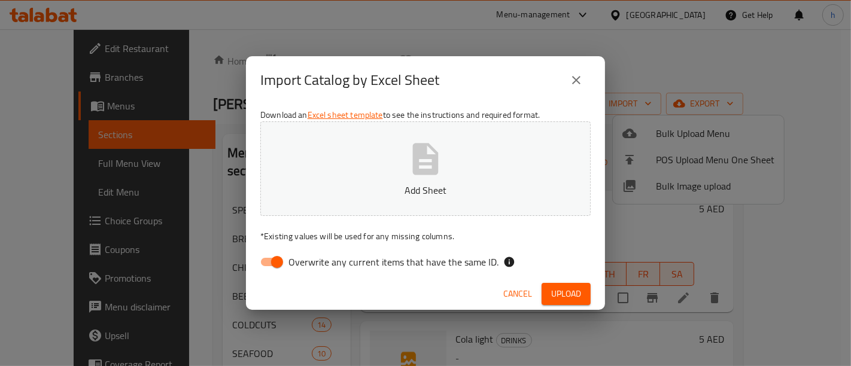
click at [274, 261] on input "Overwrite any current items that have the same ID." at bounding box center [277, 262] width 68 height 23
checkbox input "false"
click at [450, 150] on button "Add Sheet" at bounding box center [425, 168] width 330 height 95
click at [565, 79] on button "close" at bounding box center [576, 80] width 29 height 29
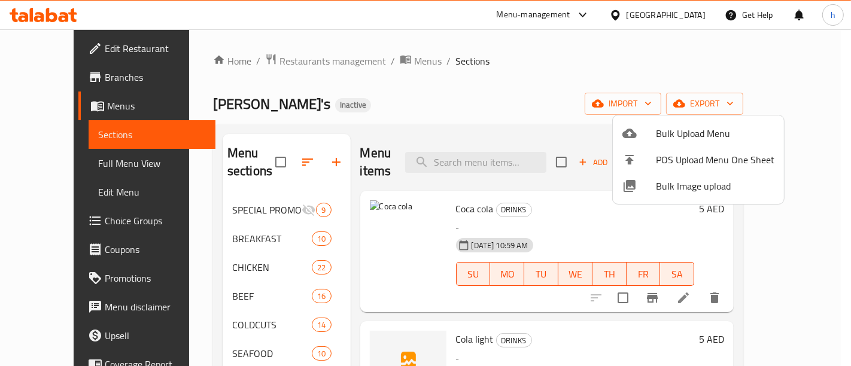
click at [481, 54] on div at bounding box center [425, 183] width 851 height 366
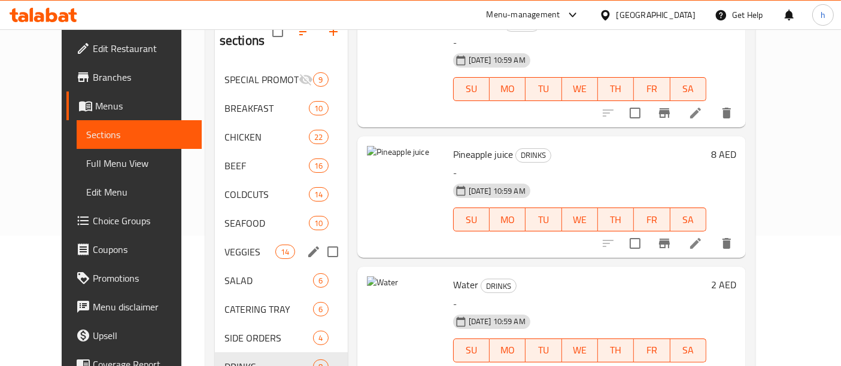
scroll to position [167, 0]
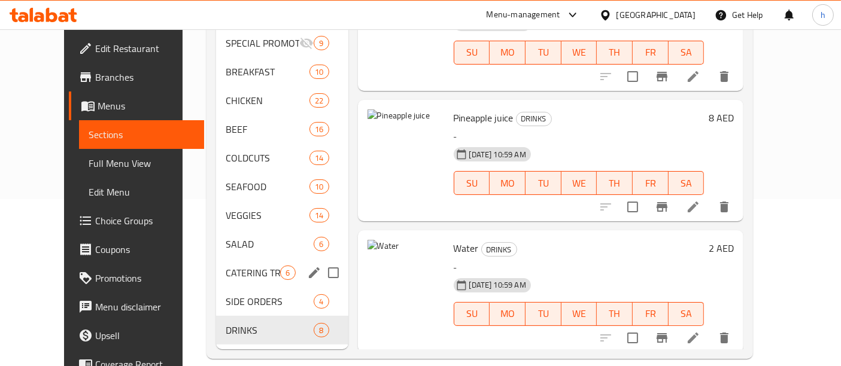
drag, startPoint x: 326, startPoint y: 254, endPoint x: 329, endPoint y: 264, distance: 10.6
click at [324, 260] on input "Menu sections" at bounding box center [333, 272] width 25 height 25
checkbox input "true"
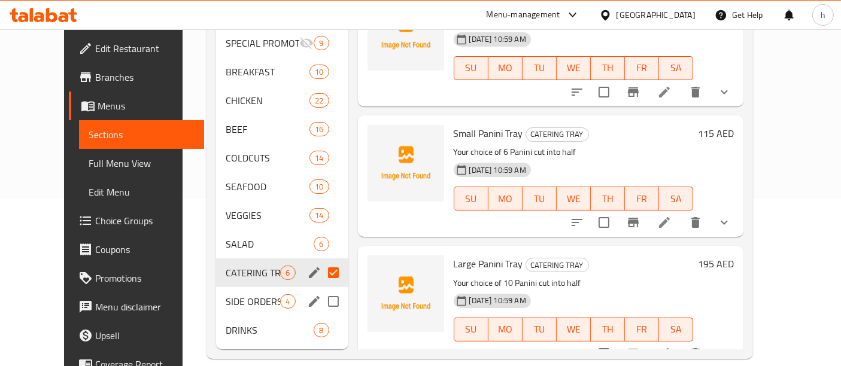
click at [321, 309] on input "Menu sections" at bounding box center [333, 301] width 25 height 25
checkbox input "true"
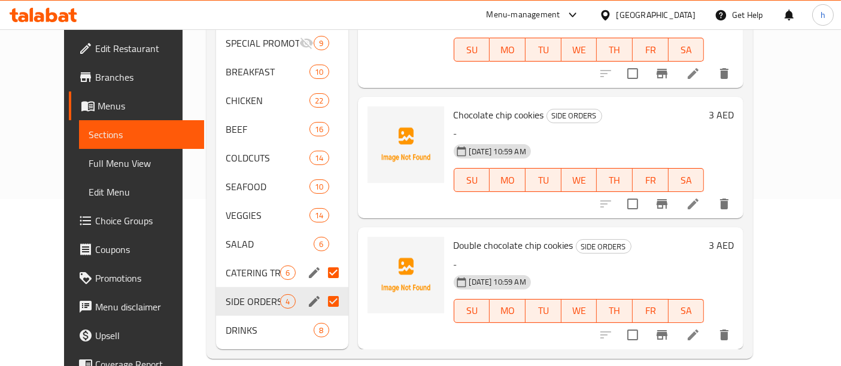
scroll to position [171, 0]
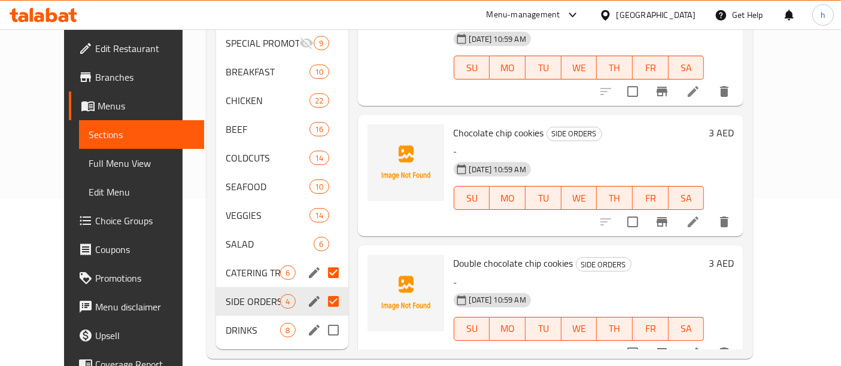
click at [321, 333] on input "Menu sections" at bounding box center [333, 330] width 25 height 25
checkbox input "true"
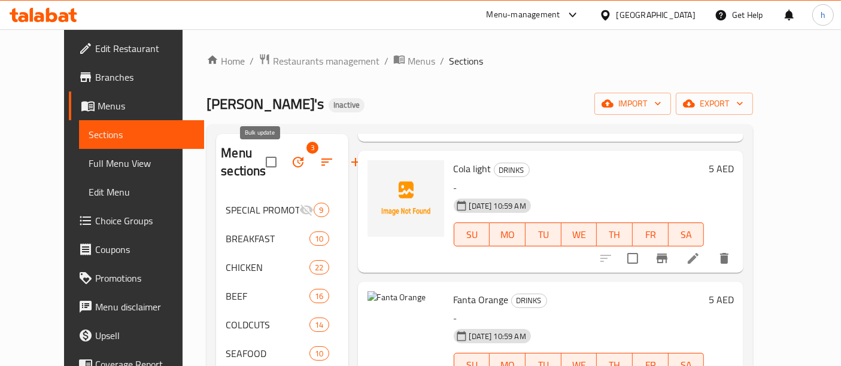
click at [284, 167] on button "button" at bounding box center [298, 162] width 29 height 29
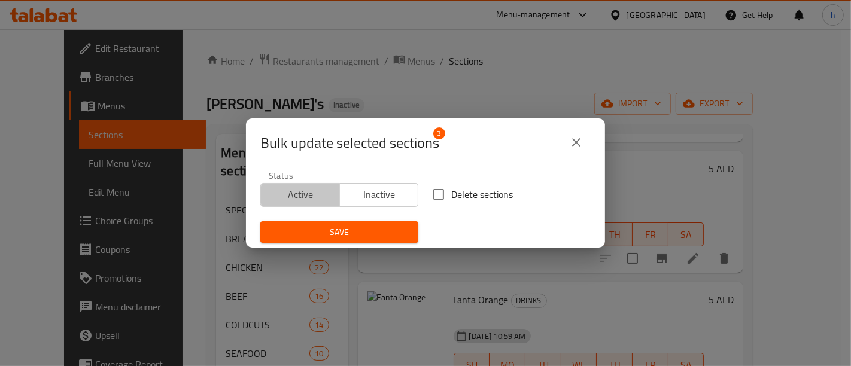
click at [310, 199] on span "Active" at bounding box center [300, 194] width 69 height 17
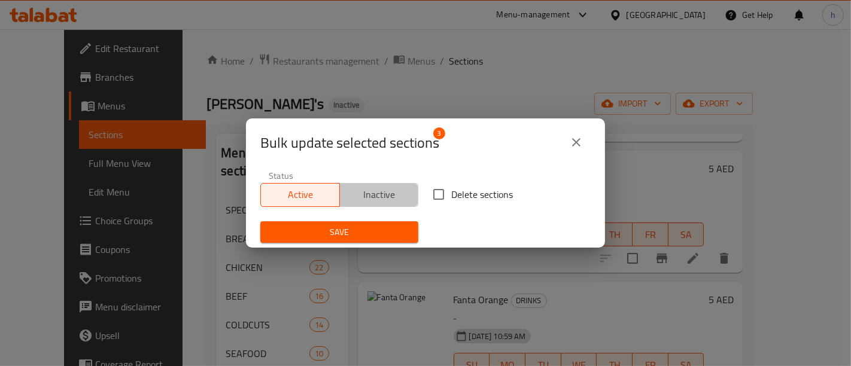
click at [386, 200] on span "Inactive" at bounding box center [379, 194] width 69 height 17
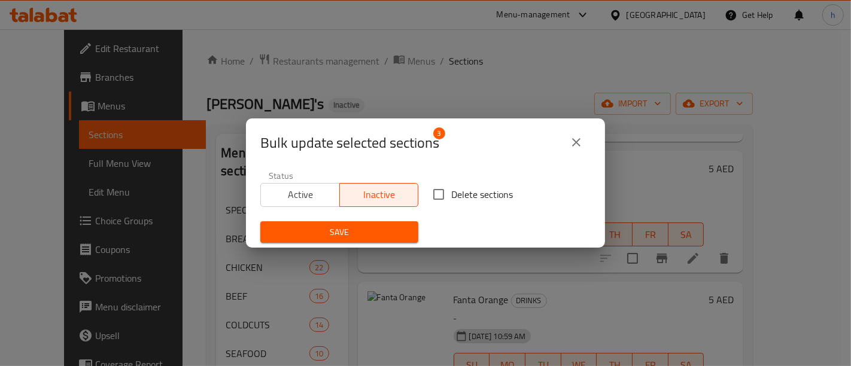
click at [383, 232] on span "Save" at bounding box center [339, 232] width 139 height 15
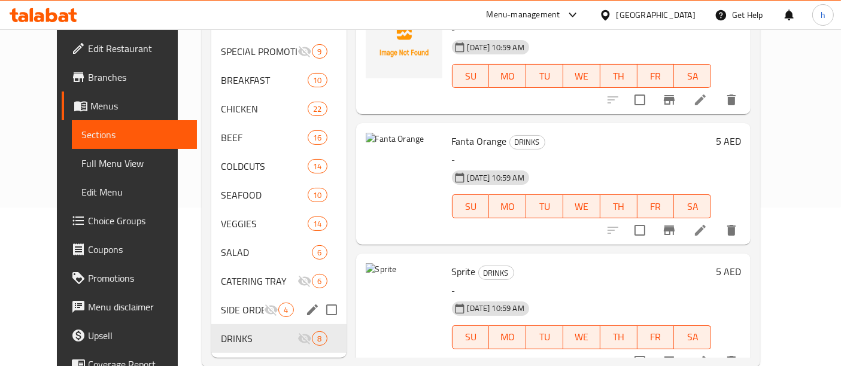
scroll to position [167, 0]
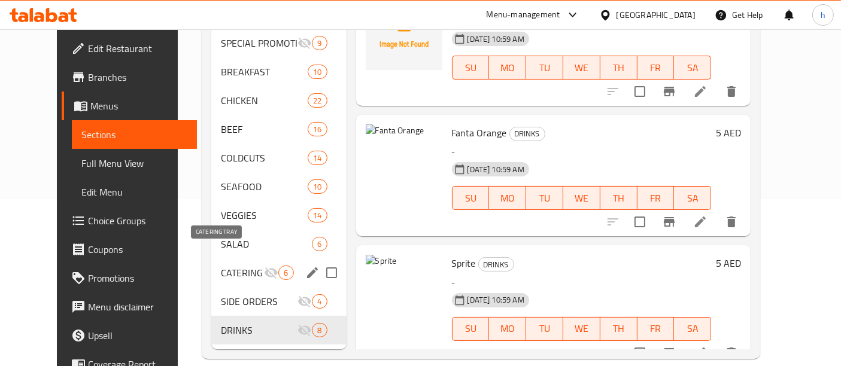
drag, startPoint x: 217, startPoint y: 258, endPoint x: 261, endPoint y: 269, distance: 45.0
click at [221, 266] on span "CATERING TRAY" at bounding box center [242, 273] width 43 height 14
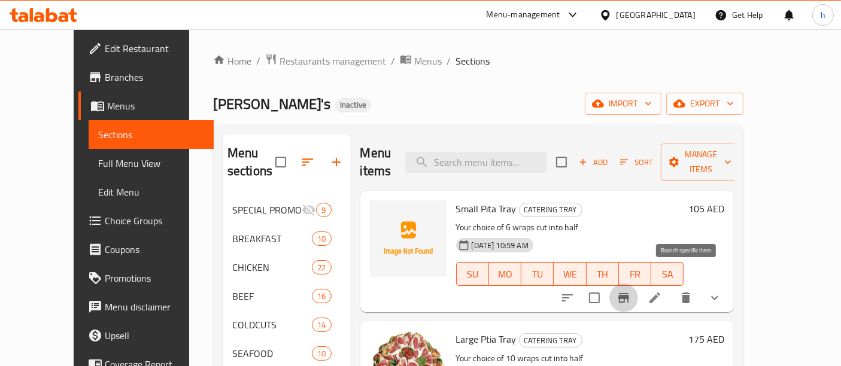
click at [638, 288] on button "Branch-specific-item" at bounding box center [623, 298] width 29 height 29
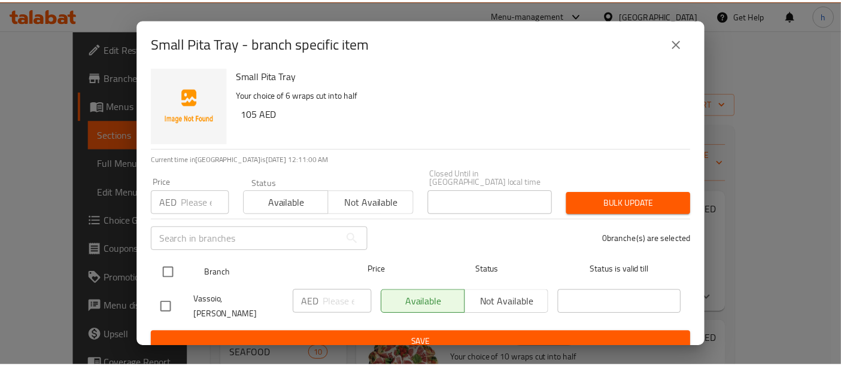
scroll to position [7, 0]
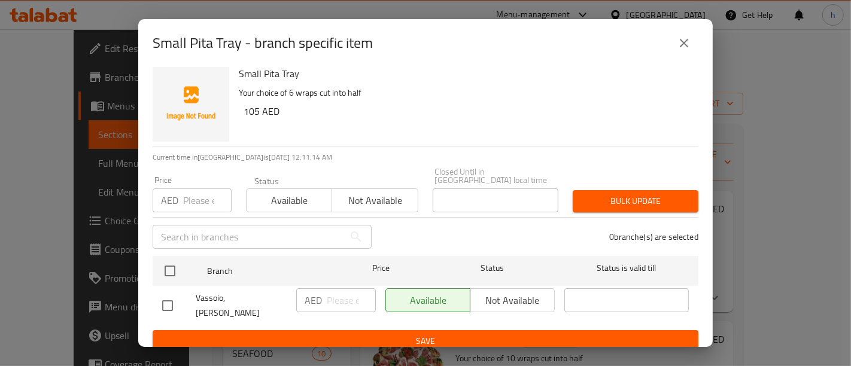
click at [426, 302] on div "Available Not available" at bounding box center [469, 300] width 169 height 24
click at [683, 45] on icon "close" at bounding box center [684, 43] width 14 height 14
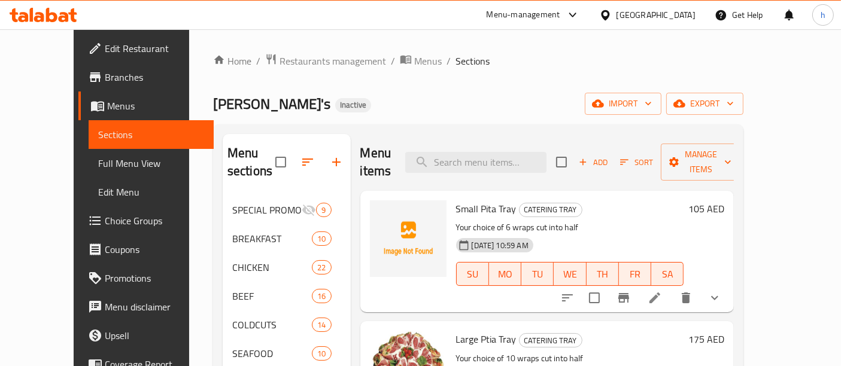
click at [107, 113] on span "Menus" at bounding box center [156, 106] width 98 height 14
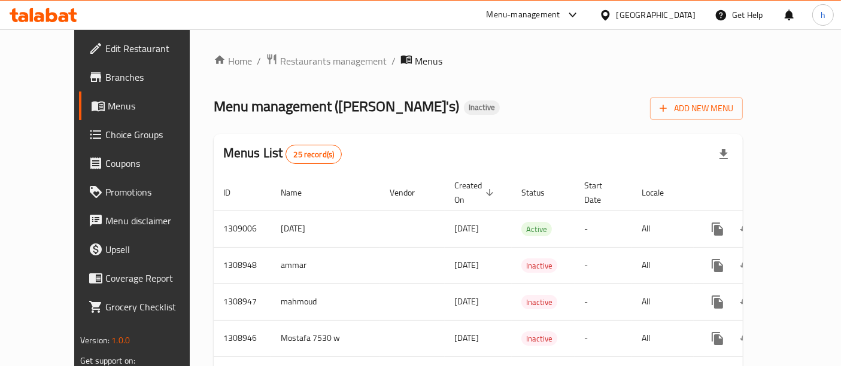
click at [105, 82] on span "Branches" at bounding box center [155, 77] width 100 height 14
click at [79, 87] on link "Branches" at bounding box center [147, 77] width 136 height 29
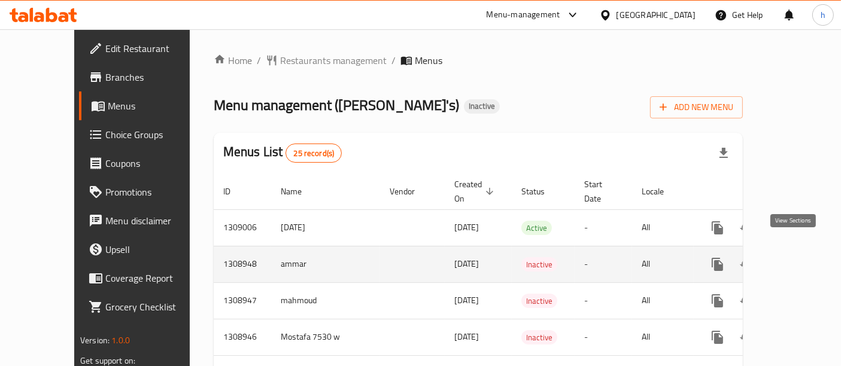
click at [796, 257] on icon "enhanced table" at bounding box center [803, 264] width 14 height 14
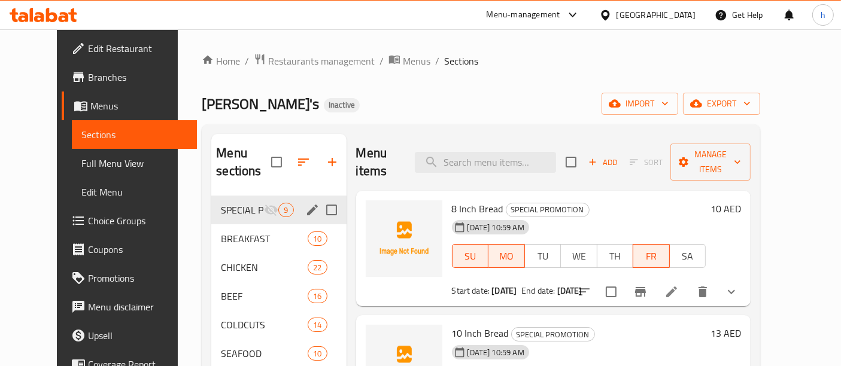
click at [319, 197] on input "Menu sections" at bounding box center [331, 209] width 25 height 25
checkbox input "true"
click at [286, 160] on icon "button" at bounding box center [293, 162] width 14 height 14
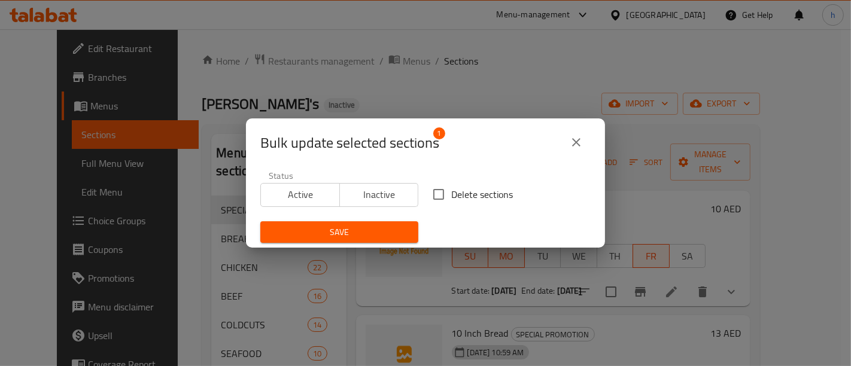
click at [451, 200] on span "Delete sections" at bounding box center [482, 194] width 62 height 14
click at [448, 200] on input "Delete sections" at bounding box center [438, 194] width 25 height 25
checkbox input "true"
click at [574, 141] on icon "close" at bounding box center [576, 142] width 14 height 14
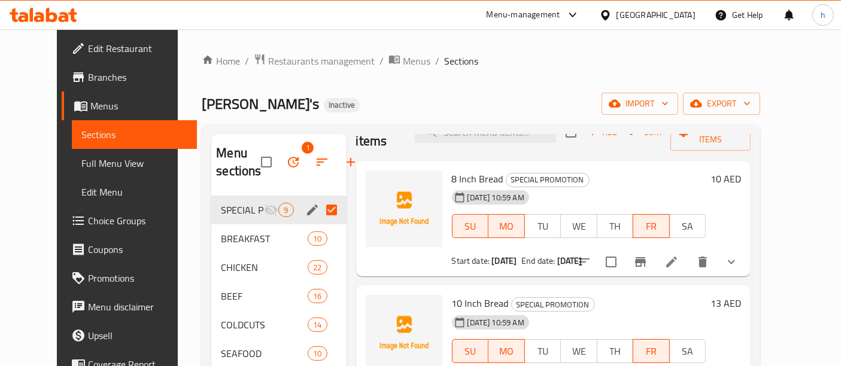
scroll to position [35, 0]
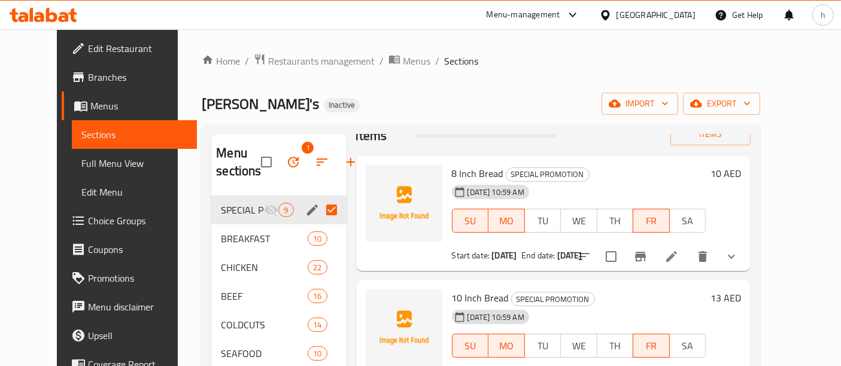
click at [325, 211] on input "Menu sections" at bounding box center [331, 209] width 25 height 25
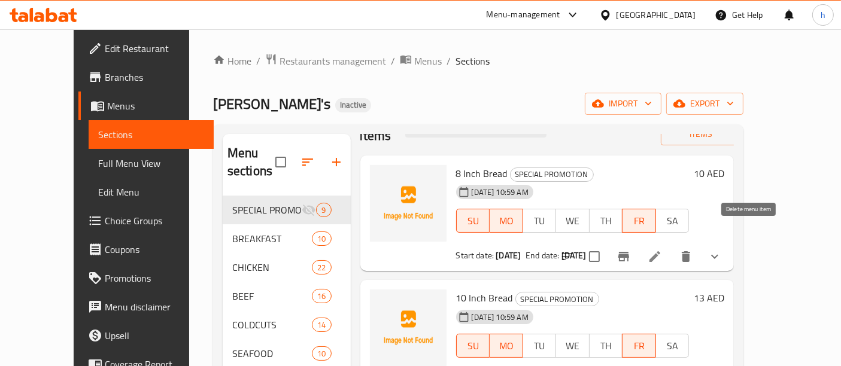
click at [690, 251] on icon "delete" at bounding box center [685, 256] width 8 height 11
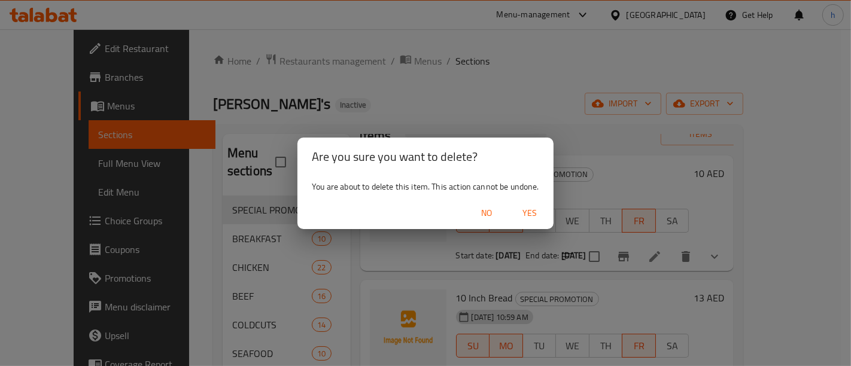
click at [497, 208] on span "No" at bounding box center [486, 213] width 29 height 15
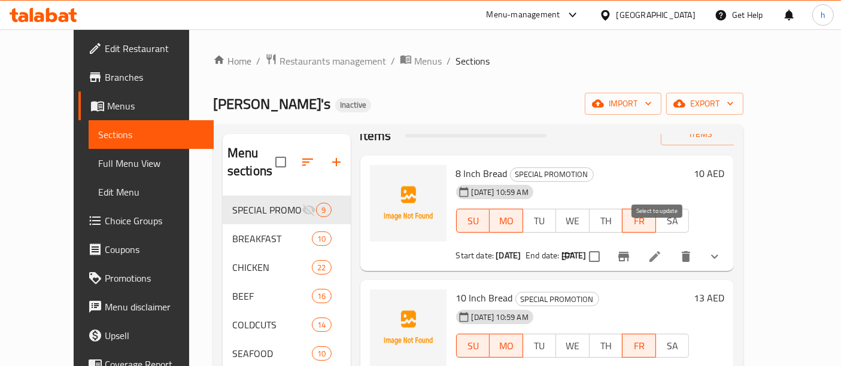
click at [607, 244] on input "checkbox" at bounding box center [594, 256] width 25 height 25
checkbox input "true"
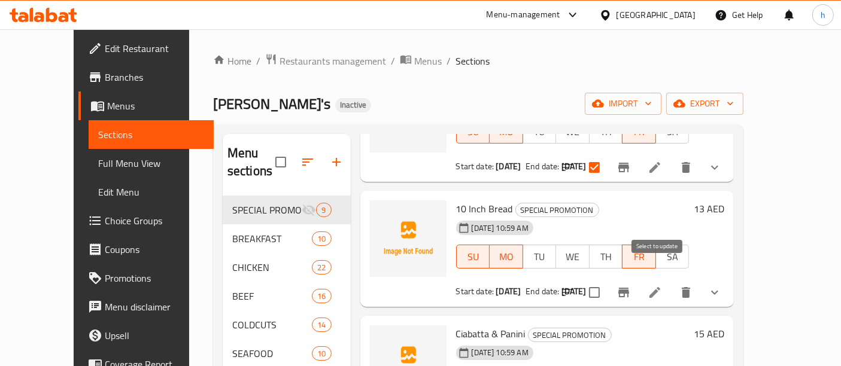
click at [607, 280] on input "checkbox" at bounding box center [594, 292] width 25 height 25
checkbox input "true"
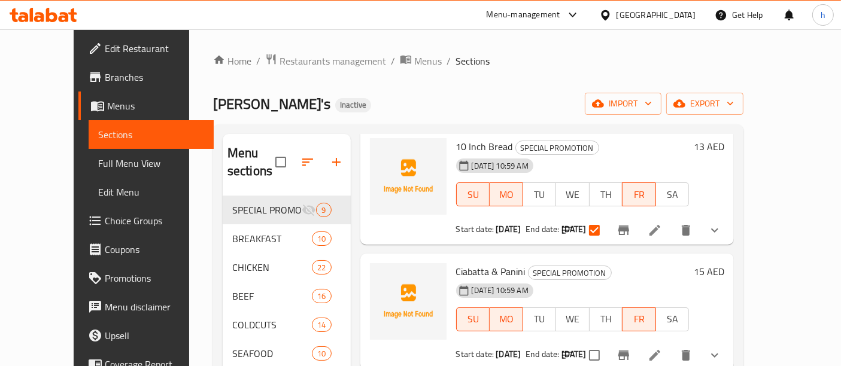
scroll to position [199, 0]
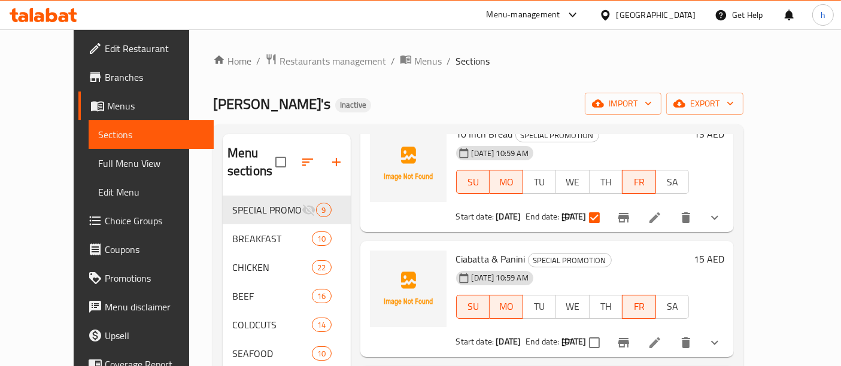
click at [671, 328] on div at bounding box center [641, 342] width 176 height 29
click at [607, 330] on input "checkbox" at bounding box center [594, 342] width 25 height 25
checkbox input "true"
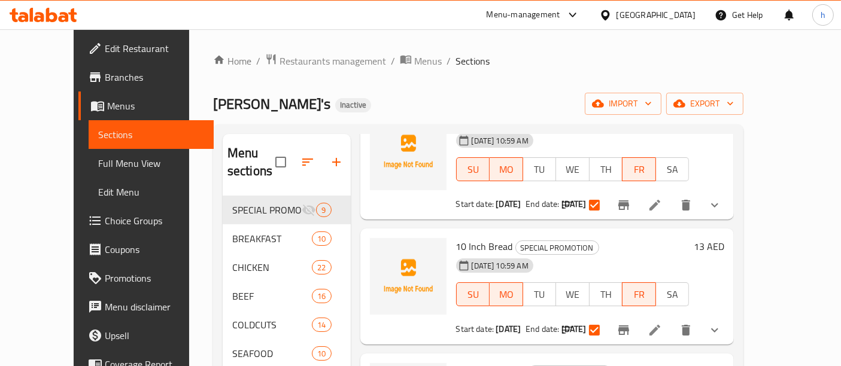
scroll to position [0, 0]
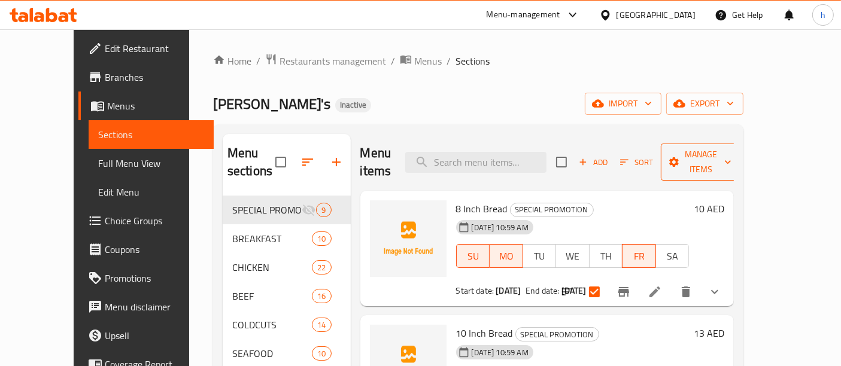
click at [731, 154] on span "Manage items" at bounding box center [700, 162] width 61 height 30
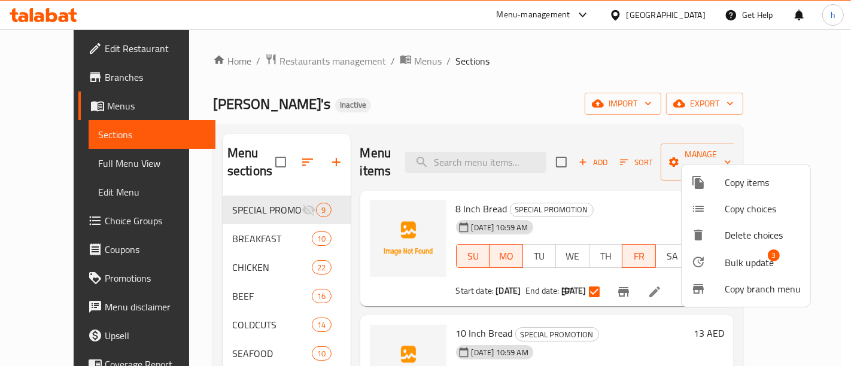
click at [760, 256] on span "Bulk update" at bounding box center [748, 262] width 49 height 14
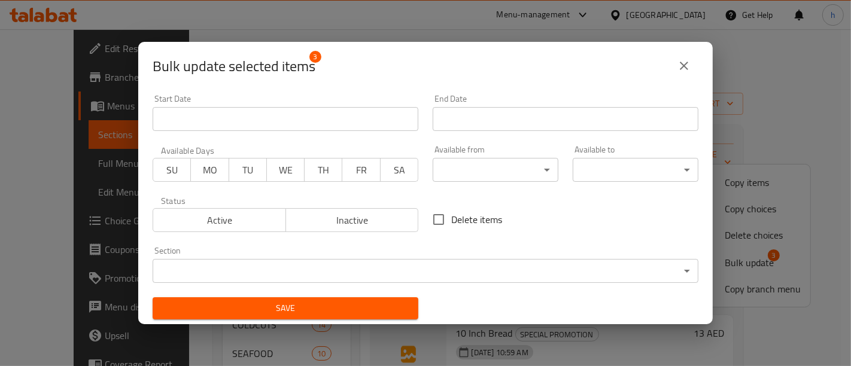
click at [431, 220] on input "Delete items" at bounding box center [438, 219] width 25 height 25
checkbox input "true"
click at [682, 60] on icon "close" at bounding box center [684, 66] width 14 height 14
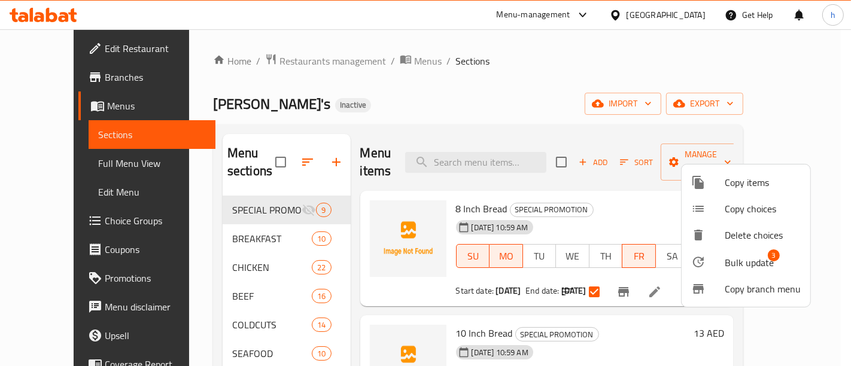
drag, startPoint x: 639, startPoint y: 182, endPoint x: 656, endPoint y: 196, distance: 21.7
click at [639, 181] on div at bounding box center [425, 183] width 851 height 366
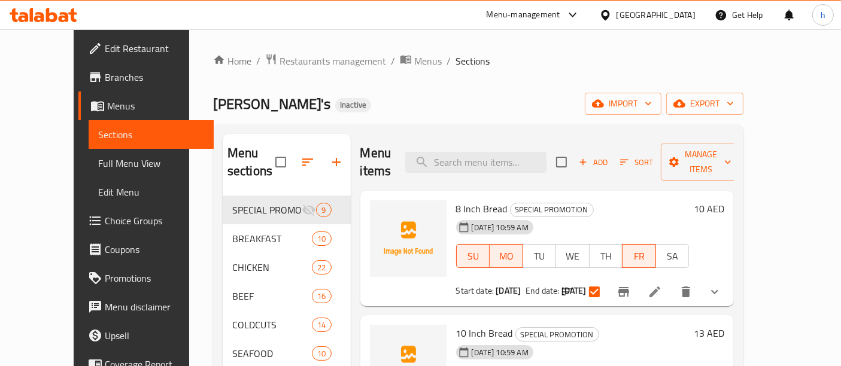
click at [657, 200] on h6 "8 Inch Bread SPECIAL PROMOTION" at bounding box center [572, 208] width 233 height 17
click at [671, 281] on li at bounding box center [655, 292] width 34 height 22
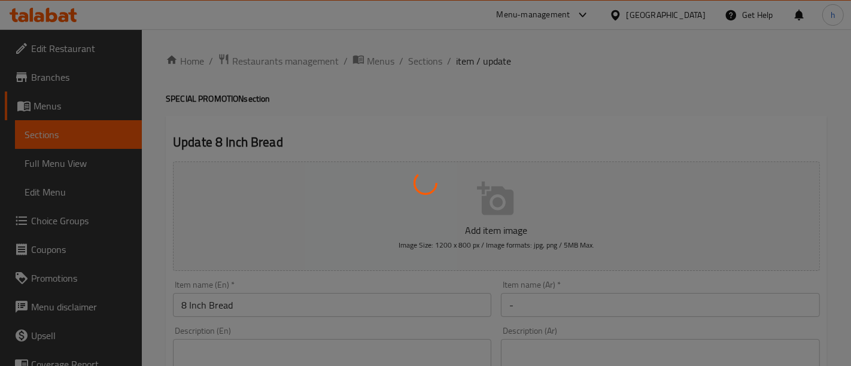
type input "-"
type input "1"
type input "-"
type input "1"
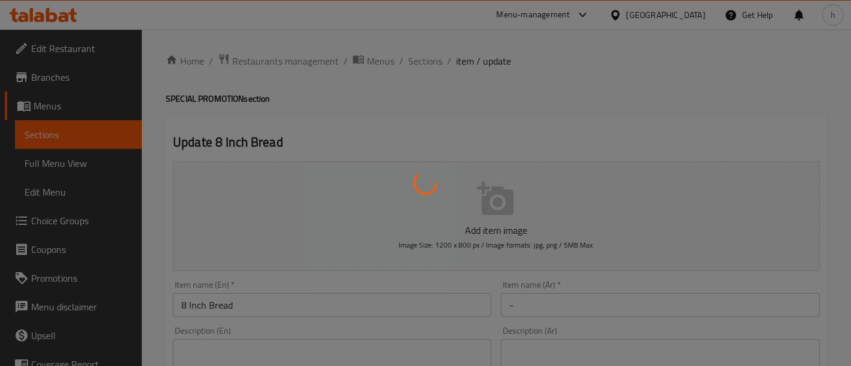
type input "1"
type input "-"
type input "0"
type input "19"
type input "-"
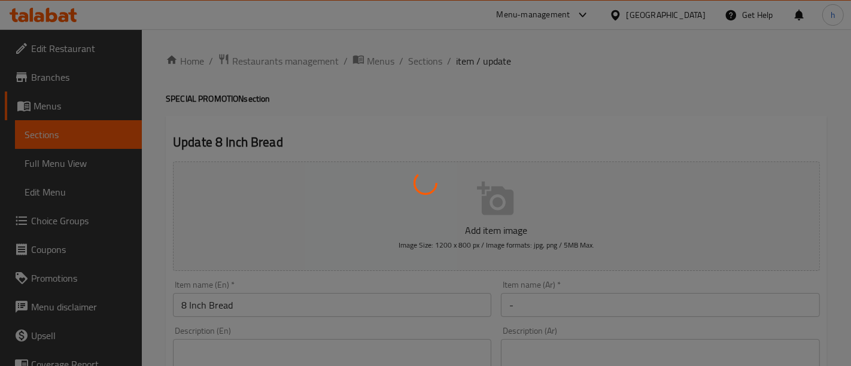
type input "0"
type input "3"
type input "-"
type input "0"
type input "2"
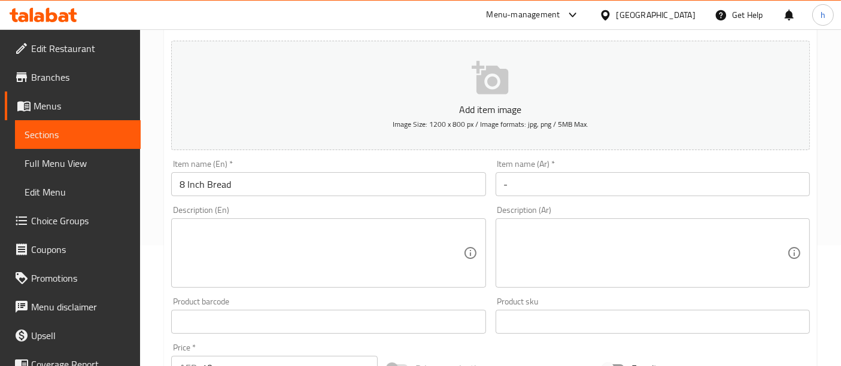
scroll to position [157, 0]
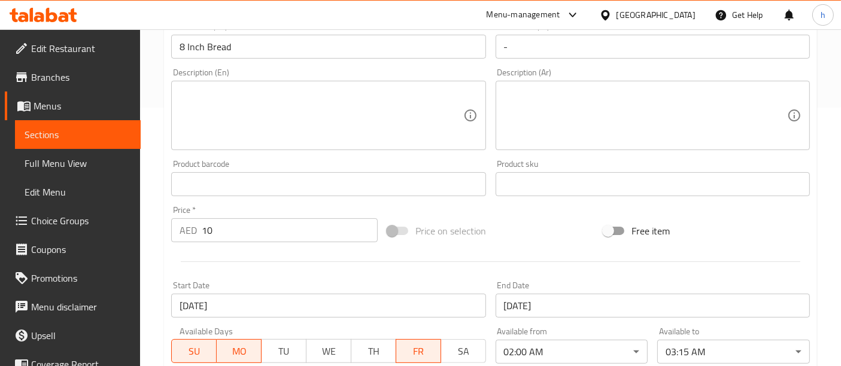
click at [232, 218] on input "10" at bounding box center [290, 230] width 176 height 24
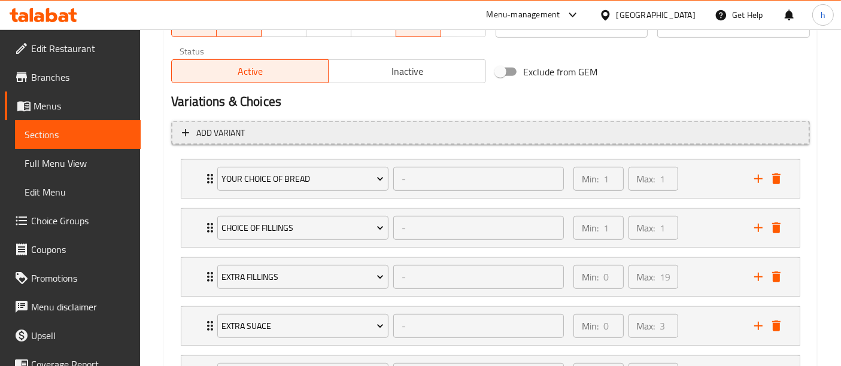
scroll to position [584, 0]
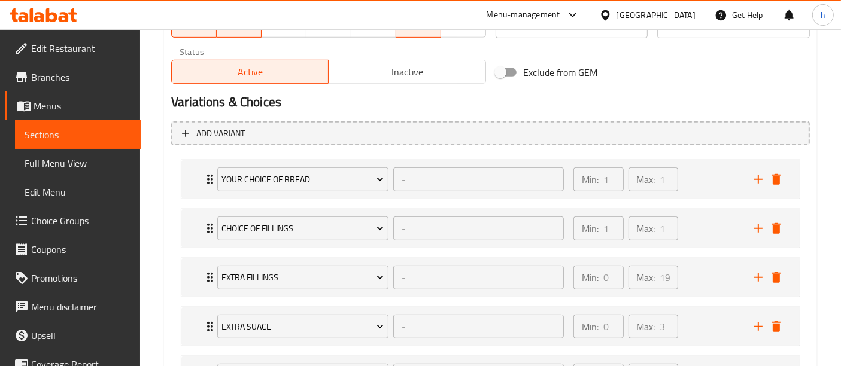
click at [403, 100] on h2 "Variations & Choices" at bounding box center [490, 102] width 638 height 18
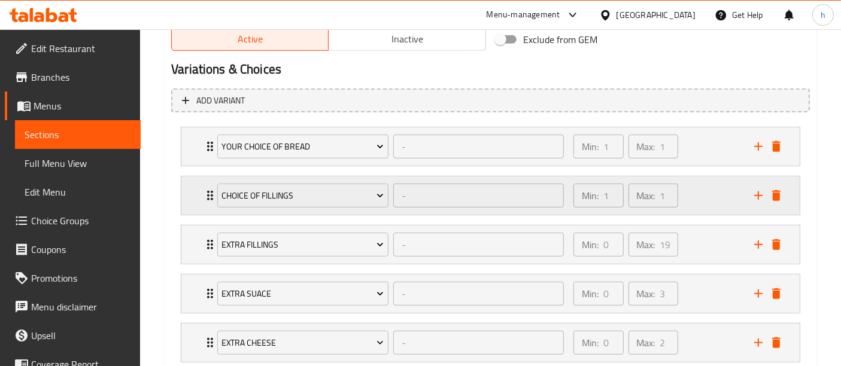
scroll to position [618, 0]
click at [64, 132] on span "Sections" at bounding box center [78, 134] width 106 height 14
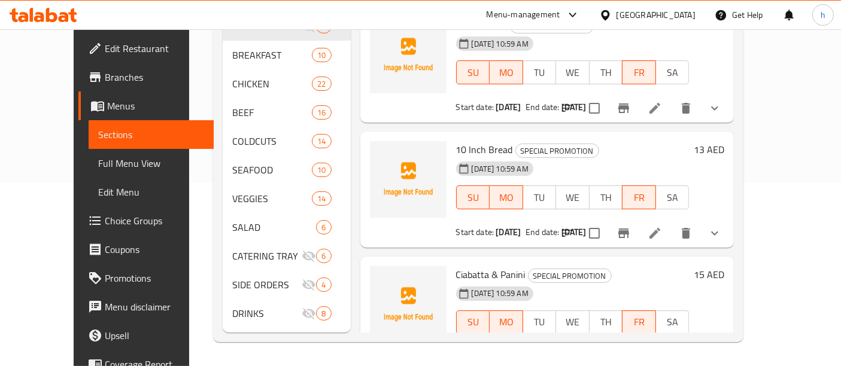
scroll to position [167, 0]
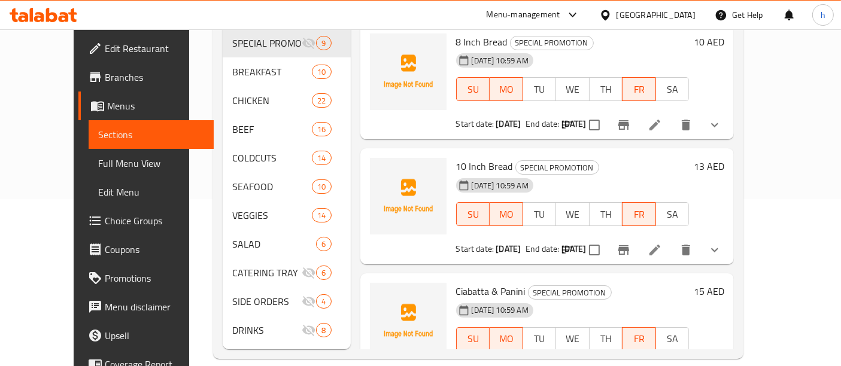
click at [671, 114] on li at bounding box center [655, 125] width 34 height 22
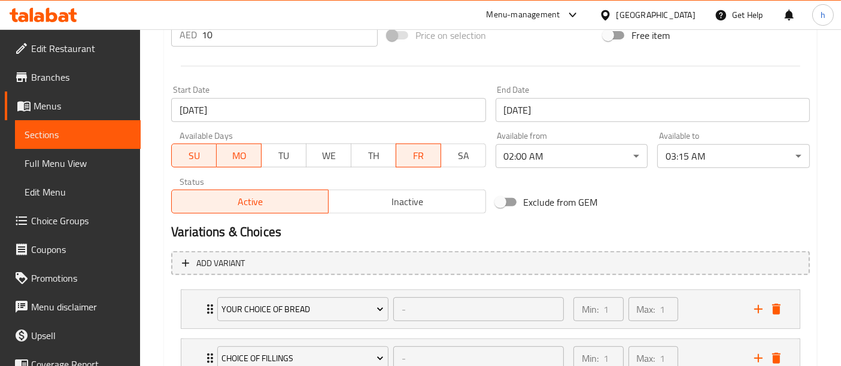
scroll to position [692, 0]
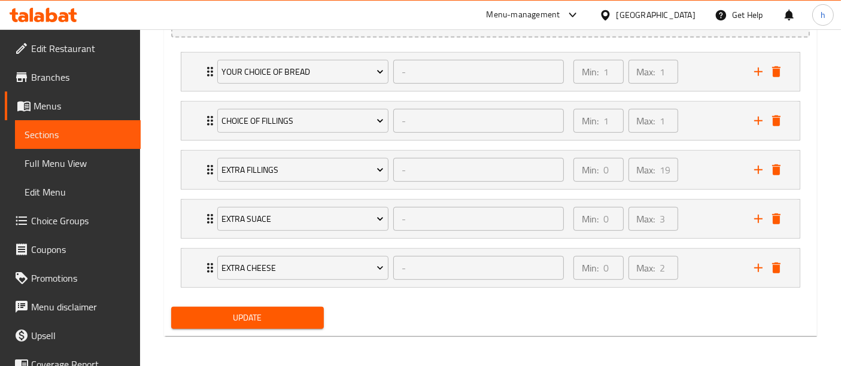
click at [273, 313] on span "Update" at bounding box center [247, 317] width 133 height 15
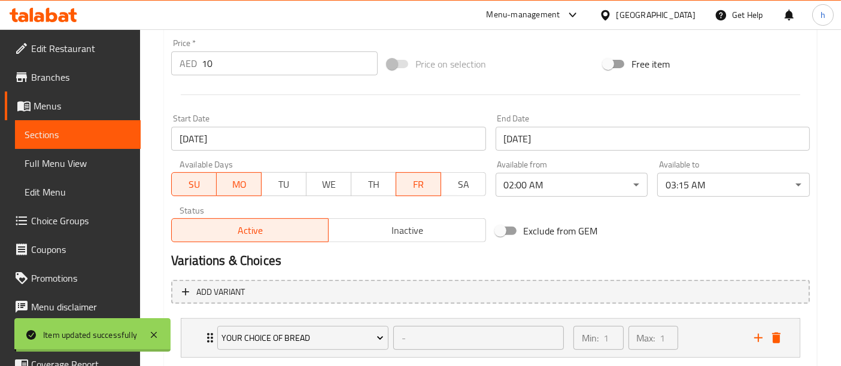
click at [59, 129] on span "Sections" at bounding box center [78, 134] width 106 height 14
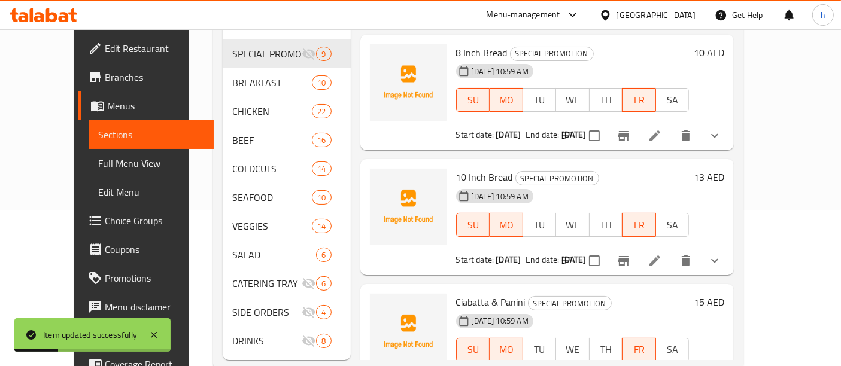
scroll to position [167, 0]
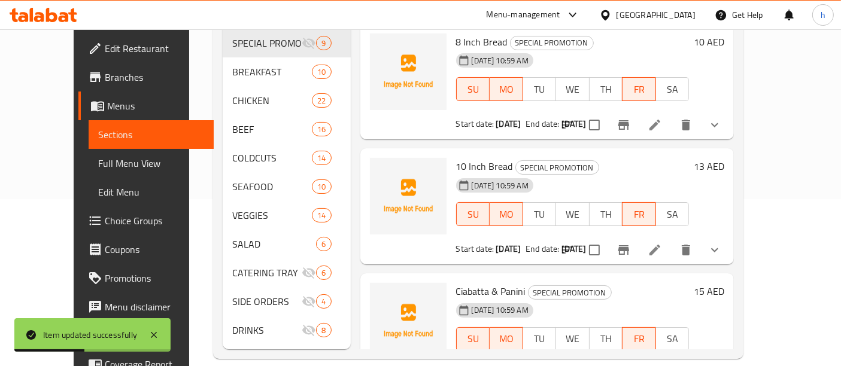
click at [671, 239] on li at bounding box center [655, 250] width 34 height 22
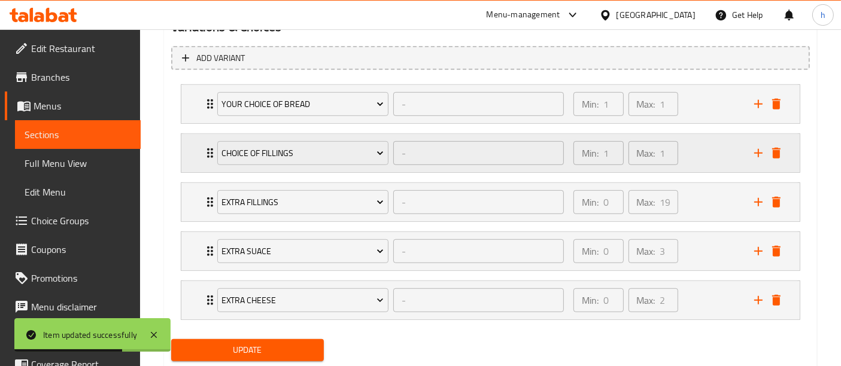
scroll to position [692, 0]
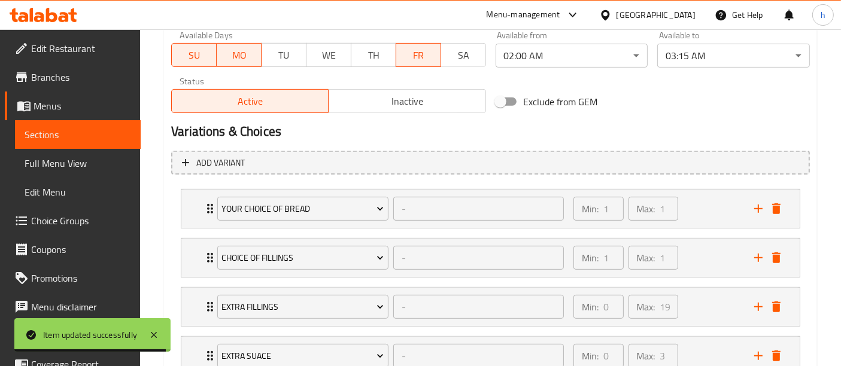
click at [61, 130] on span "Sections" at bounding box center [78, 134] width 106 height 14
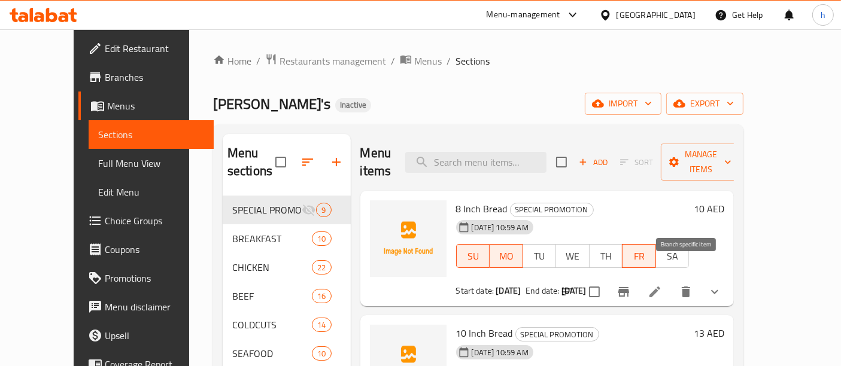
click at [631, 285] on icon "Branch-specific-item" at bounding box center [623, 292] width 14 height 14
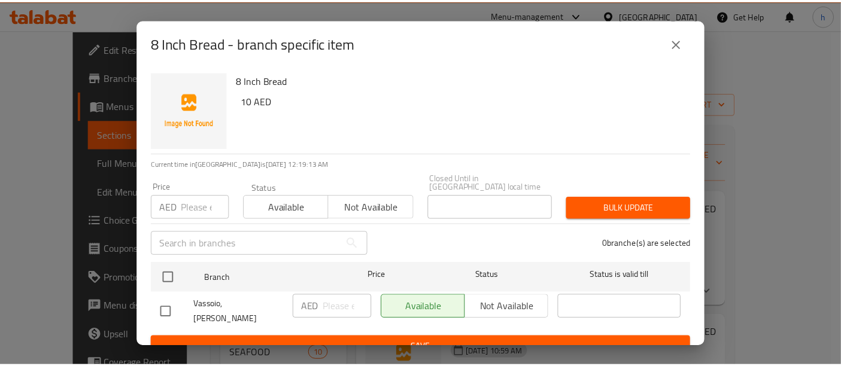
scroll to position [7, 0]
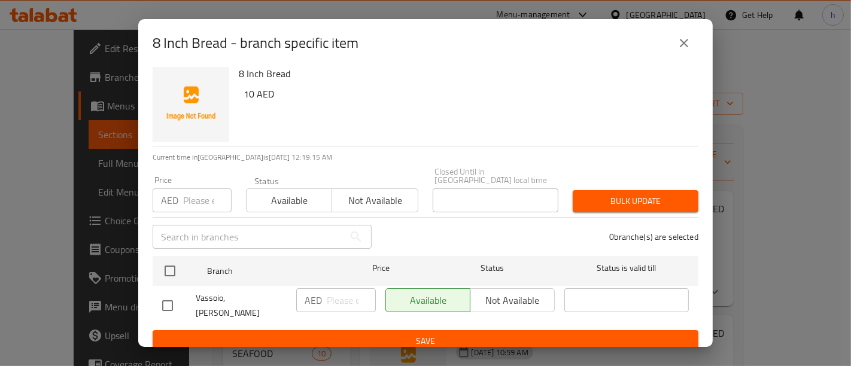
click at [411, 302] on div "Available Not available" at bounding box center [469, 300] width 169 height 24
click at [489, 294] on div "Available Not available" at bounding box center [469, 300] width 169 height 24
click at [679, 38] on icon "close" at bounding box center [684, 43] width 14 height 14
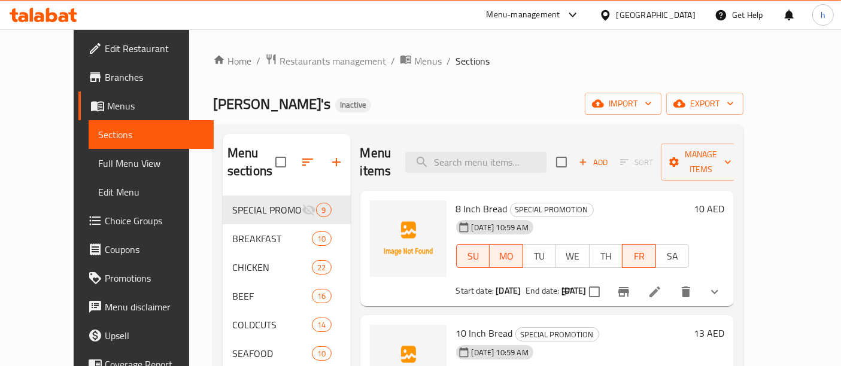
click at [640, 200] on h6 "8 Inch Bread SPECIAL PROMOTION" at bounding box center [572, 208] width 233 height 17
click at [660, 287] on icon at bounding box center [654, 292] width 11 height 11
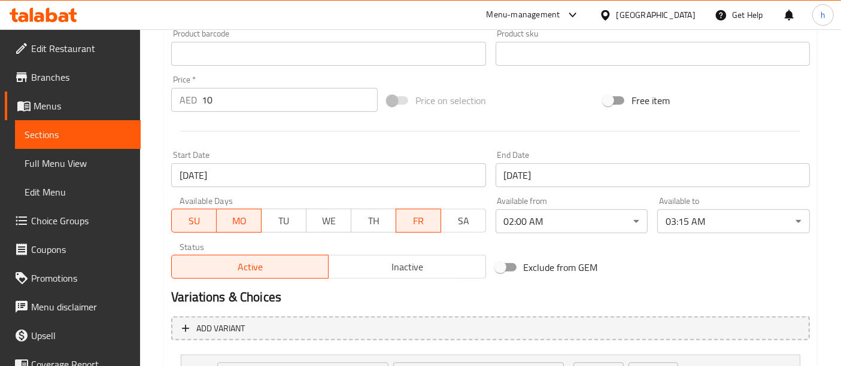
scroll to position [389, 0]
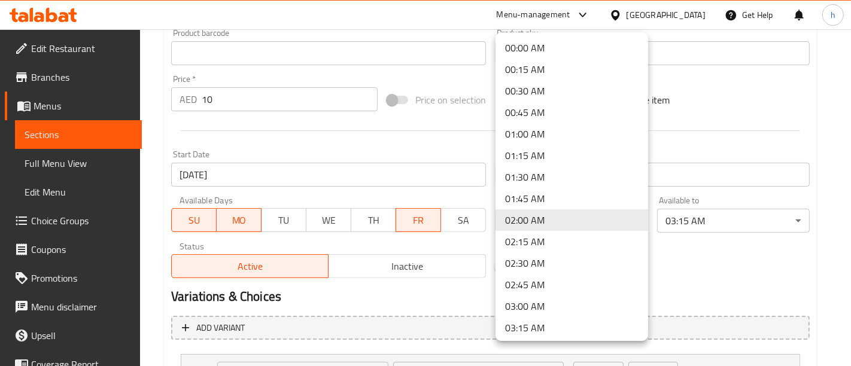
click at [738, 218] on div at bounding box center [425, 183] width 851 height 366
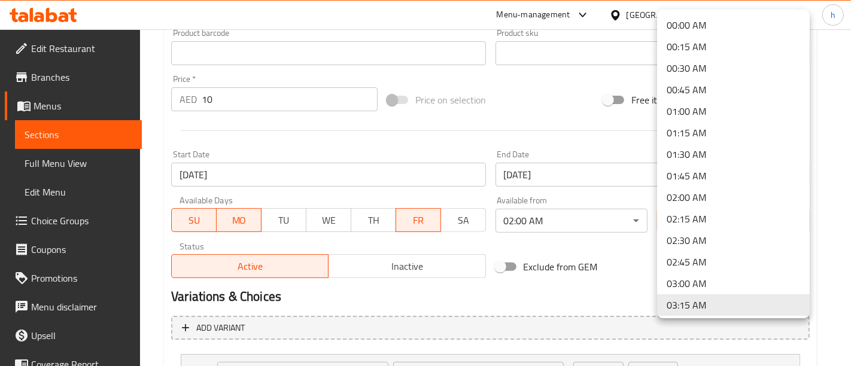
click at [523, 288] on div at bounding box center [425, 183] width 851 height 366
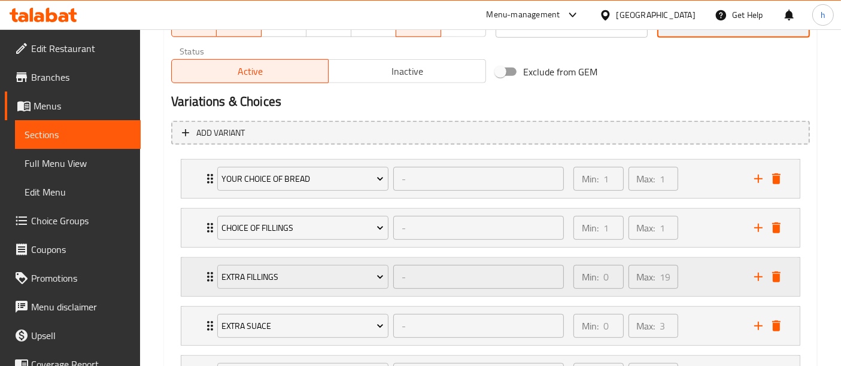
scroll to position [584, 0]
click at [78, 130] on span "Sections" at bounding box center [78, 134] width 106 height 14
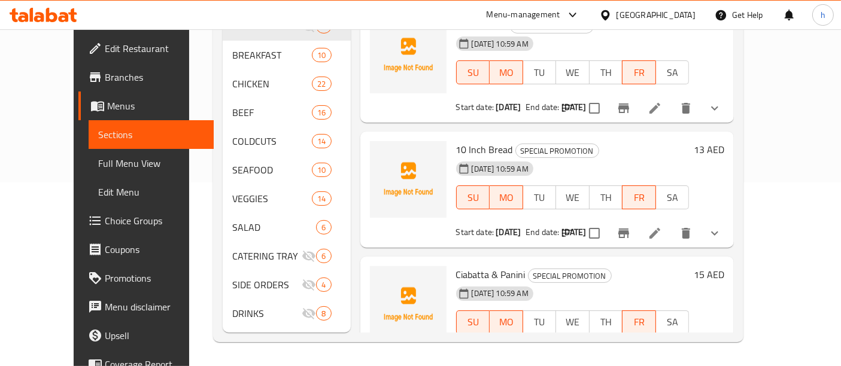
scroll to position [167, 0]
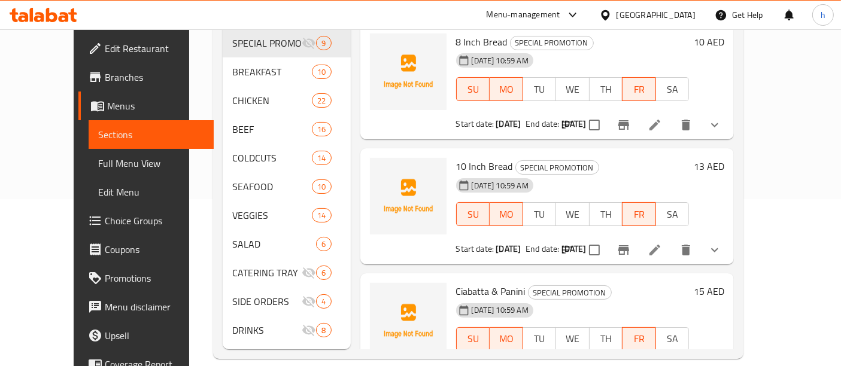
click at [105, 220] on span "Choice Groups" at bounding box center [155, 221] width 100 height 14
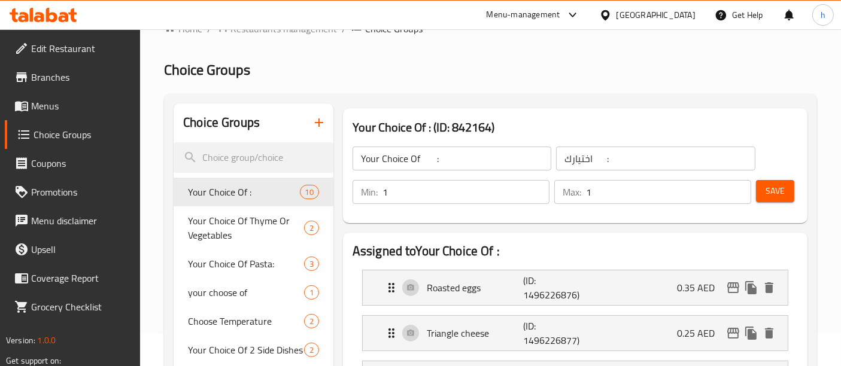
scroll to position [31, 0]
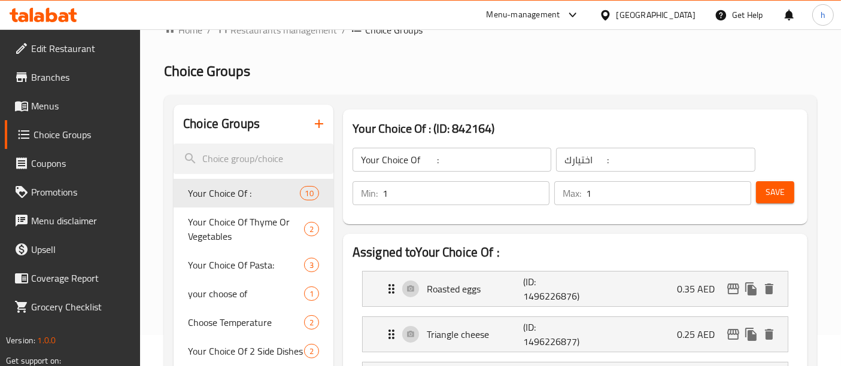
click at [325, 122] on icon "button" at bounding box center [319, 124] width 14 height 14
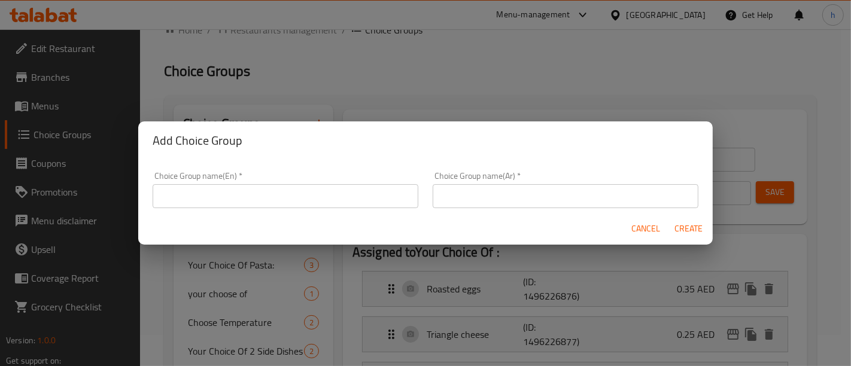
click at [295, 194] on input "text" at bounding box center [286, 196] width 266 height 24
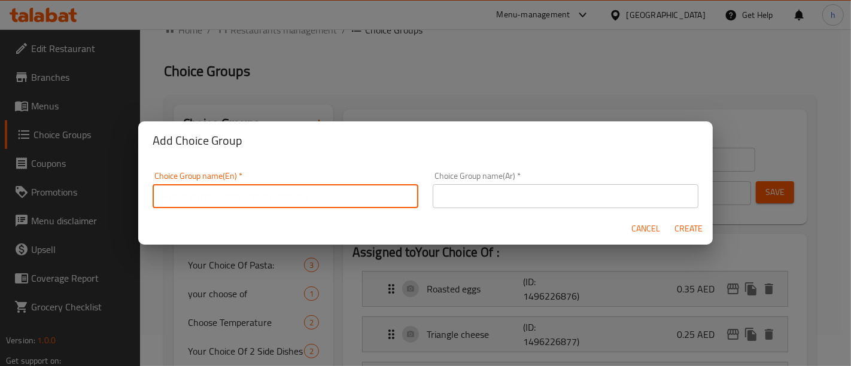
type input "‘"
type input "Your Choice Of Cheese"
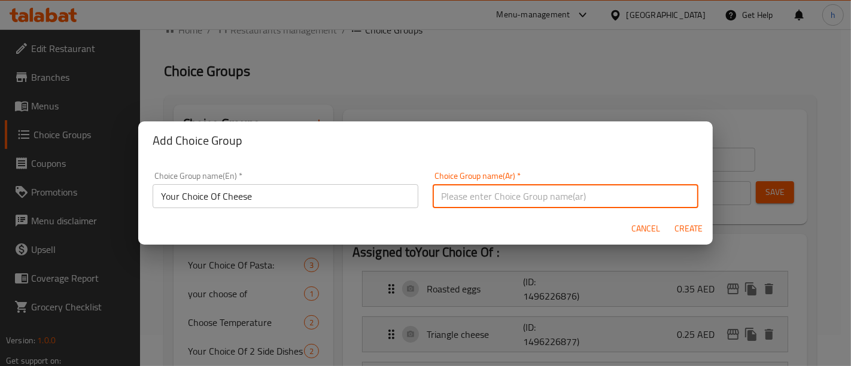
click at [446, 200] on input "text" at bounding box center [566, 196] width 266 height 24
type input "إختيارك من الجبن"
click at [682, 224] on span "Create" at bounding box center [688, 228] width 29 height 15
type input "Your Choice Of Cheese"
type input "إختيارك من الجبن"
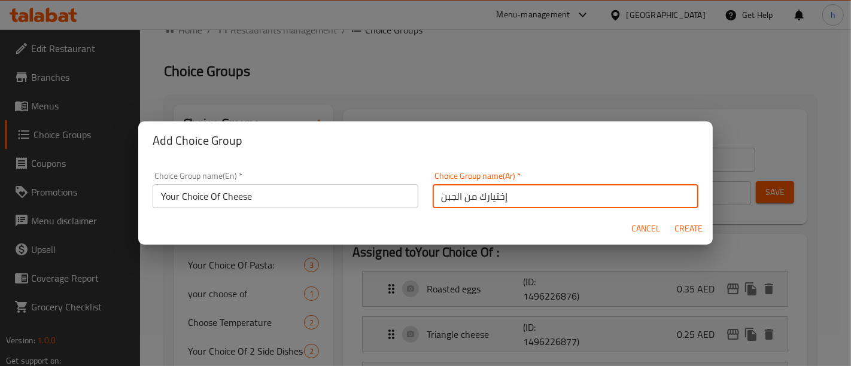
type input "0"
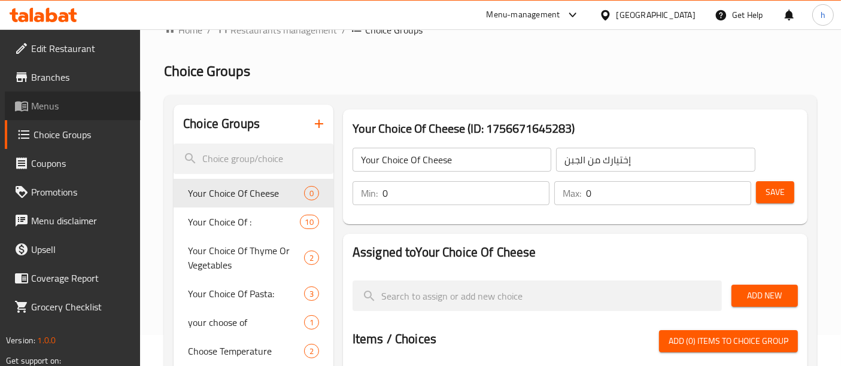
click at [70, 111] on span "Menus" at bounding box center [81, 106] width 100 height 14
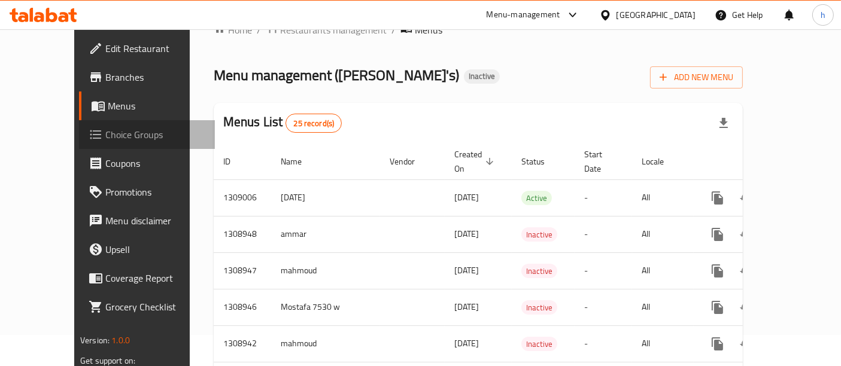
click at [105, 140] on span "Choice Groups" at bounding box center [155, 134] width 100 height 14
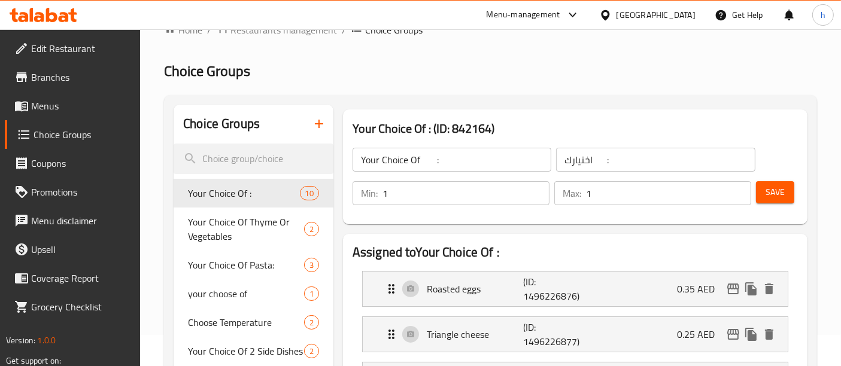
click at [321, 124] on icon "button" at bounding box center [319, 124] width 8 height 8
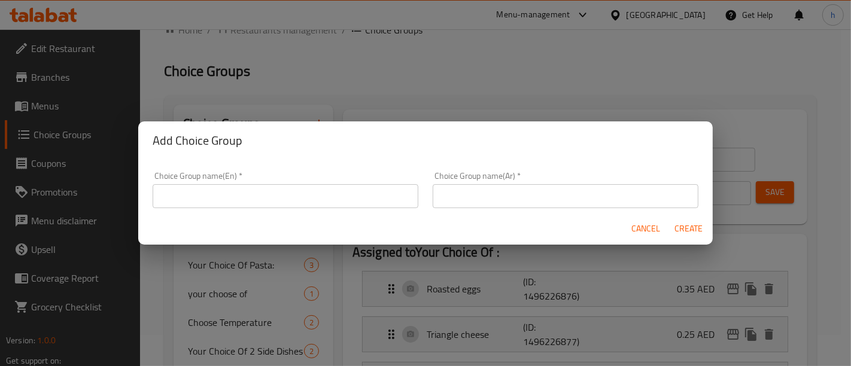
click at [318, 179] on div "Choice Group name(En)   * Choice Group name(En) *" at bounding box center [286, 190] width 266 height 36
click at [313, 205] on input "text" at bounding box center [286, 196] width 266 height 24
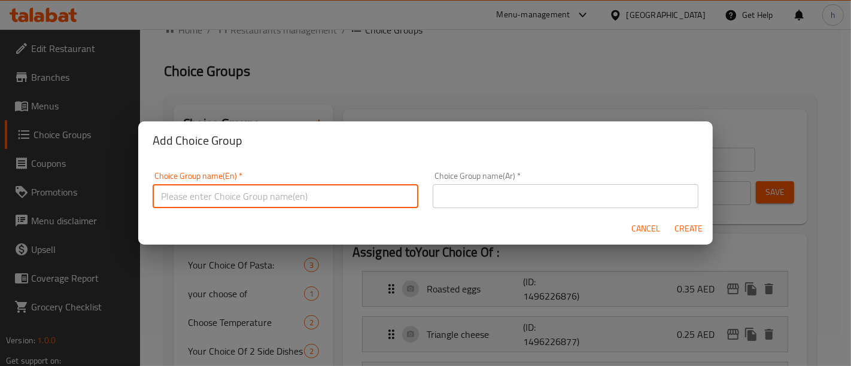
type input "Your Choice Of Cheese"
click at [464, 194] on input "text" at bounding box center [566, 196] width 266 height 24
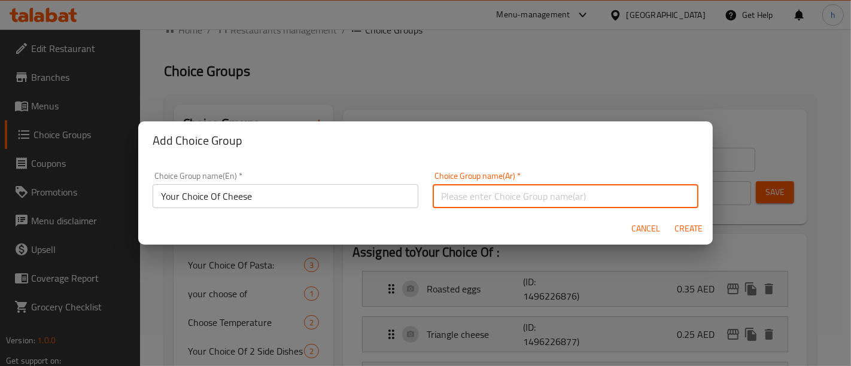
type input "إختيارك من الجبن"
click at [681, 232] on span "Create" at bounding box center [688, 228] width 29 height 15
type input "Your Choice Of Cheese"
type input "إختيارك من الجبن"
type input "0"
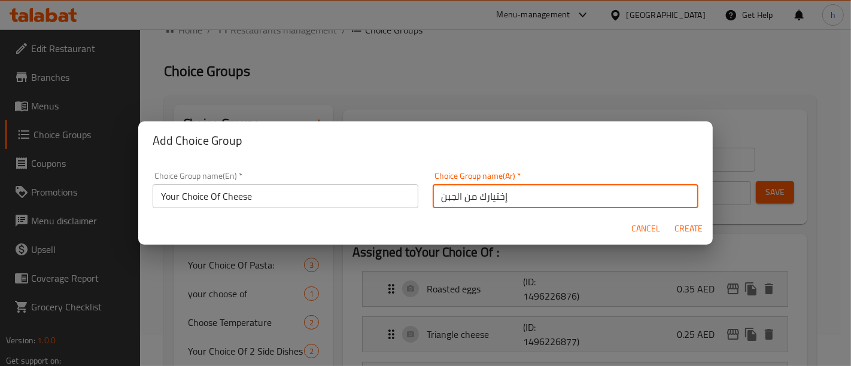
type input "0"
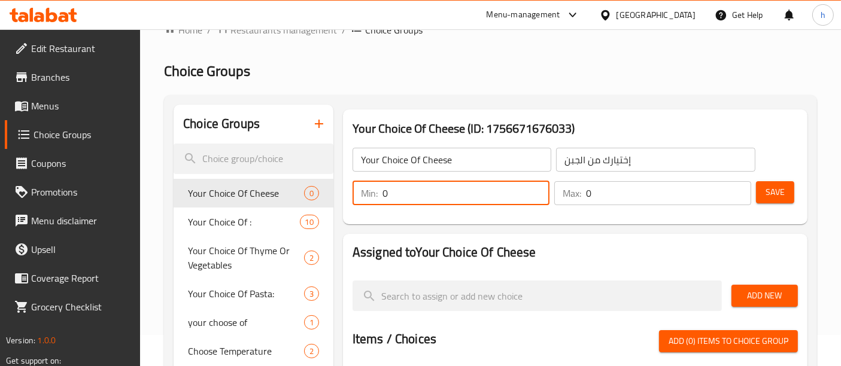
drag, startPoint x: 395, startPoint y: 194, endPoint x: 370, endPoint y: 196, distance: 24.6
click at [370, 196] on div "Min: 0 ​" at bounding box center [450, 193] width 197 height 24
type input "1"
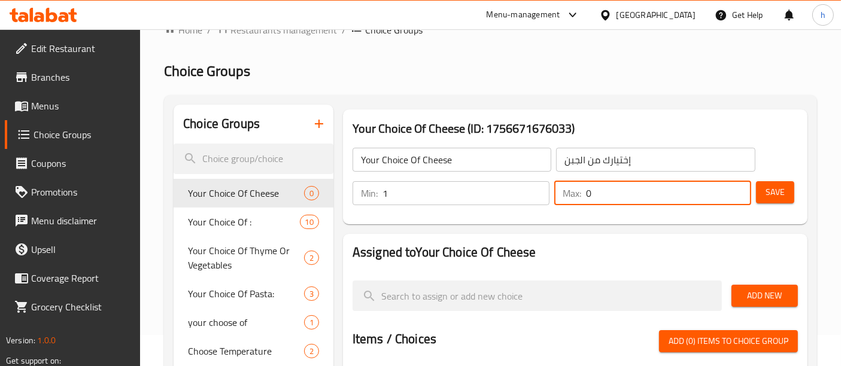
drag, startPoint x: 602, startPoint y: 195, endPoint x: 564, endPoint y: 196, distance: 37.7
click at [564, 196] on div "Max: 0 ​" at bounding box center [652, 193] width 197 height 24
type input "1"
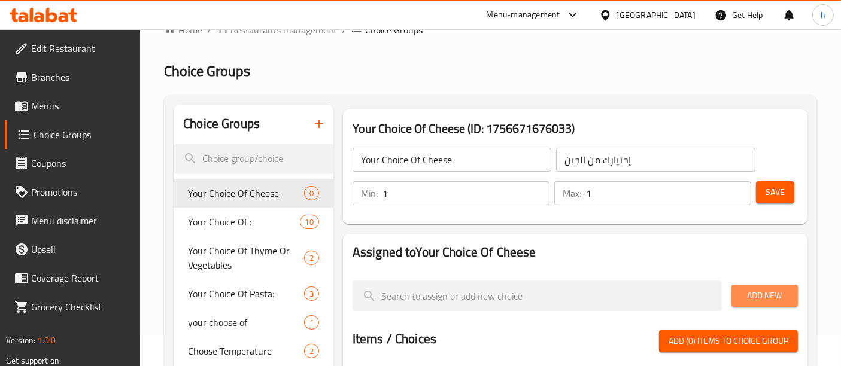
click at [769, 294] on span "Add New" at bounding box center [764, 295] width 47 height 15
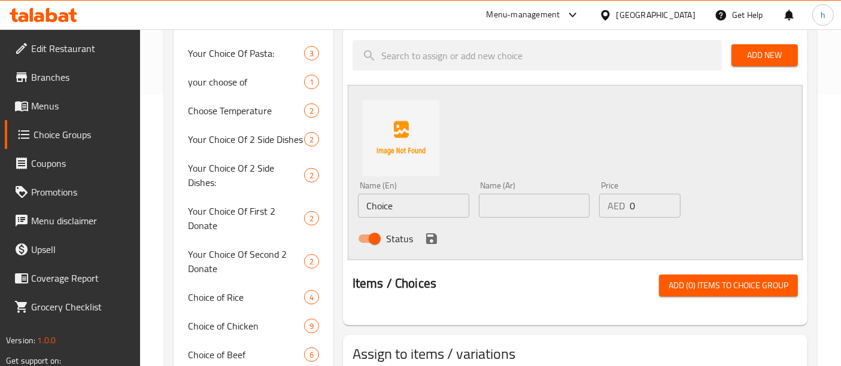
scroll to position [272, 0]
click at [402, 206] on input "Choice" at bounding box center [413, 206] width 111 height 24
click at [407, 207] on input "Choice" at bounding box center [413, 206] width 111 height 24
click at [506, 211] on input "text" at bounding box center [534, 206] width 111 height 24
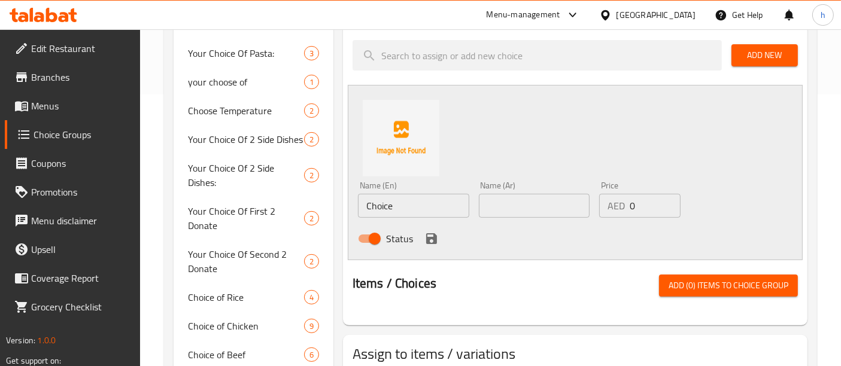
click at [532, 226] on div "Status" at bounding box center [534, 239] width 362 height 32
drag, startPoint x: 643, startPoint y: 202, endPoint x: 635, endPoint y: 204, distance: 8.0
click at [637, 204] on input "0" at bounding box center [654, 206] width 50 height 24
click at [413, 202] on input "Choice" at bounding box center [413, 206] width 111 height 24
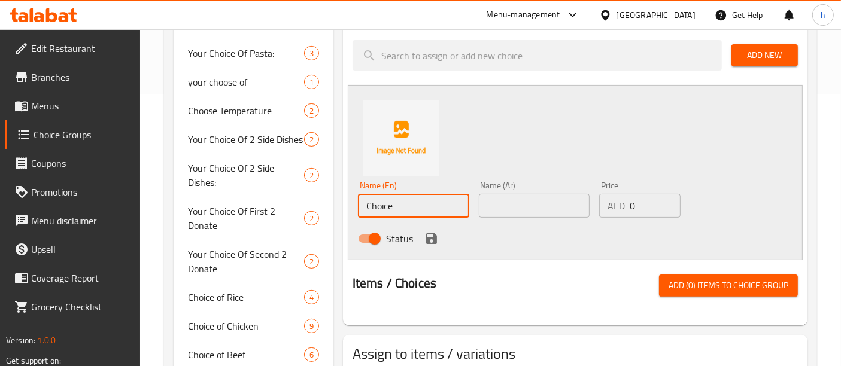
click at [413, 202] on input "Choice" at bounding box center [413, 206] width 111 height 24
type input "}"
click at [508, 224] on div "Status" at bounding box center [534, 239] width 362 height 32
drag, startPoint x: 393, startPoint y: 204, endPoint x: 383, endPoint y: 211, distance: 12.1
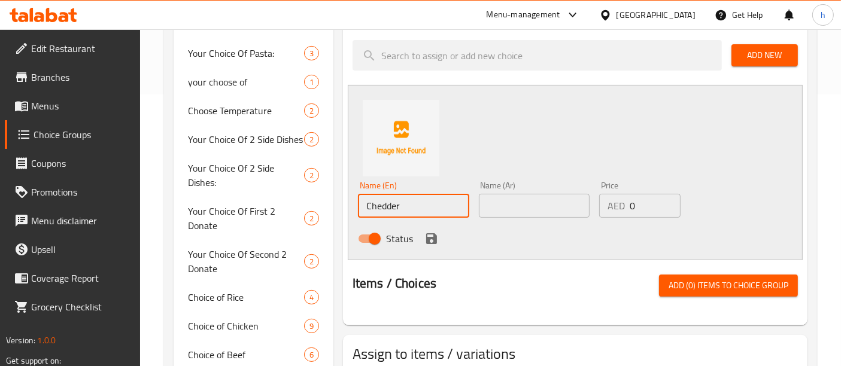
drag, startPoint x: 383, startPoint y: 211, endPoint x: 374, endPoint y: 205, distance: 10.8
click at [374, 205] on input "Chedder" at bounding box center [413, 206] width 111 height 24
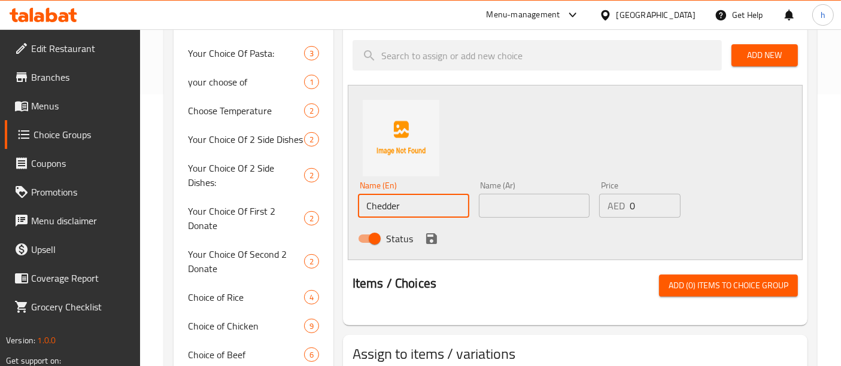
click at [374, 205] on input "Chedder" at bounding box center [413, 206] width 111 height 24
type input "Cheddar"
click at [529, 201] on input "text" at bounding box center [534, 206] width 111 height 24
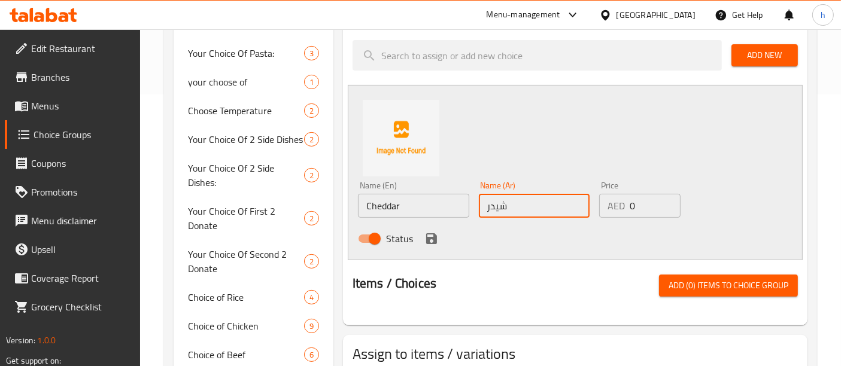
type input "شيدر"
click at [630, 209] on input "0" at bounding box center [654, 206] width 50 height 24
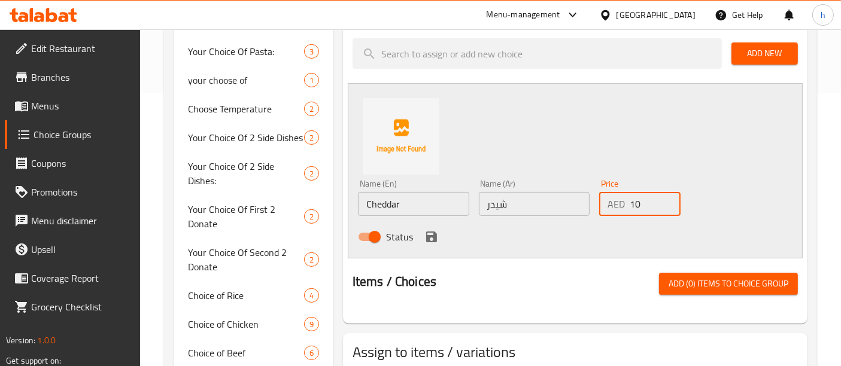
scroll to position [273, 0]
drag, startPoint x: 638, startPoint y: 207, endPoint x: 628, endPoint y: 207, distance: 9.6
click at [628, 207] on div "AED 10 Price" at bounding box center [639, 204] width 81 height 24
type input "0"
click at [437, 233] on button "save" at bounding box center [431, 237] width 18 height 18
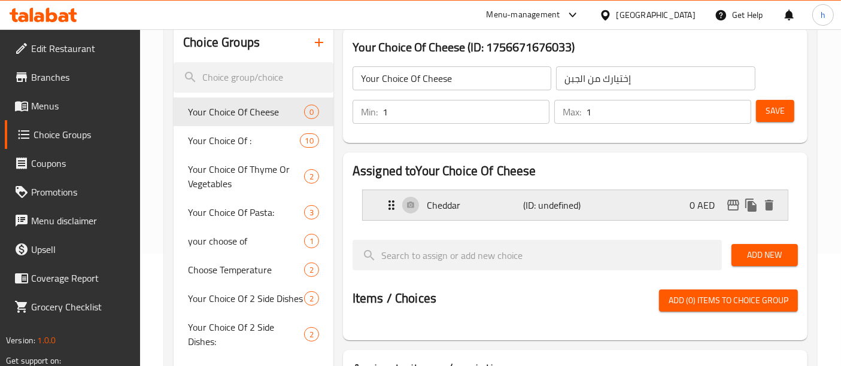
scroll to position [105, 0]
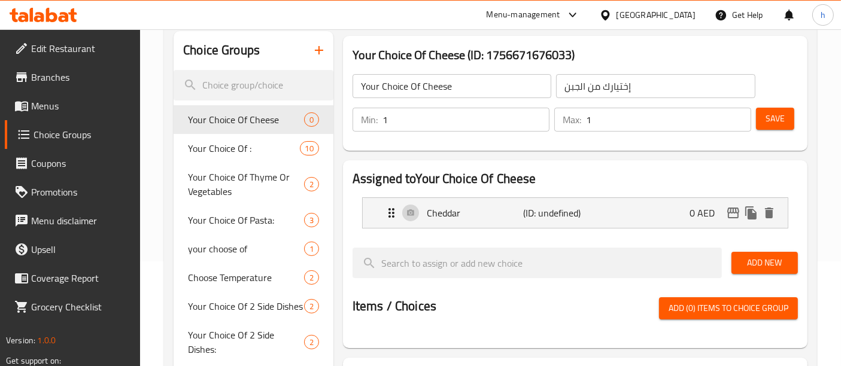
click at [772, 117] on span "Save" at bounding box center [774, 118] width 19 height 15
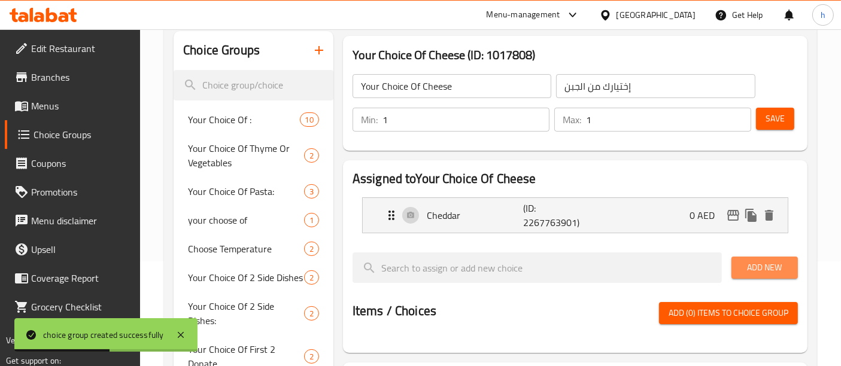
click at [777, 269] on span "Add New" at bounding box center [764, 267] width 47 height 15
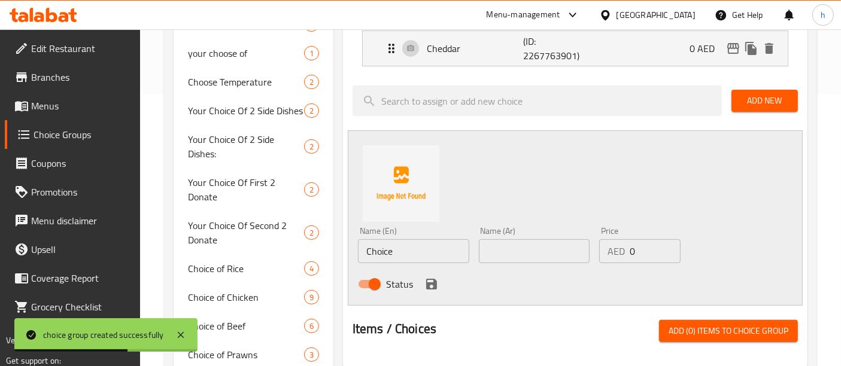
scroll to position [272, 0]
click at [428, 257] on input "Choice" at bounding box center [413, 251] width 111 height 24
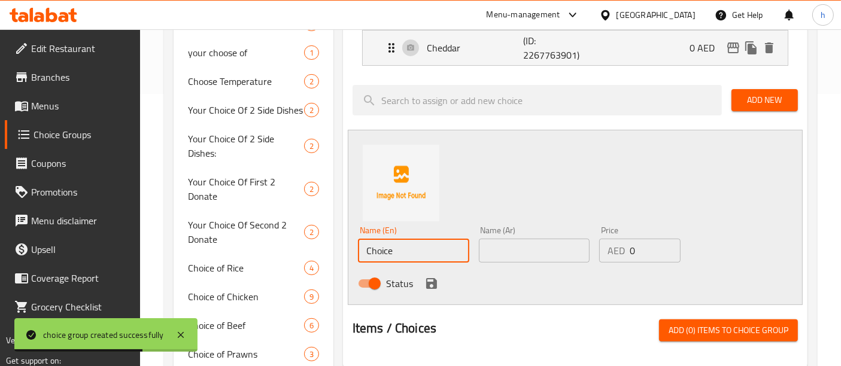
click at [428, 257] on input "Choice" at bounding box center [413, 251] width 111 height 24
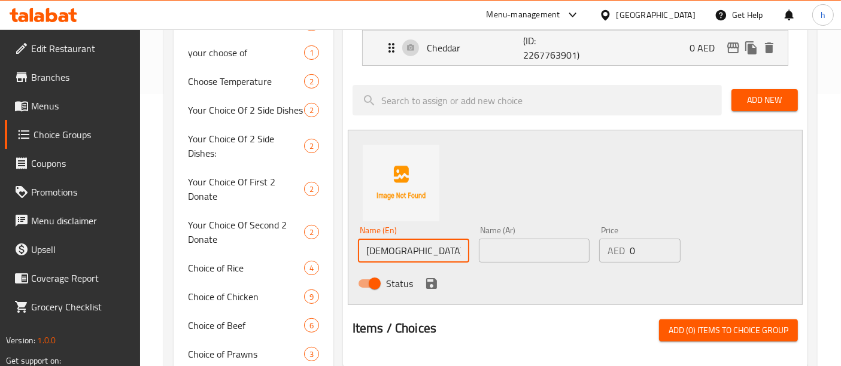
type input "ل"
type input "Turky"
click at [497, 254] on input "text" at bounding box center [534, 251] width 111 height 24
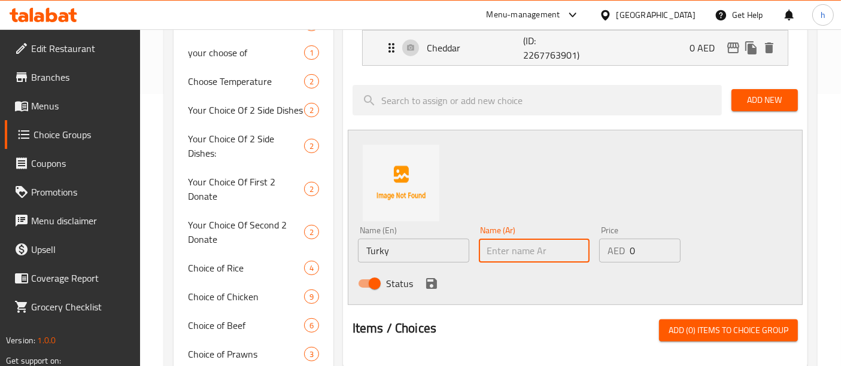
click at [497, 254] on input "text" at bounding box center [534, 251] width 111 height 24
type input "تركي"
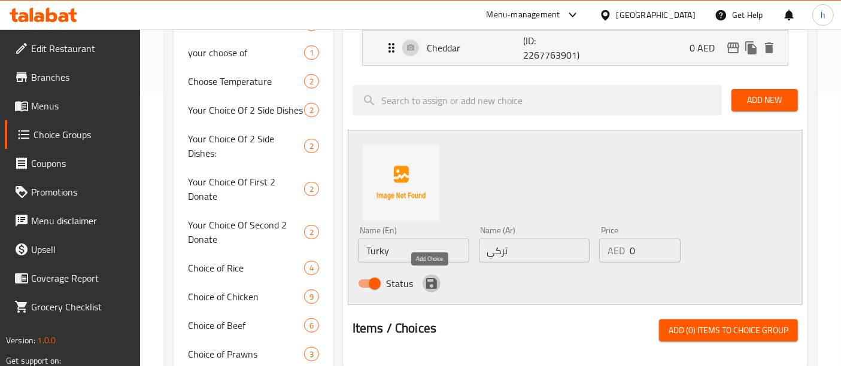
click at [431, 284] on icon "save" at bounding box center [431, 283] width 14 height 14
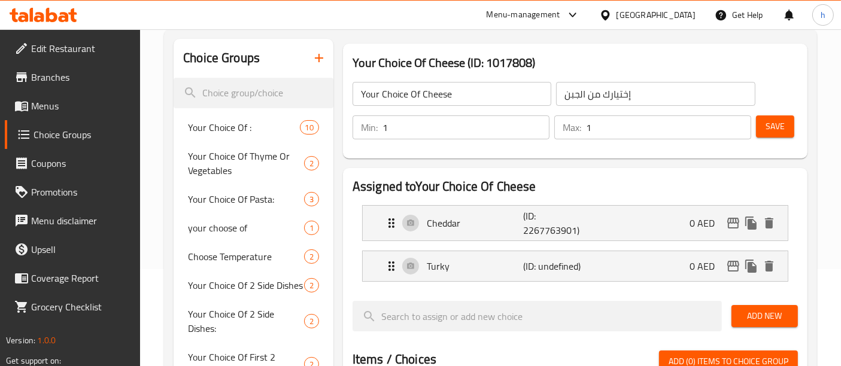
scroll to position [73, 0]
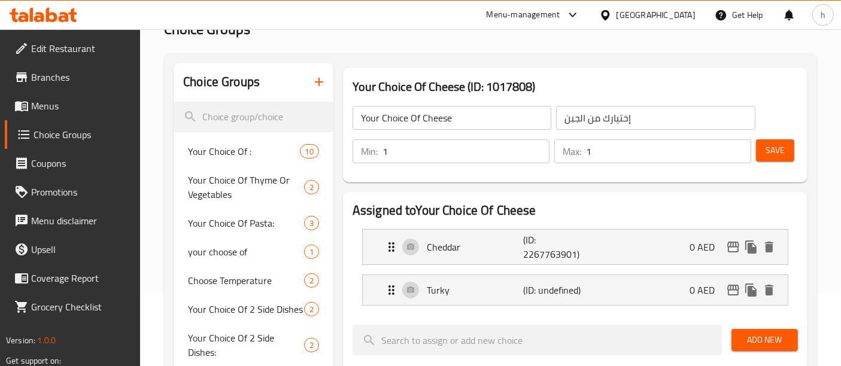
click at [770, 148] on span "Save" at bounding box center [774, 150] width 19 height 15
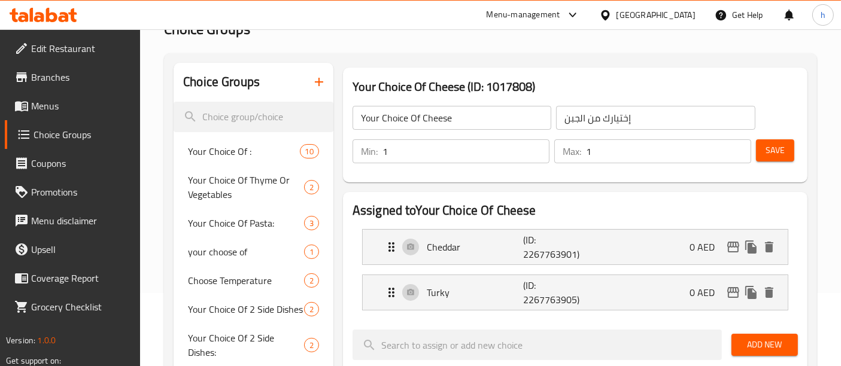
click at [774, 148] on span "Save" at bounding box center [774, 150] width 19 height 15
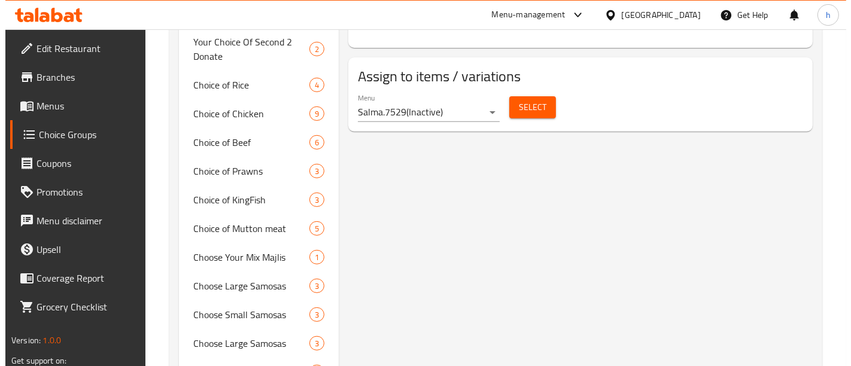
scroll to position [456, 0]
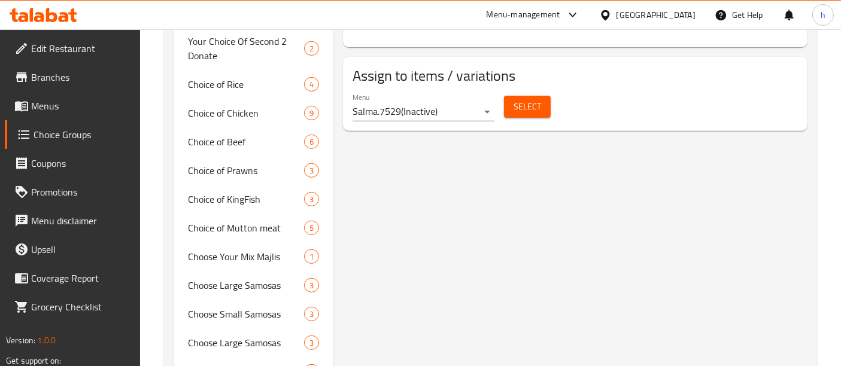
click at [540, 109] on button "Select" at bounding box center [527, 107] width 47 height 22
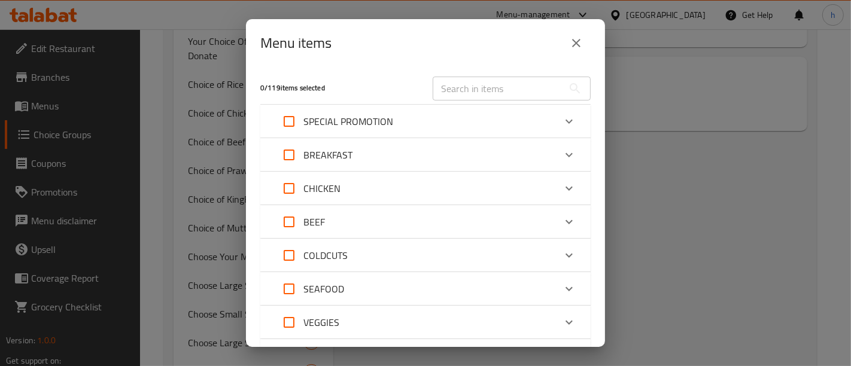
click at [293, 120] on input "Expand" at bounding box center [289, 121] width 29 height 29
checkbox input "true"
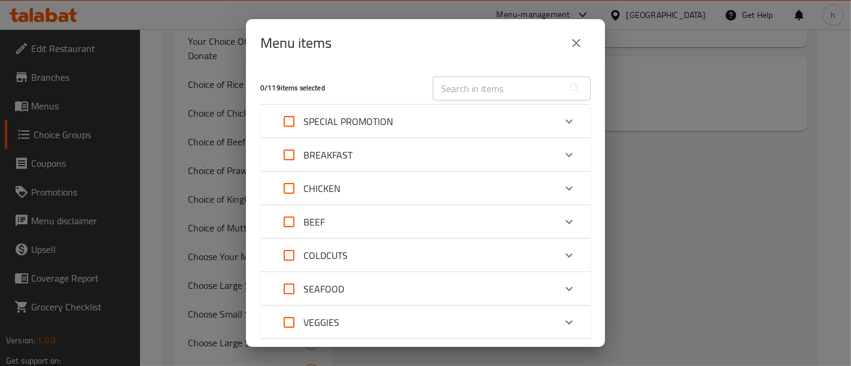
checkbox input "true"
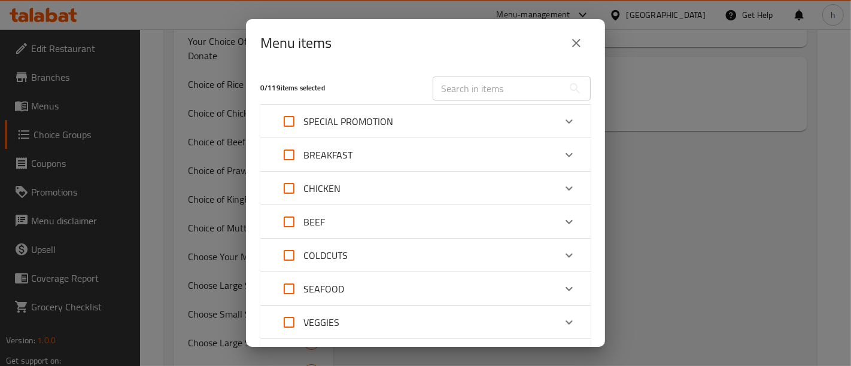
checkbox input "true"
click at [289, 124] on input "Expand" at bounding box center [289, 121] width 29 height 29
checkbox input "false"
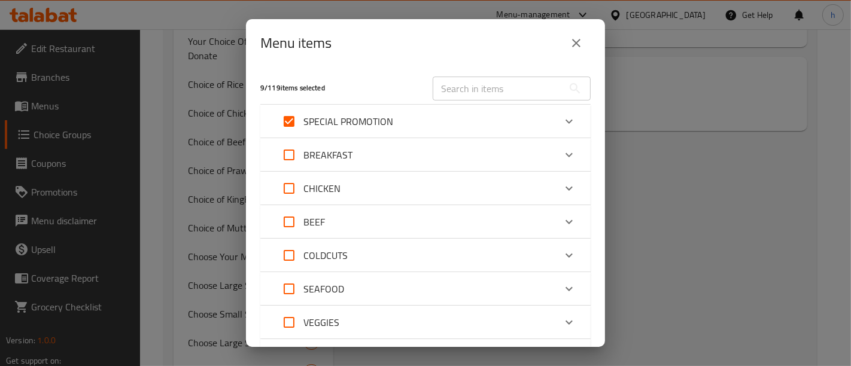
checkbox input "false"
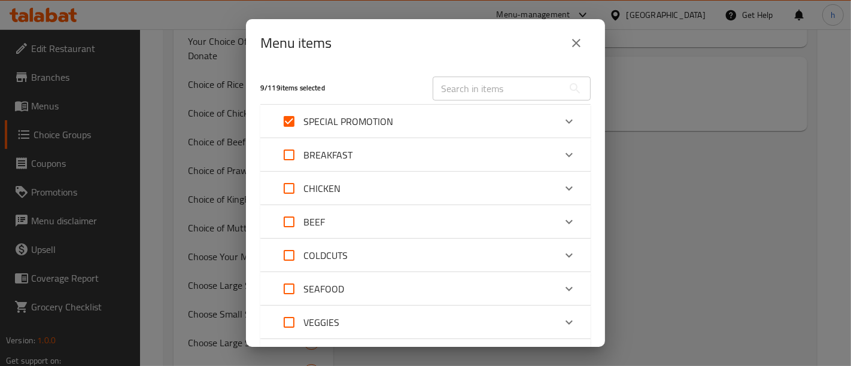
checkbox input "false"
click at [376, 114] on p "SPECIAL PROMOTION" at bounding box center [348, 121] width 90 height 14
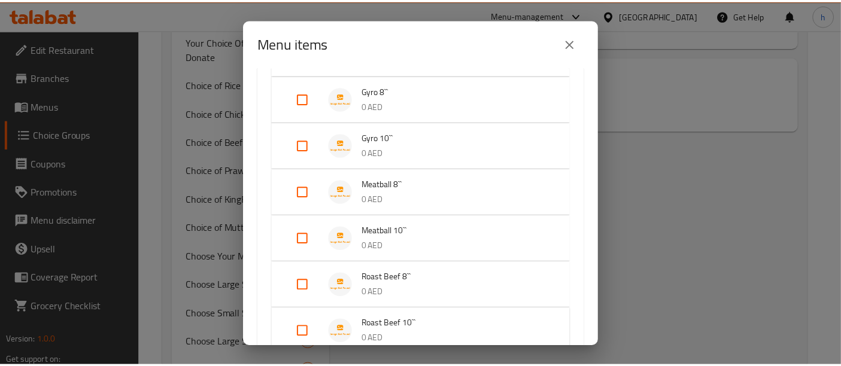
scroll to position [230, 0]
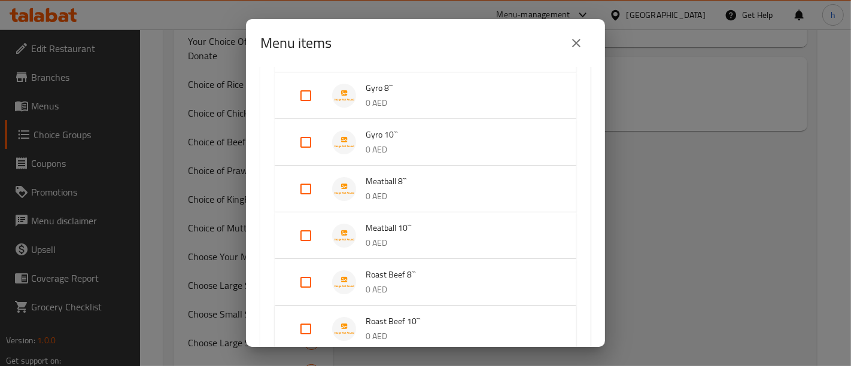
click at [580, 49] on icon "close" at bounding box center [576, 43] width 14 height 14
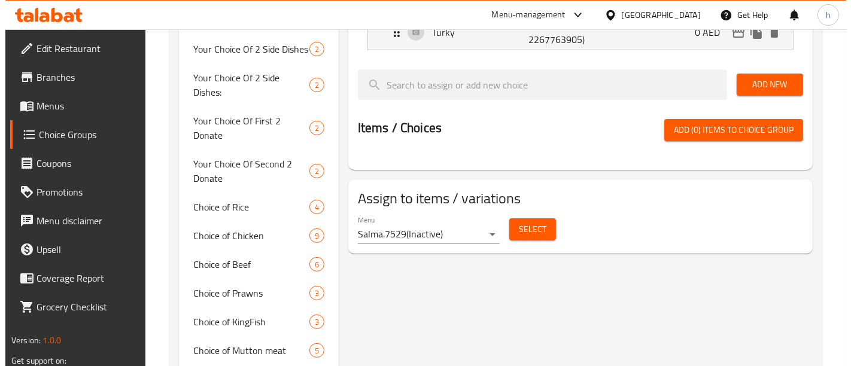
scroll to position [398, 0]
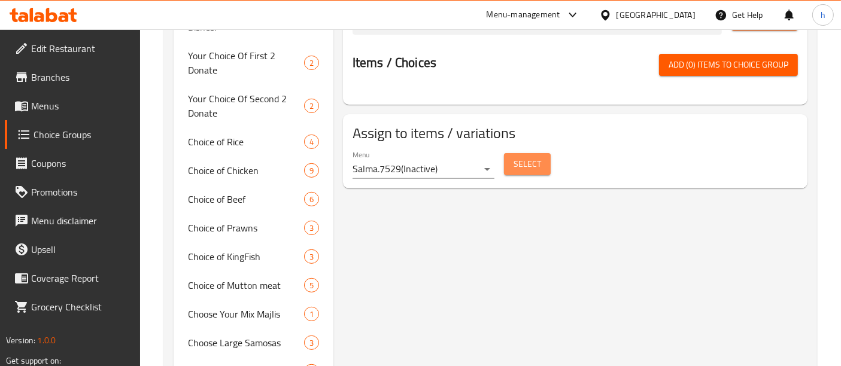
click at [509, 168] on button "Select" at bounding box center [527, 164] width 47 height 22
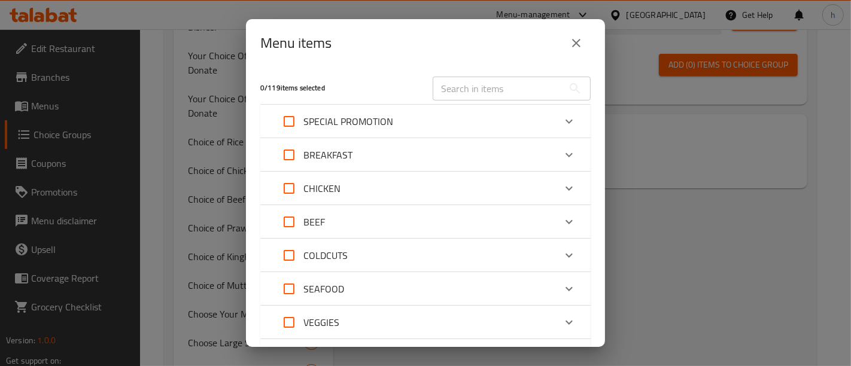
click at [286, 127] on input "Expand" at bounding box center [289, 121] width 29 height 29
checkbox input "true"
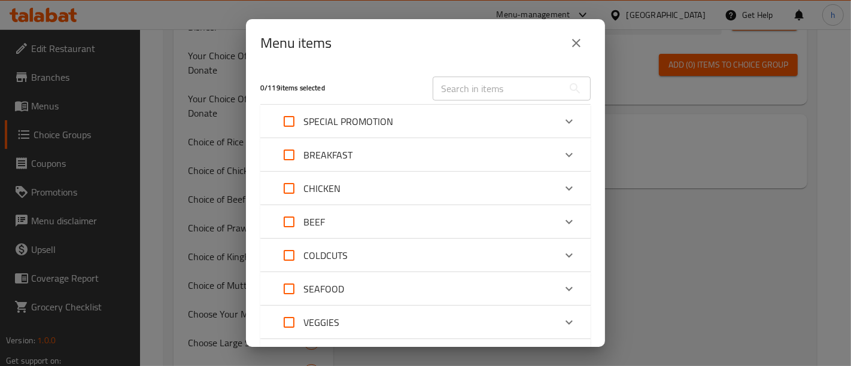
checkbox input "true"
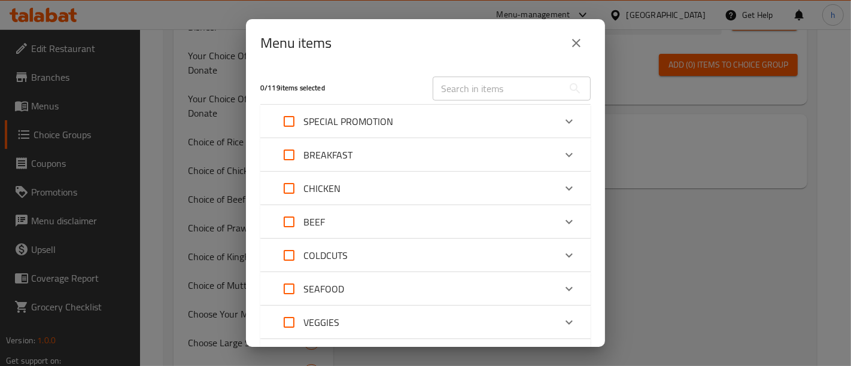
checkbox input "true"
click at [286, 127] on input "Expand" at bounding box center [289, 121] width 29 height 29
checkbox input "false"
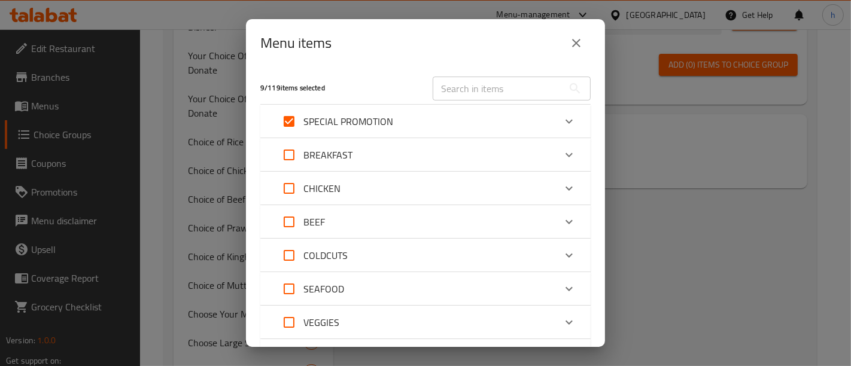
checkbox input "false"
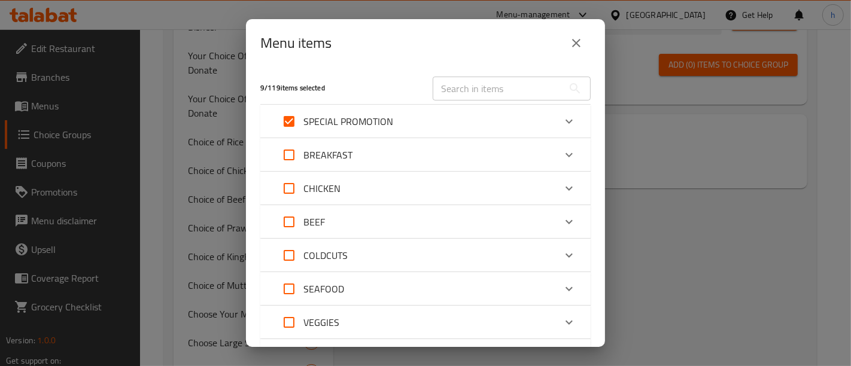
checkbox input "false"
click at [401, 123] on div "SPECIAL PROMOTION" at bounding box center [415, 121] width 280 height 29
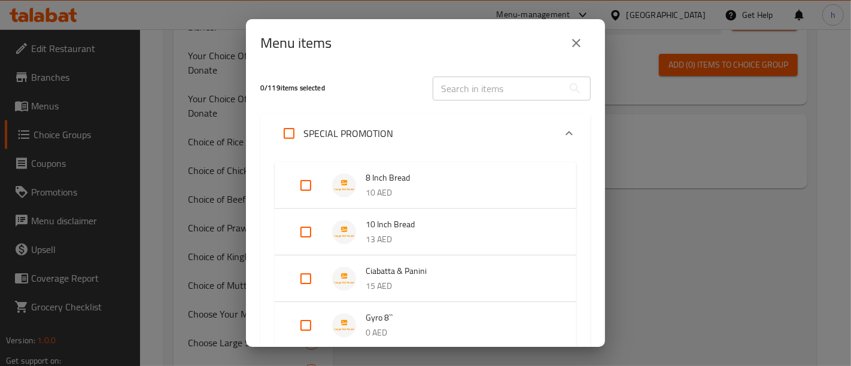
click at [313, 281] on input "Expand" at bounding box center [305, 278] width 29 height 29
checkbox input "true"
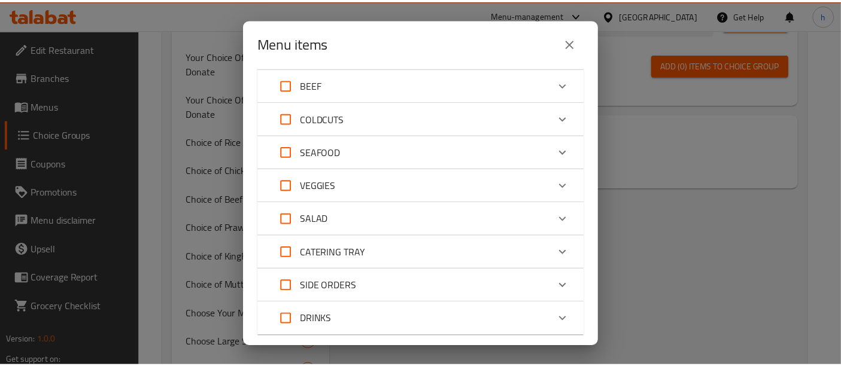
scroll to position [700, 0]
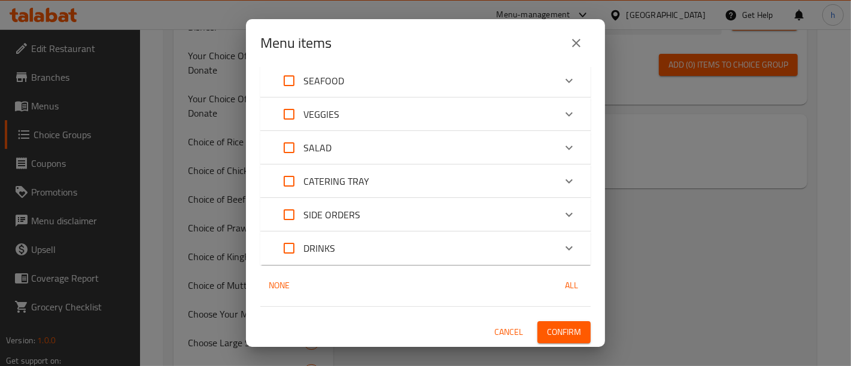
click at [548, 326] on span "Confirm" at bounding box center [564, 332] width 34 height 15
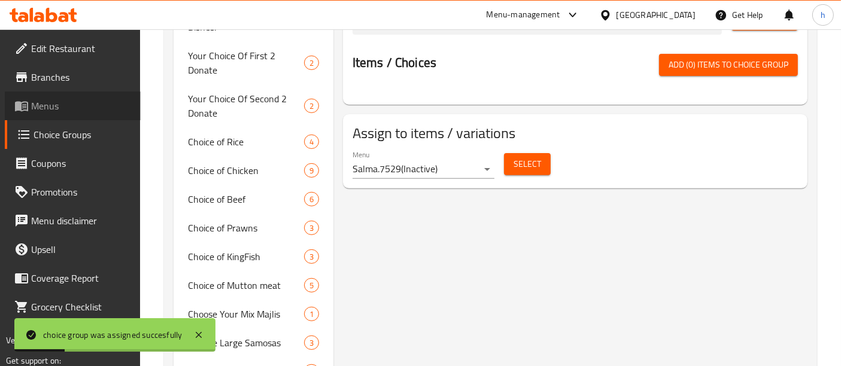
click at [34, 93] on link "Menus" at bounding box center [73, 106] width 136 height 29
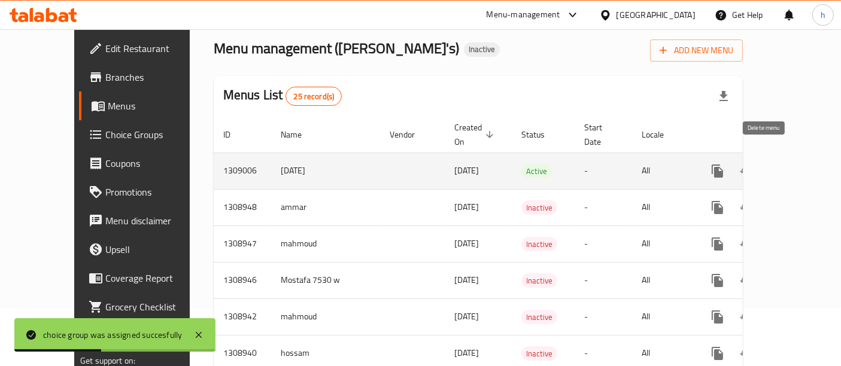
scroll to position [39, 0]
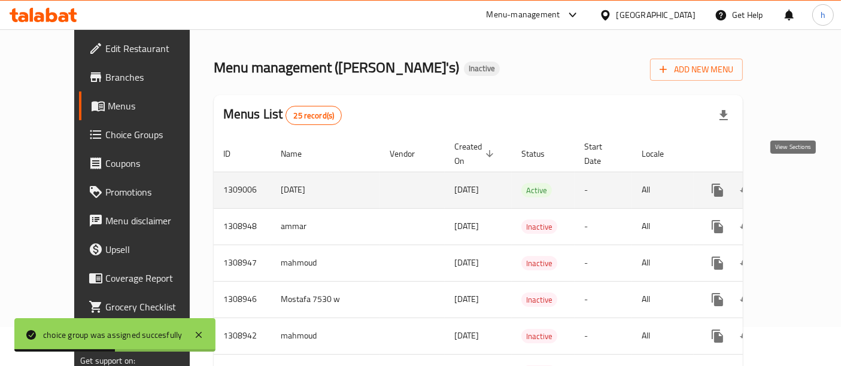
click at [796, 183] on icon "enhanced table" at bounding box center [803, 190] width 14 height 14
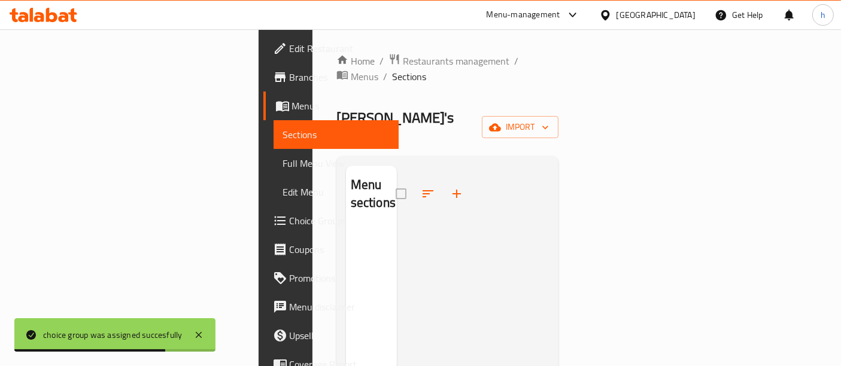
click at [292, 102] on span "Menus" at bounding box center [341, 106] width 98 height 14
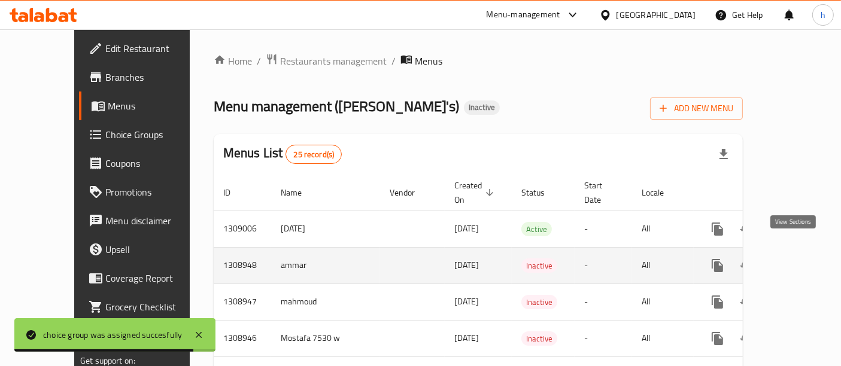
click at [796, 258] on icon "enhanced table" at bounding box center [803, 265] width 14 height 14
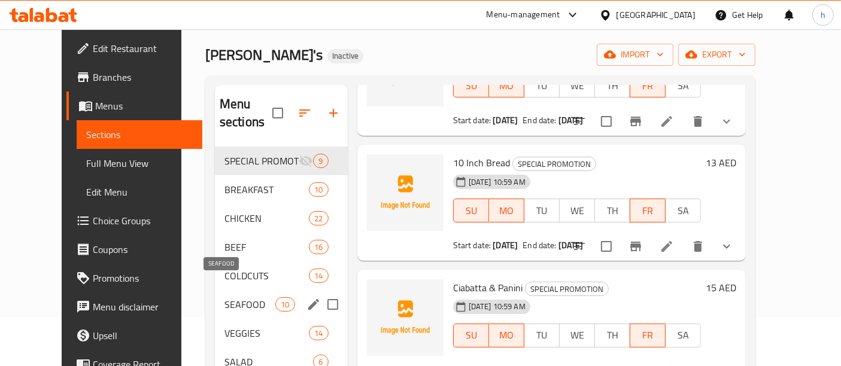
scroll to position [50, 0]
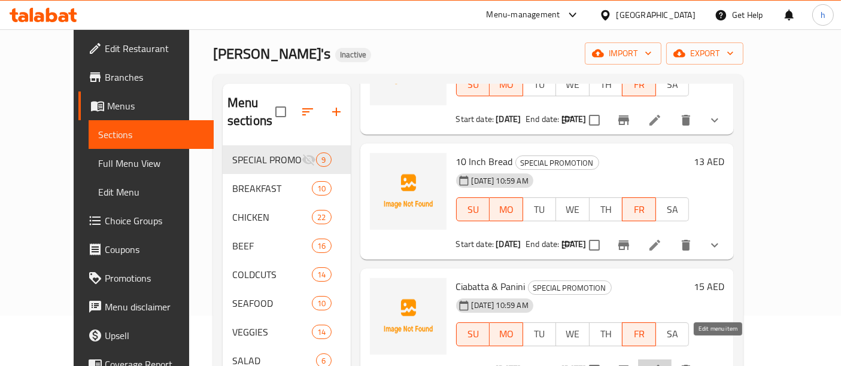
click at [662, 363] on icon at bounding box center [654, 370] width 14 height 14
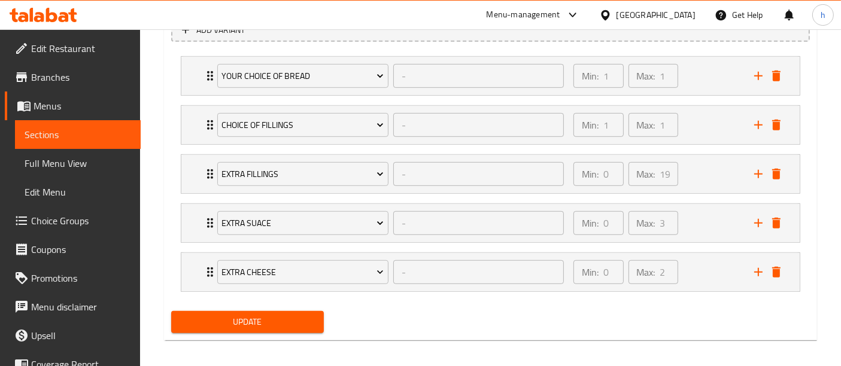
scroll to position [692, 0]
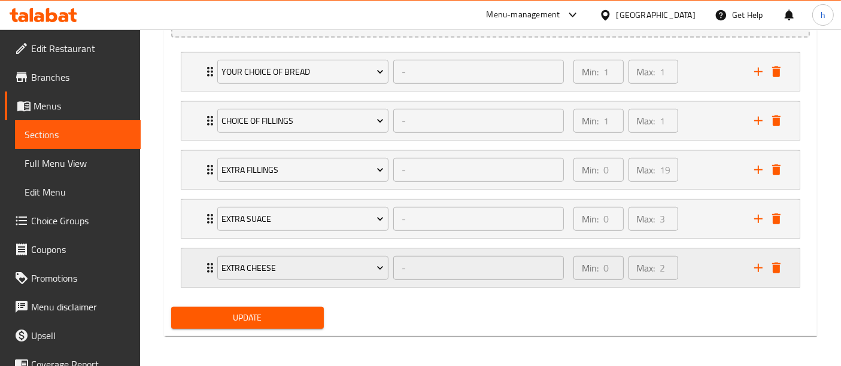
click at [208, 255] on div "Extra Cheese - ​ Min: 0 ​ Max: 2 ​" at bounding box center [494, 268] width 582 height 38
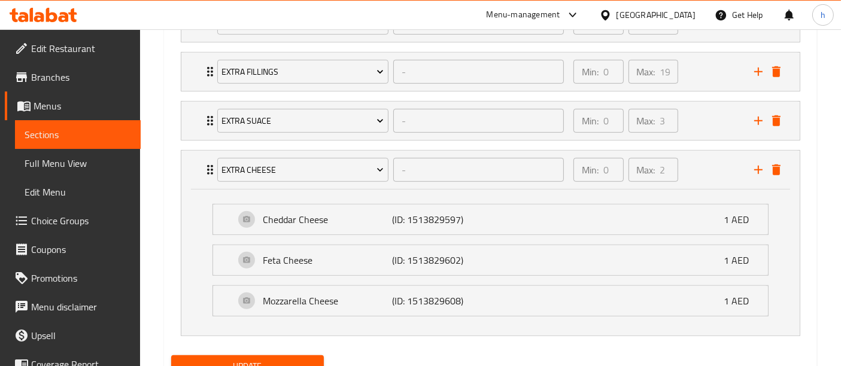
scroll to position [819, 0]
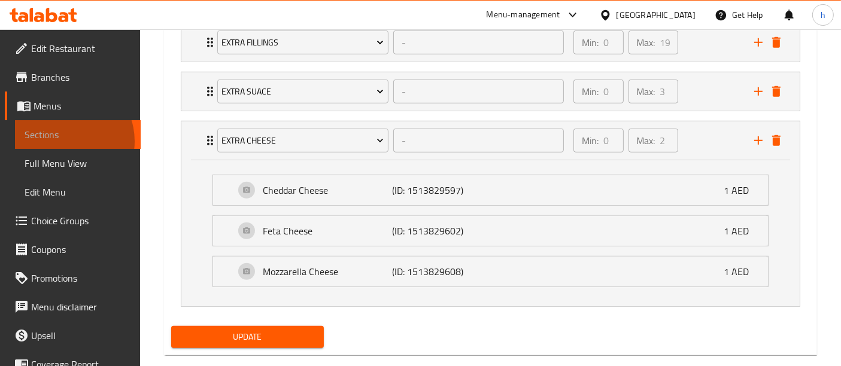
click at [65, 141] on span "Sections" at bounding box center [78, 134] width 106 height 14
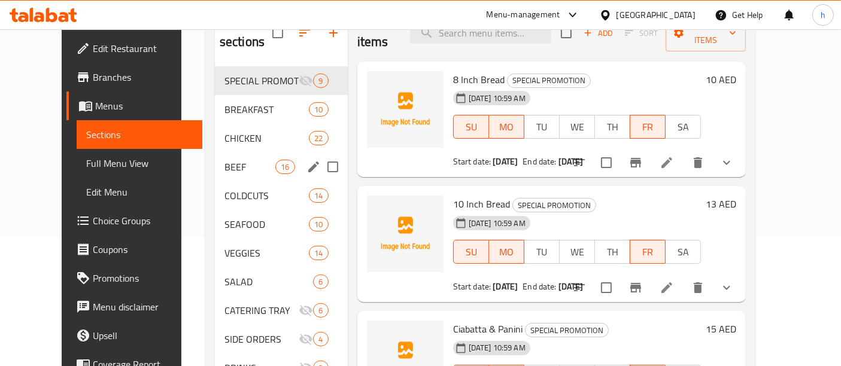
scroll to position [124, 0]
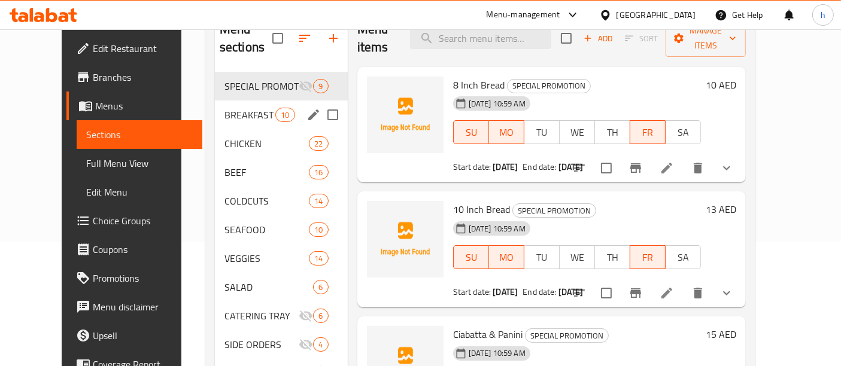
click at [225, 105] on div "BREAKFAST 10" at bounding box center [281, 115] width 133 height 29
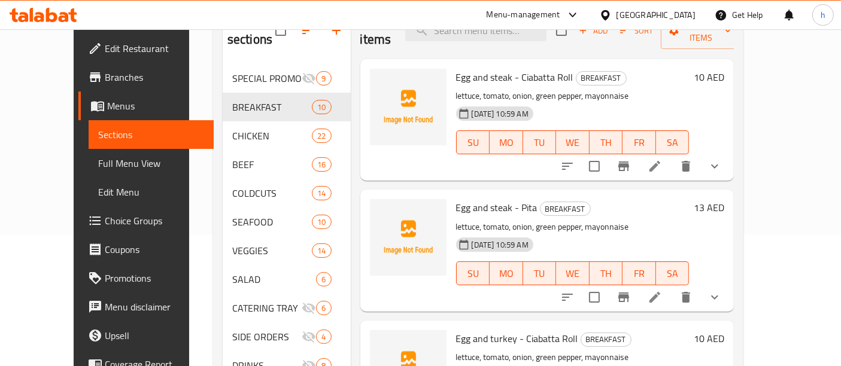
scroll to position [132, 0]
click at [105, 226] on span "Choice Groups" at bounding box center [155, 221] width 100 height 14
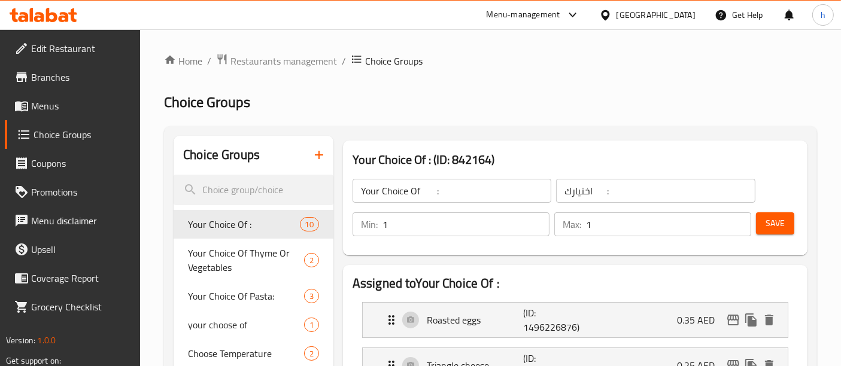
click at [61, 99] on span "Menus" at bounding box center [81, 106] width 100 height 14
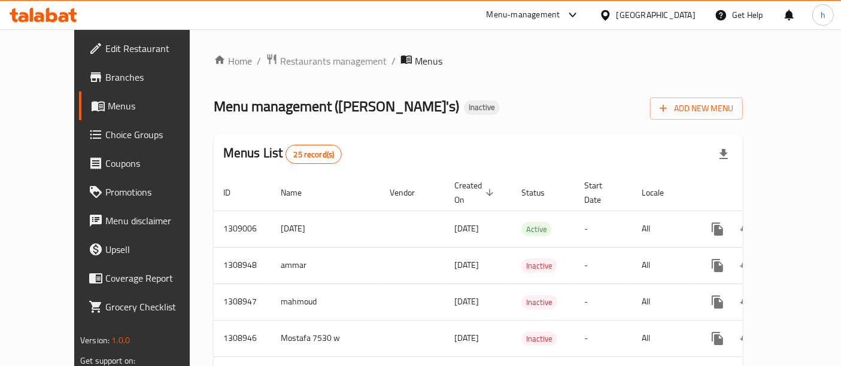
click at [105, 160] on span "Coupons" at bounding box center [155, 163] width 100 height 14
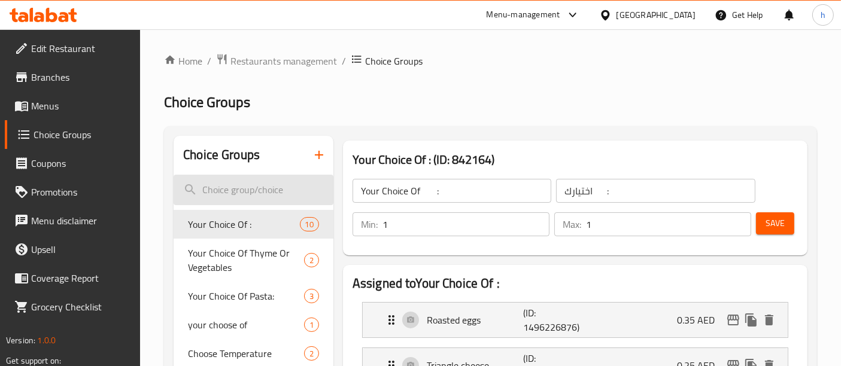
click at [238, 197] on input "search" at bounding box center [253, 190] width 160 height 31
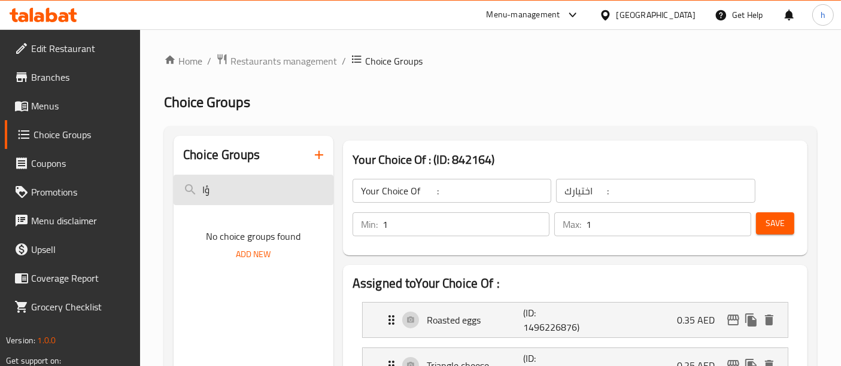
type input "ؤ"
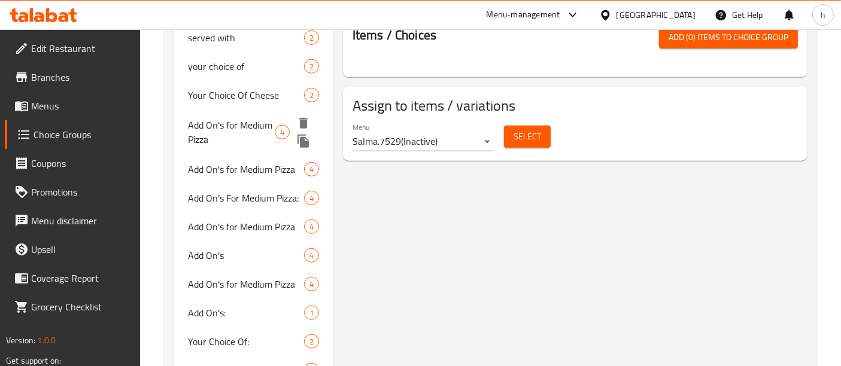
scroll to position [794, 0]
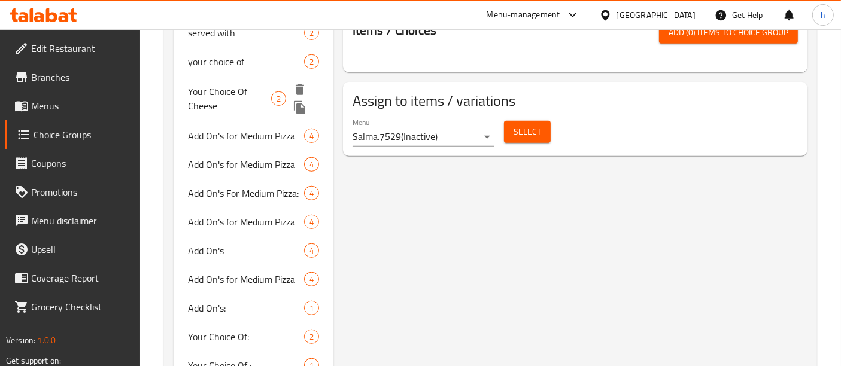
type input "cheese"
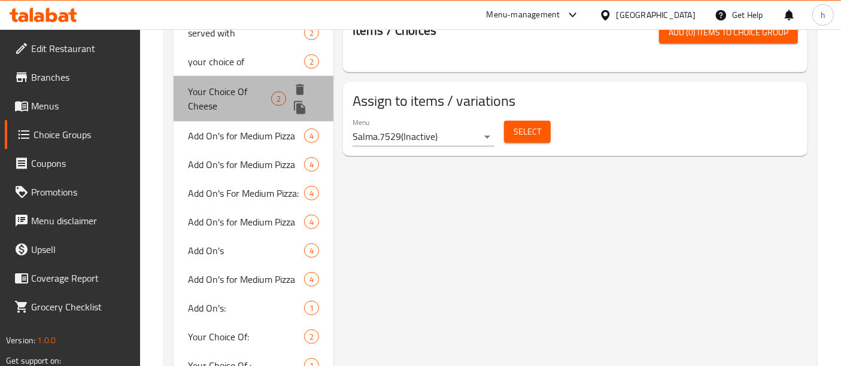
click at [230, 95] on span "Your Choice Of Cheese" at bounding box center [229, 98] width 83 height 29
type input "Your Choice Of Cheese"
type input "إختيارك من الجبن"
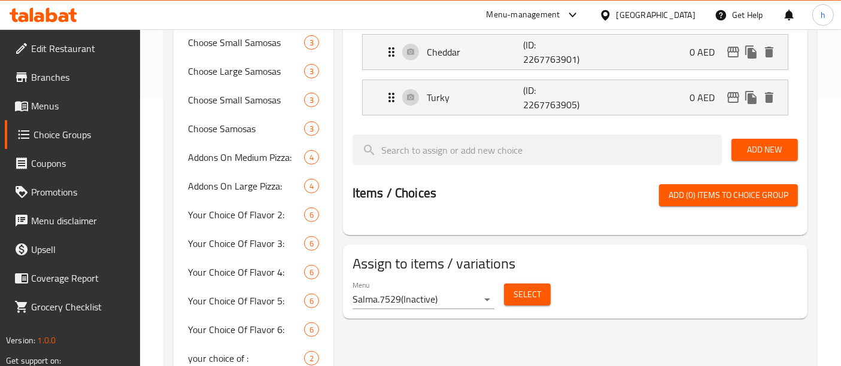
scroll to position [270, 0]
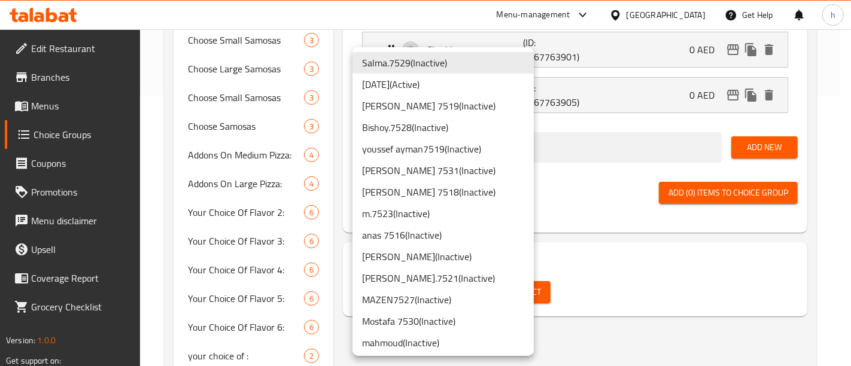
click at [588, 286] on div at bounding box center [425, 183] width 851 height 366
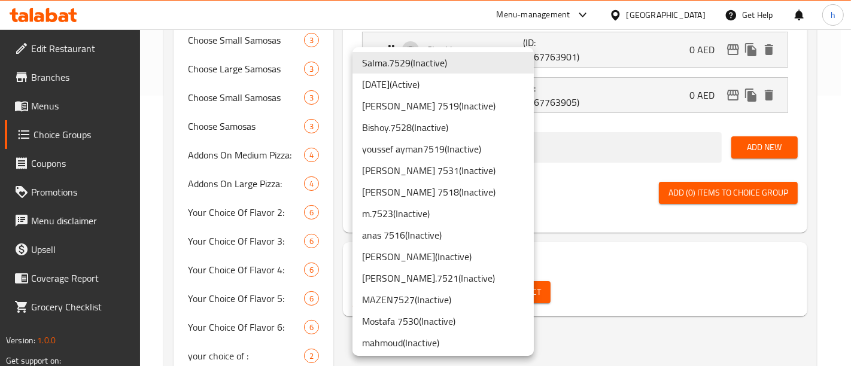
click at [401, 59] on li "Salma.7529 ( Inactive )" at bounding box center [442, 63] width 181 height 22
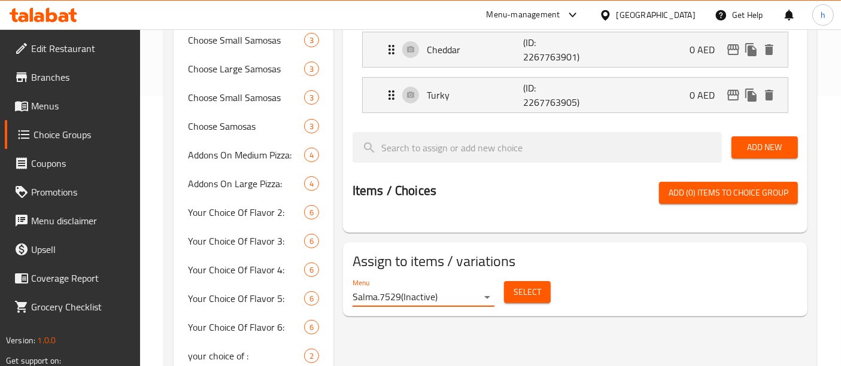
click at [525, 303] on div "Select" at bounding box center [527, 292] width 56 height 32
click at [519, 290] on span "Select" at bounding box center [527, 292] width 28 height 15
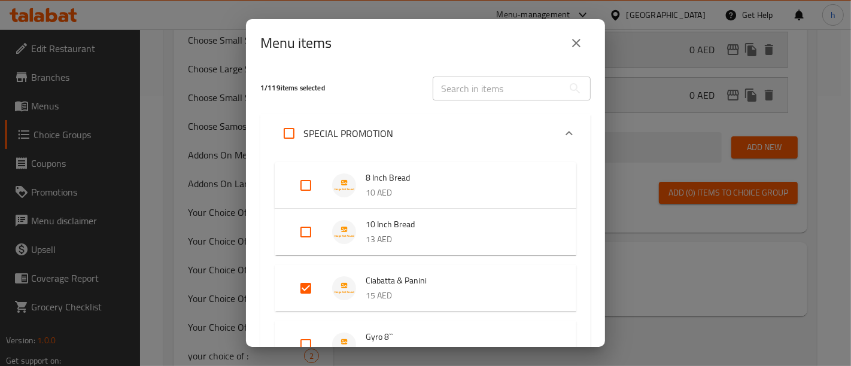
click at [567, 34] on button "close" at bounding box center [576, 43] width 29 height 29
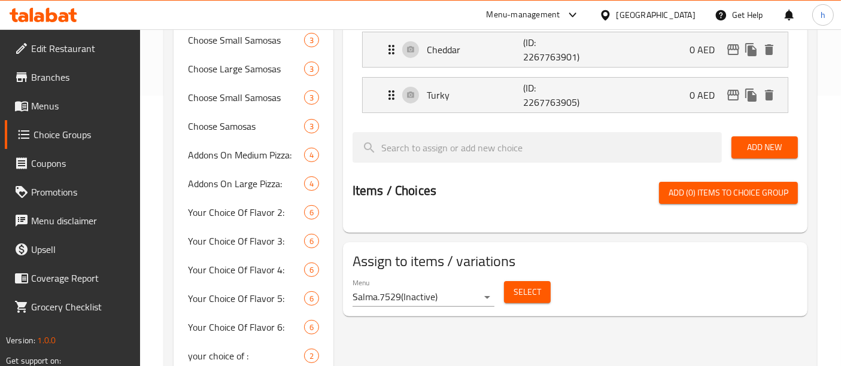
click at [39, 105] on span "Menus" at bounding box center [81, 106] width 100 height 14
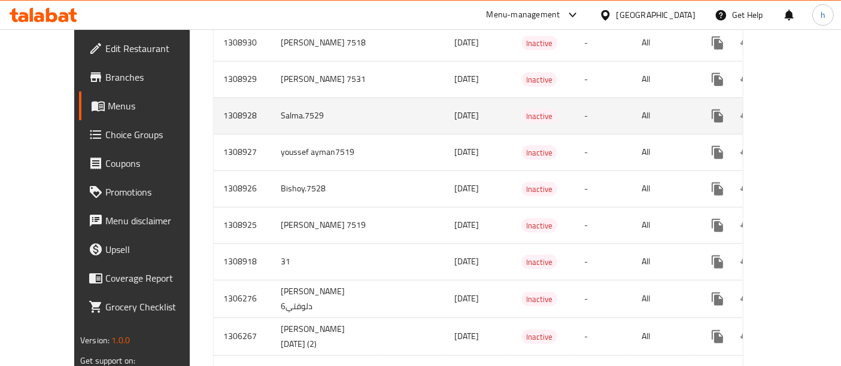
scroll to position [724, 0]
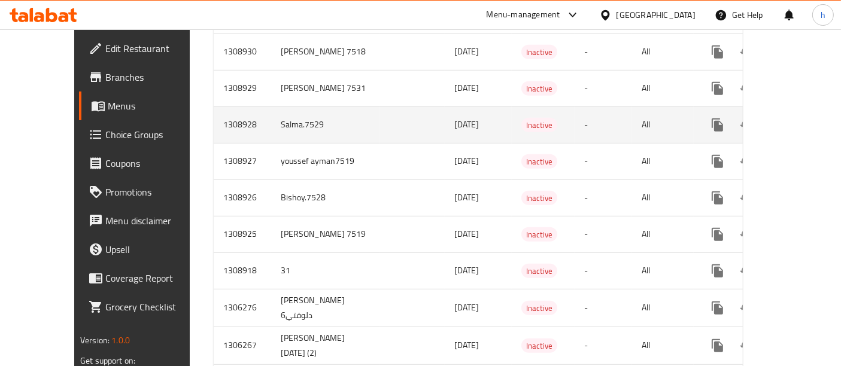
click at [796, 118] on icon "enhanced table" at bounding box center [803, 125] width 14 height 14
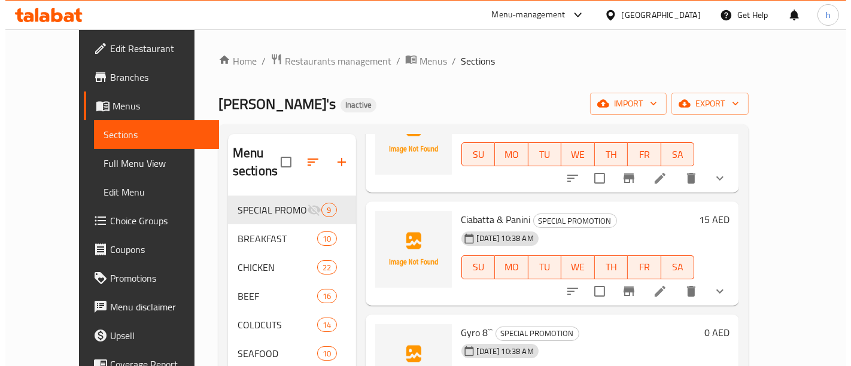
scroll to position [215, 0]
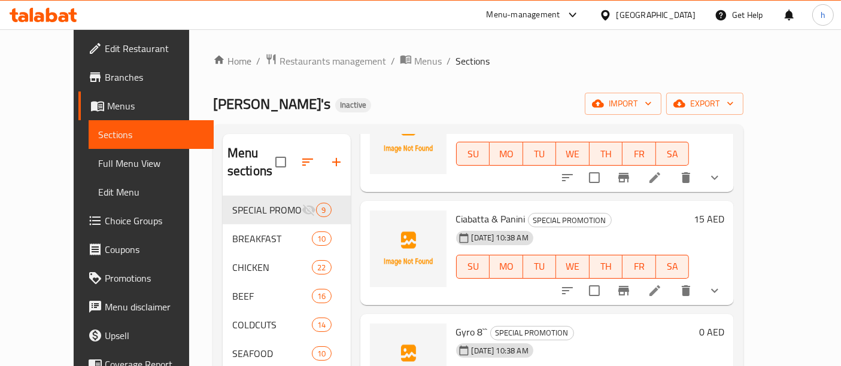
click at [662, 284] on icon at bounding box center [654, 291] width 14 height 14
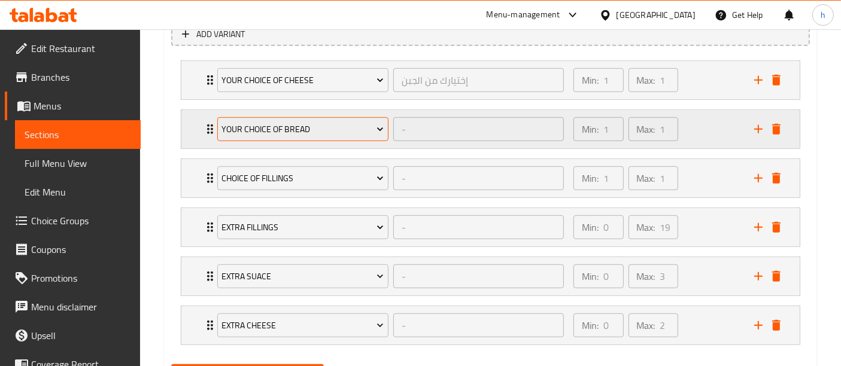
scroll to position [681, 0]
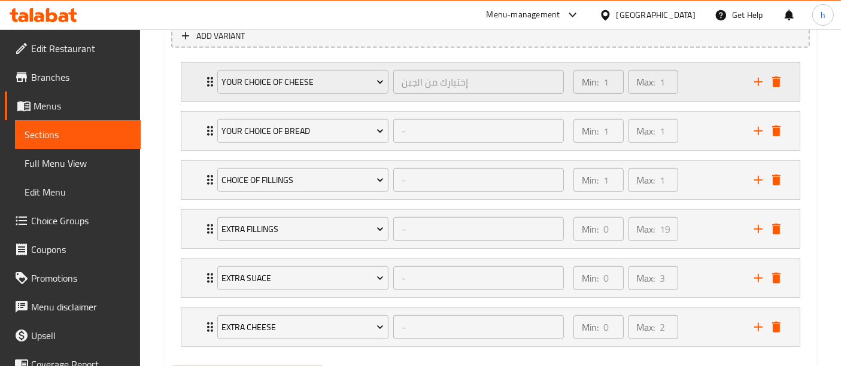
click at [210, 84] on div "Your Choice Of Cheese إختيارك من الجبن ​" at bounding box center [390, 82] width 361 height 38
